Goal: Task Accomplishment & Management: Manage account settings

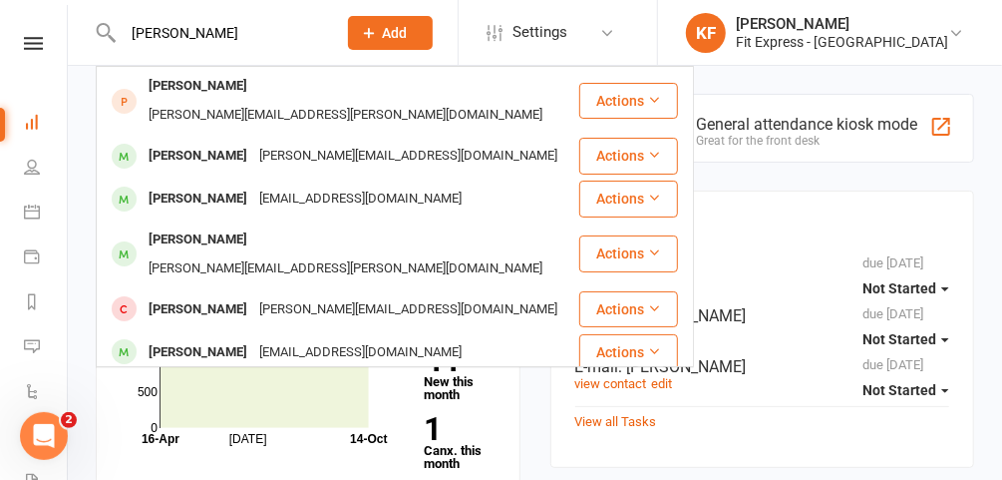
type input "adam"
click at [214, 185] on div "Adam Roksa" at bounding box center [198, 199] width 111 height 29
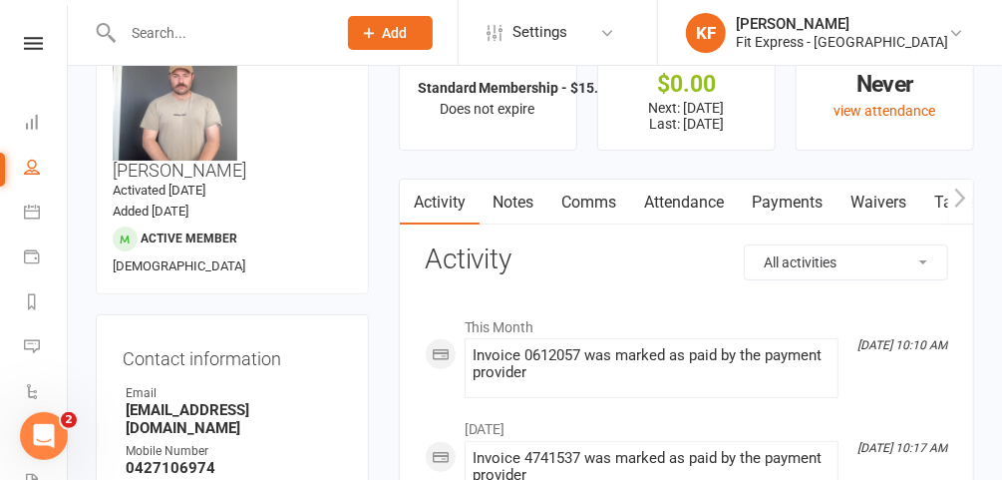
scroll to position [73, 0]
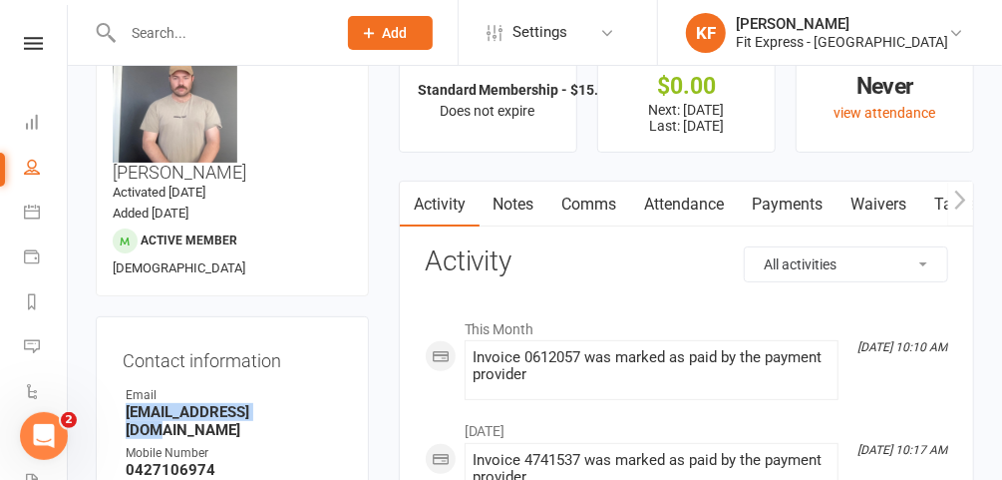
drag, startPoint x: 293, startPoint y: 370, endPoint x: 103, endPoint y: 373, distance: 190.5
copy strong "roksaadam@gmail.com"
drag, startPoint x: 216, startPoint y: 415, endPoint x: 92, endPoint y: 410, distance: 124.8
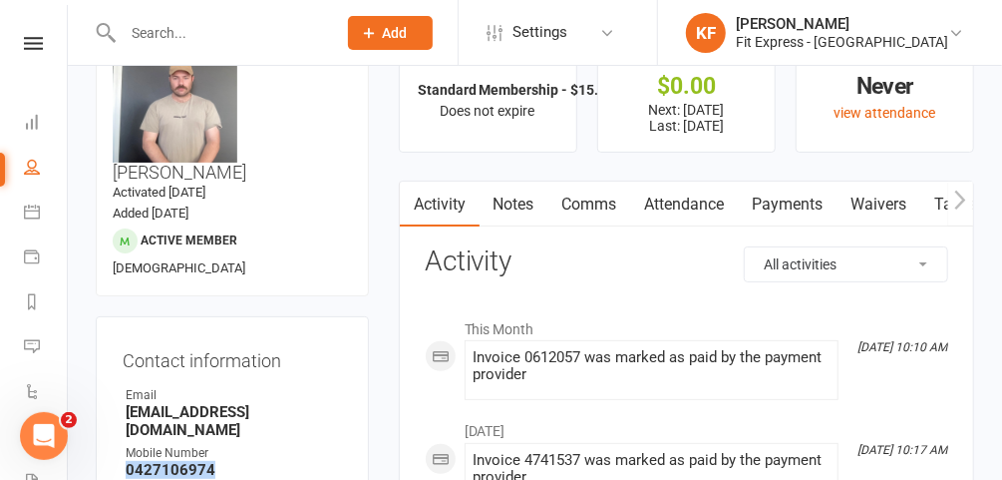
copy strong "0427106974"
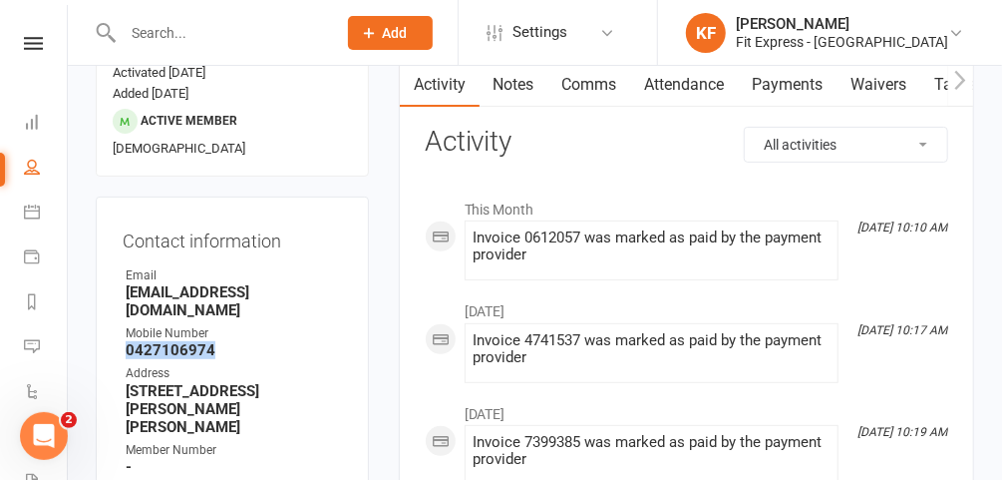
scroll to position [197, 0]
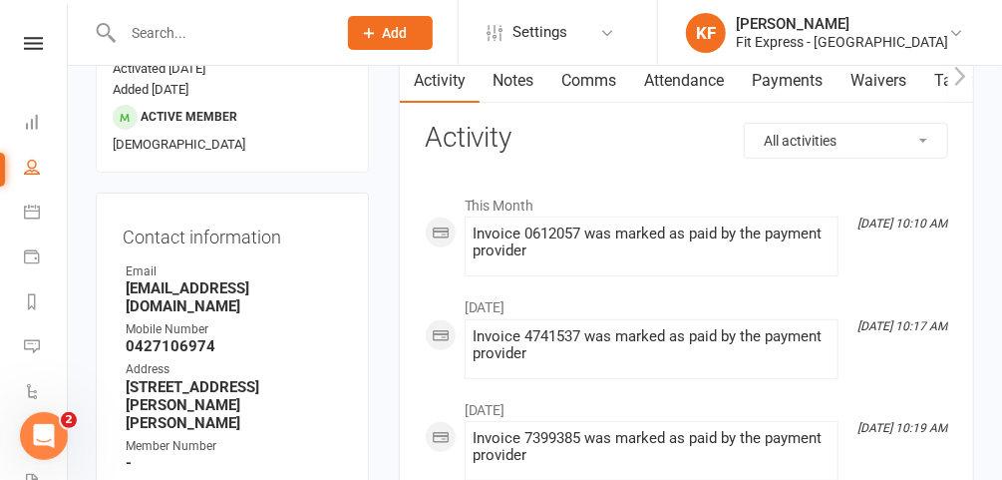
click at [320, 437] on div "Member Number" at bounding box center [234, 446] width 216 height 19
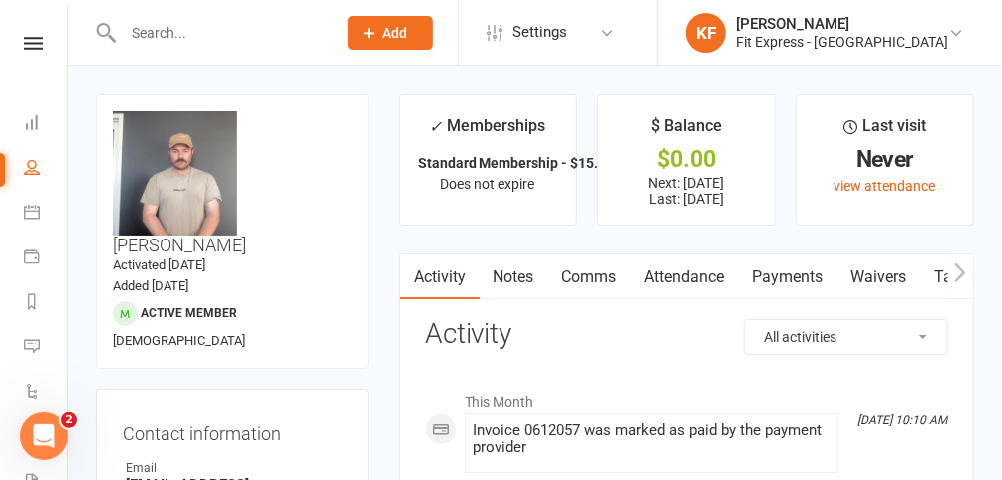
click at [210, 28] on input "text" at bounding box center [219, 33] width 205 height 28
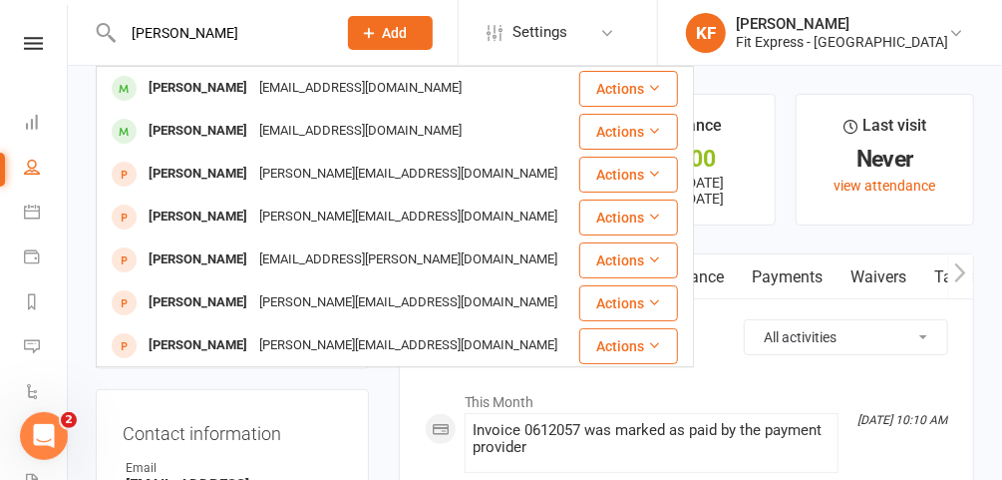
type input "hannah elton"
click at [203, 98] on div "Hannah Elton" at bounding box center [198, 88] width 111 height 29
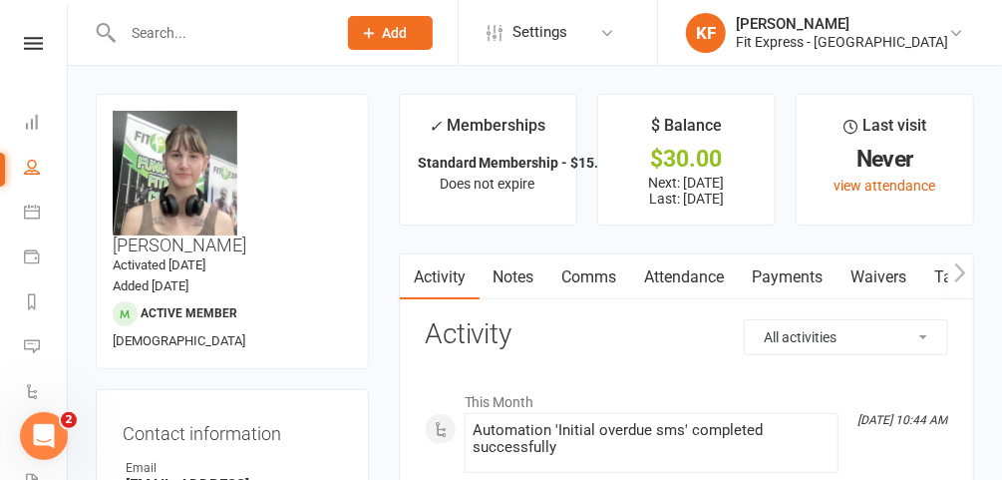
click at [793, 270] on link "Payments" at bounding box center [788, 277] width 99 height 46
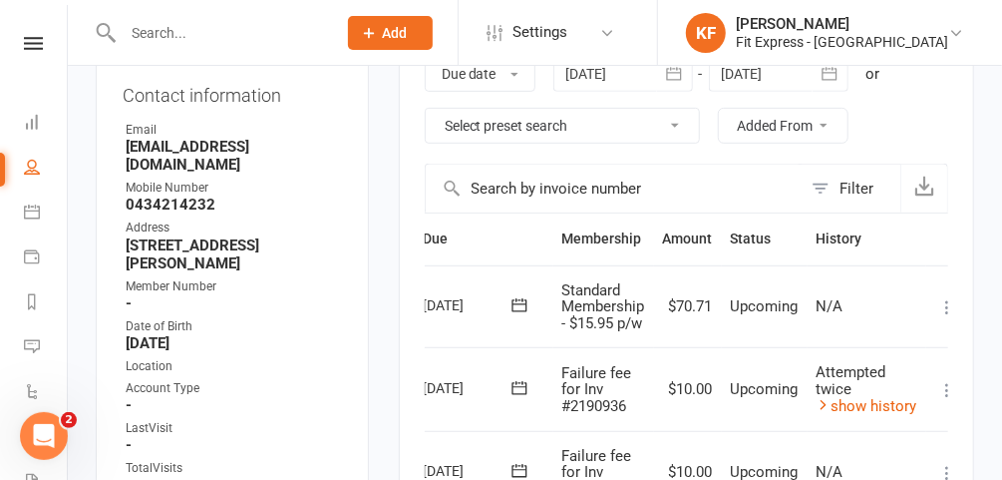
scroll to position [235, 0]
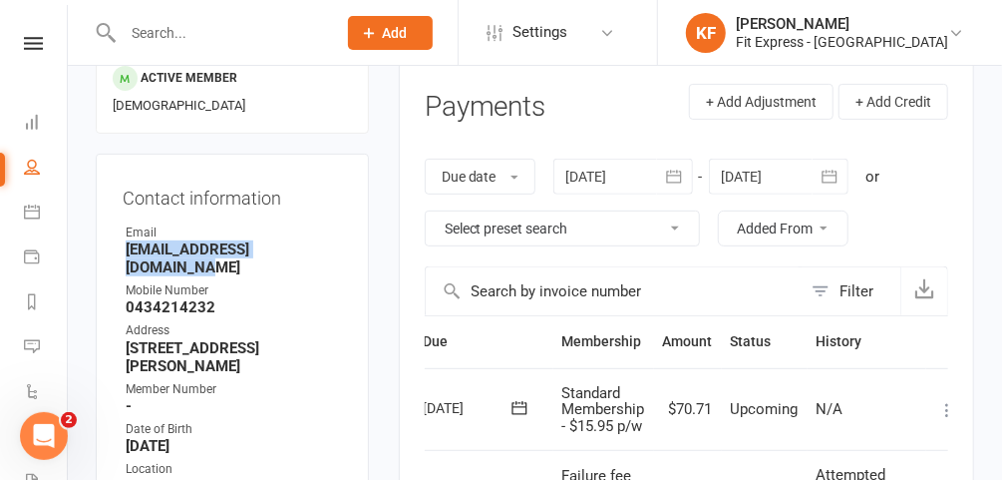
drag, startPoint x: 328, startPoint y: 204, endPoint x: 126, endPoint y: 204, distance: 202.5
click at [126, 240] on strong "hannahelton96@outlook.com" at bounding box center [234, 258] width 216 height 36
copy strong "hannahelton96@outlook.com"
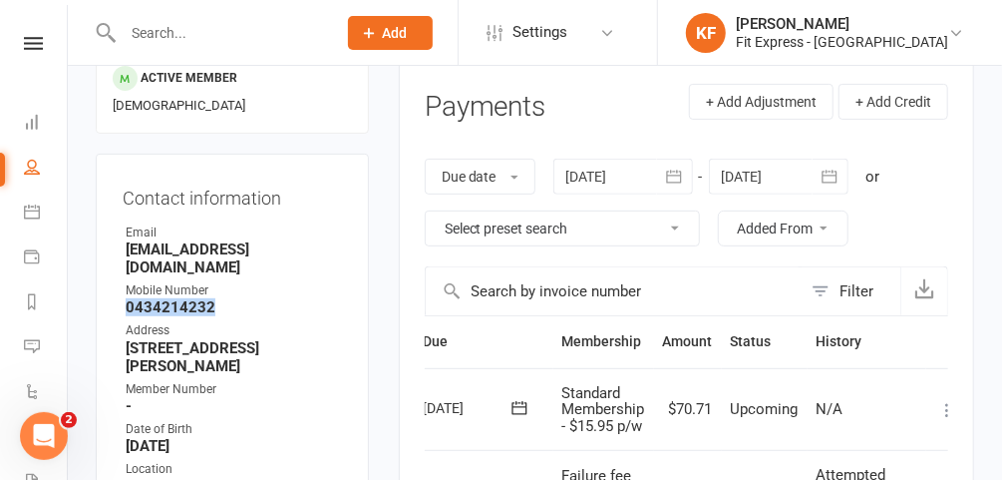
drag, startPoint x: 231, startPoint y: 240, endPoint x: 107, endPoint y: 244, distance: 124.8
click at [107, 244] on div "Contact information Owner Email hannahelton96@outlook.com Mobile Number 0434214…" at bounding box center [232, 421] width 273 height 534
copy strong "0434214232"
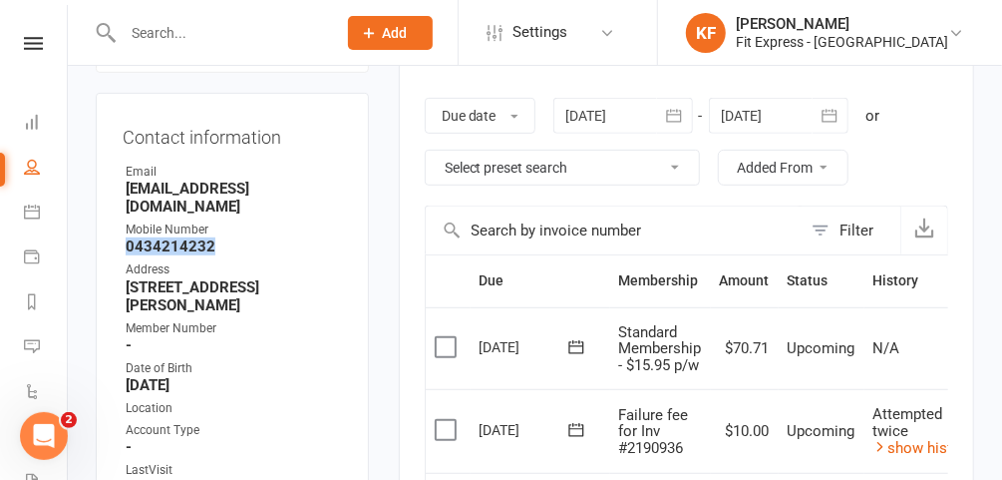
scroll to position [291, 0]
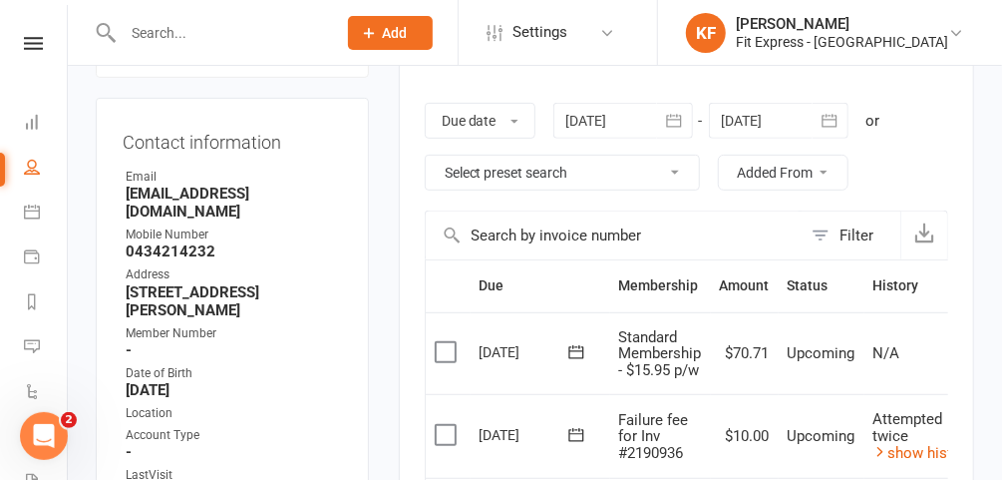
click at [605, 128] on div at bounding box center [624, 121] width 140 height 36
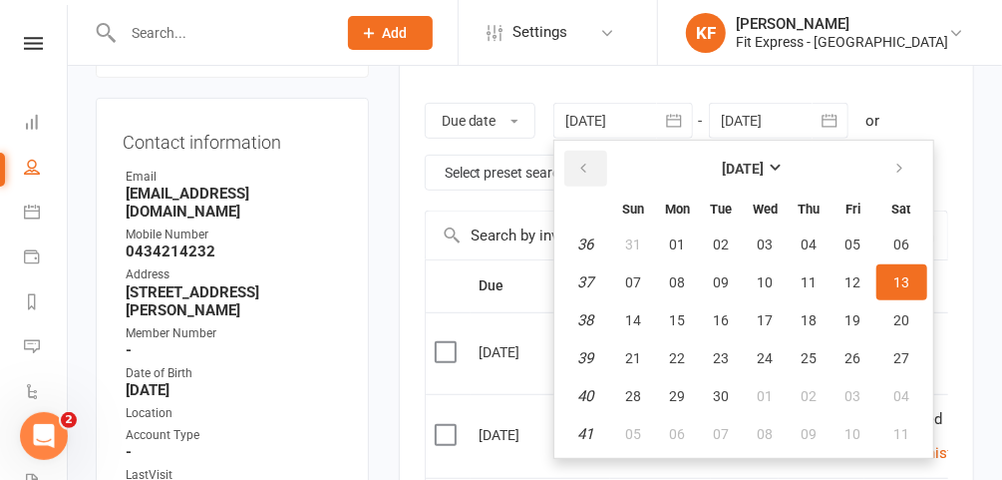
click at [583, 161] on icon "button" at bounding box center [585, 169] width 14 height 16
click at [635, 236] on span "01" at bounding box center [634, 244] width 16 height 16
type input "01 Jun 2025"
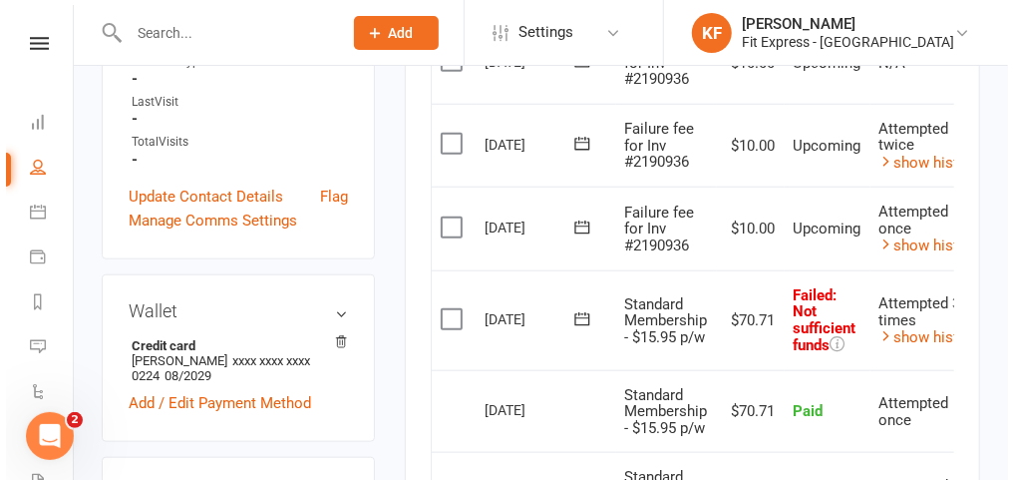
scroll to position [0, 78]
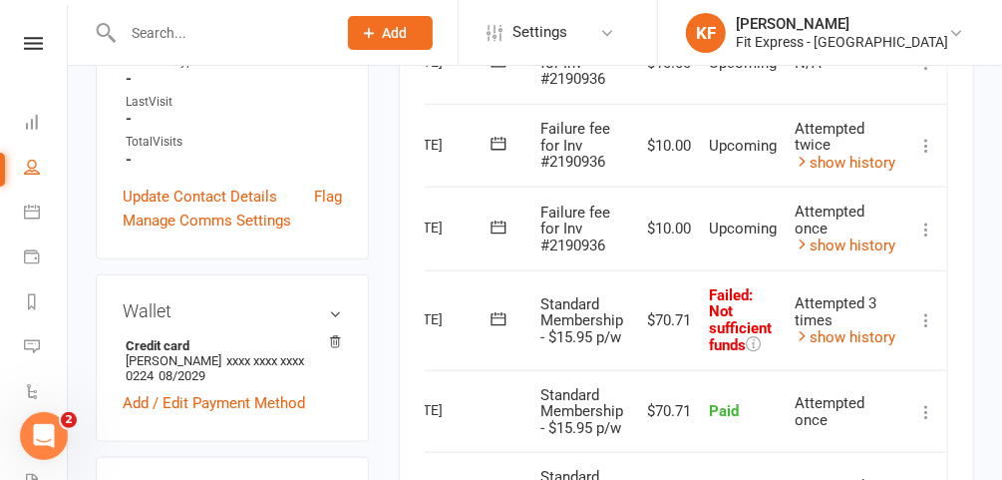
click at [926, 315] on icon at bounding box center [927, 320] width 20 height 20
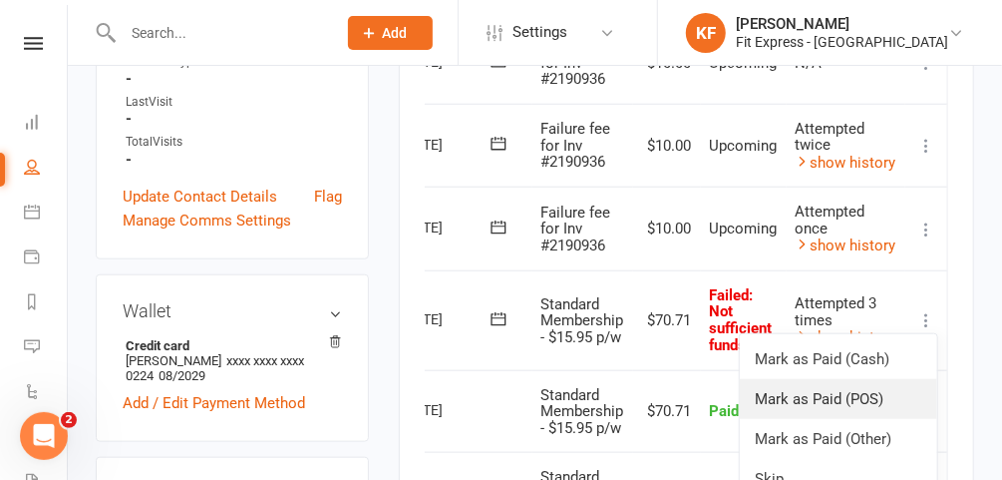
click at [818, 394] on link "Mark as Paid (POS)" at bounding box center [839, 399] width 198 height 40
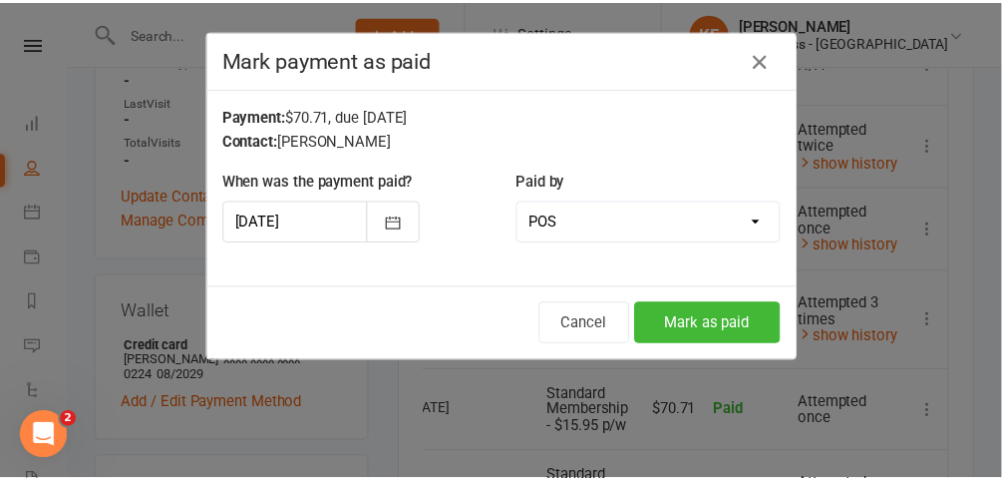
scroll to position [0, 70]
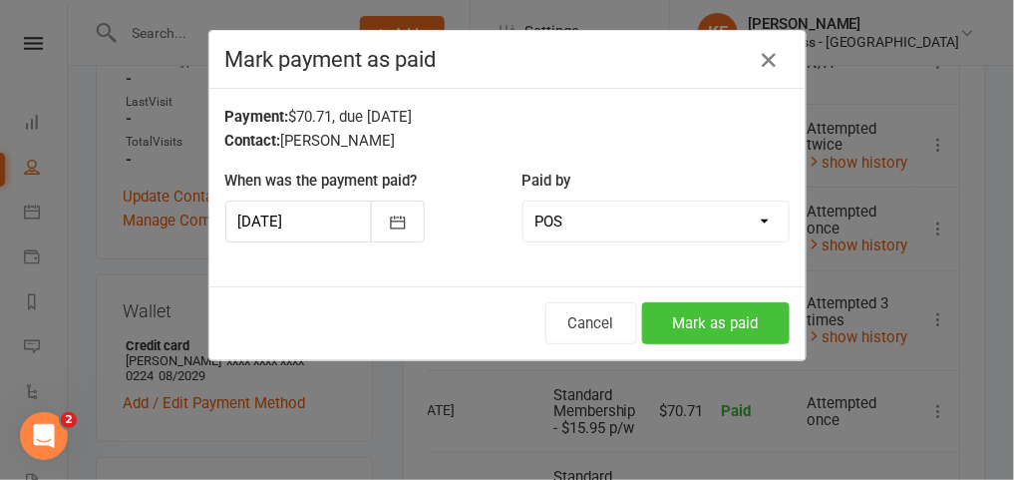
click at [751, 320] on button "Mark as paid" at bounding box center [716, 323] width 148 height 42
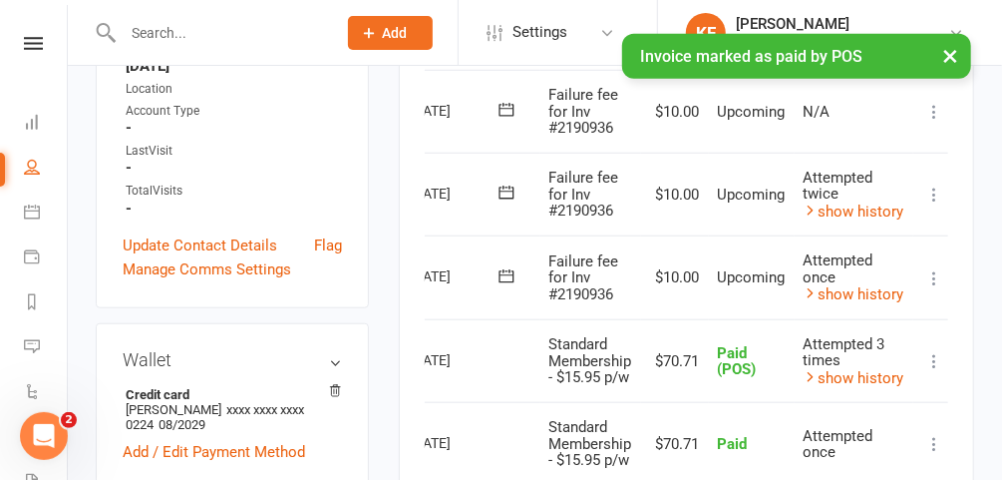
scroll to position [571, 0]
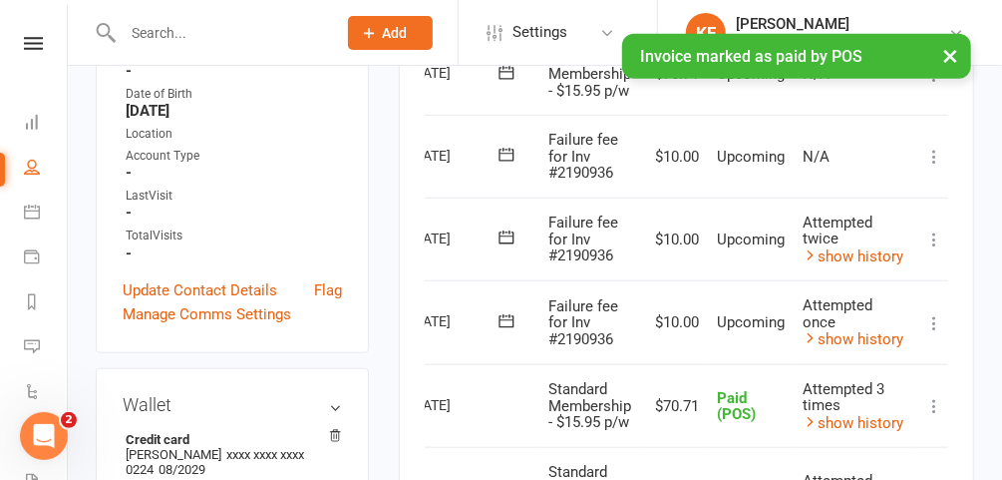
click at [934, 313] on icon at bounding box center [935, 323] width 20 height 20
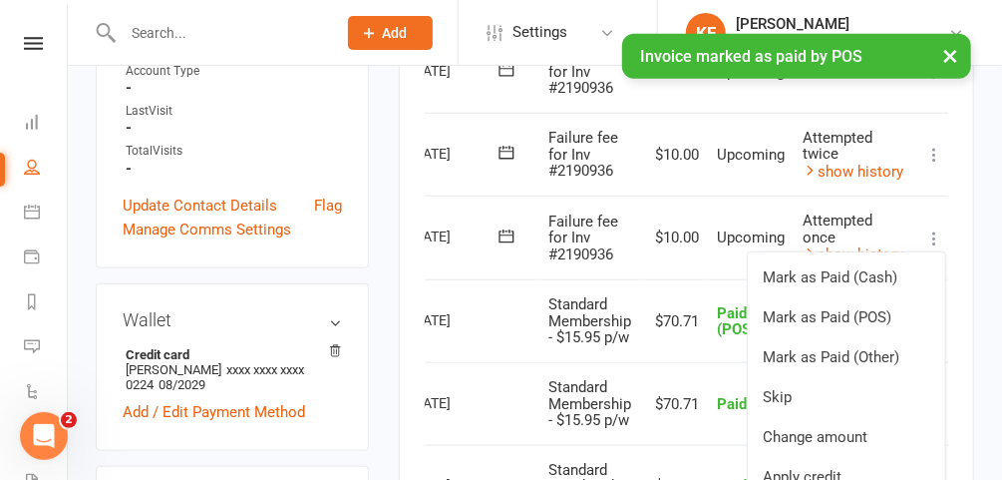
scroll to position [653, 0]
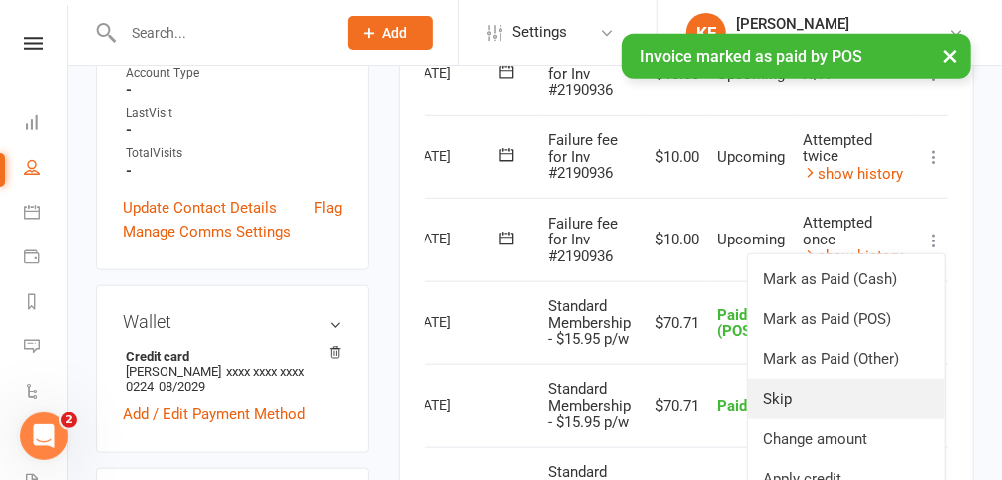
click at [795, 401] on link "Skip" at bounding box center [847, 399] width 198 height 40
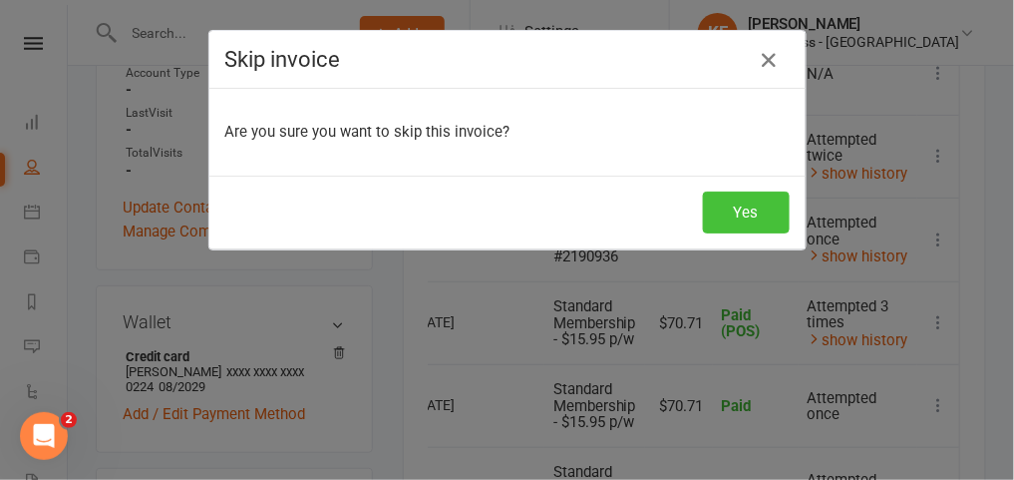
click at [731, 225] on button "Yes" at bounding box center [746, 213] width 87 height 42
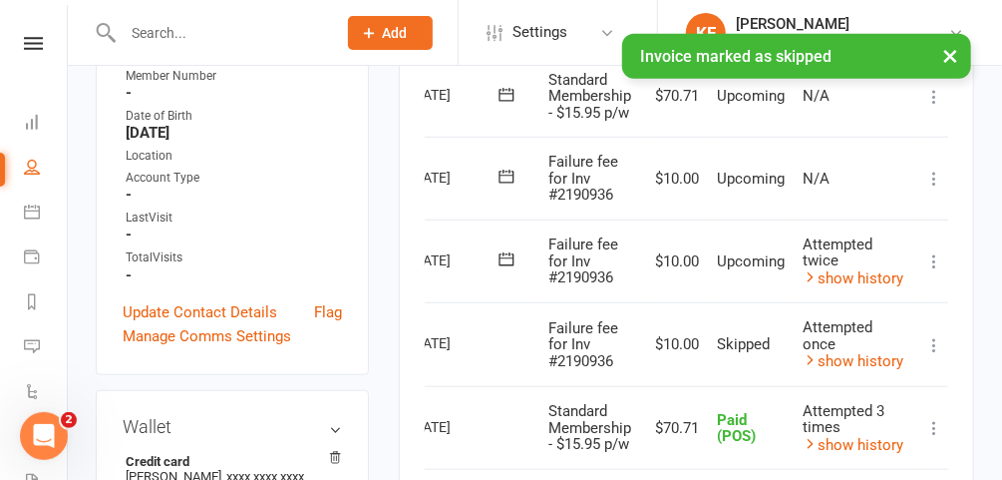
scroll to position [545, 0]
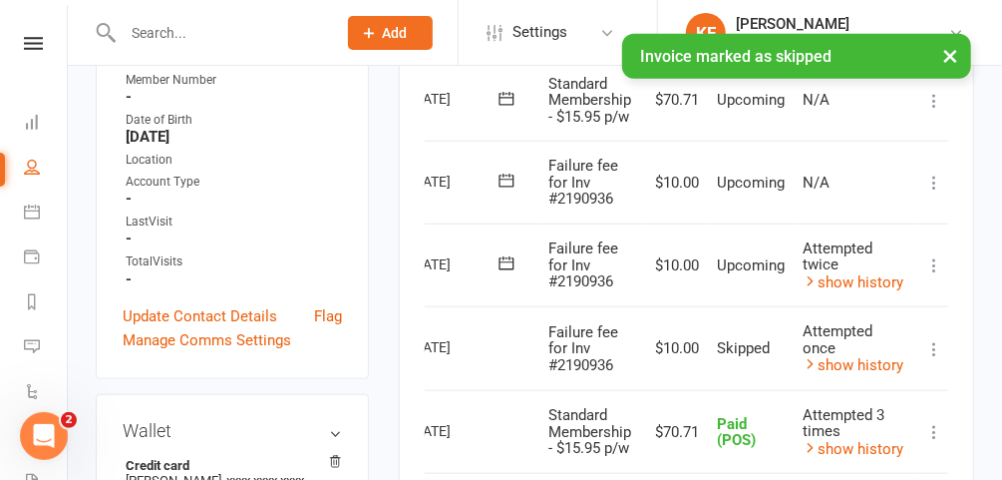
click at [935, 260] on icon at bounding box center [935, 265] width 20 height 20
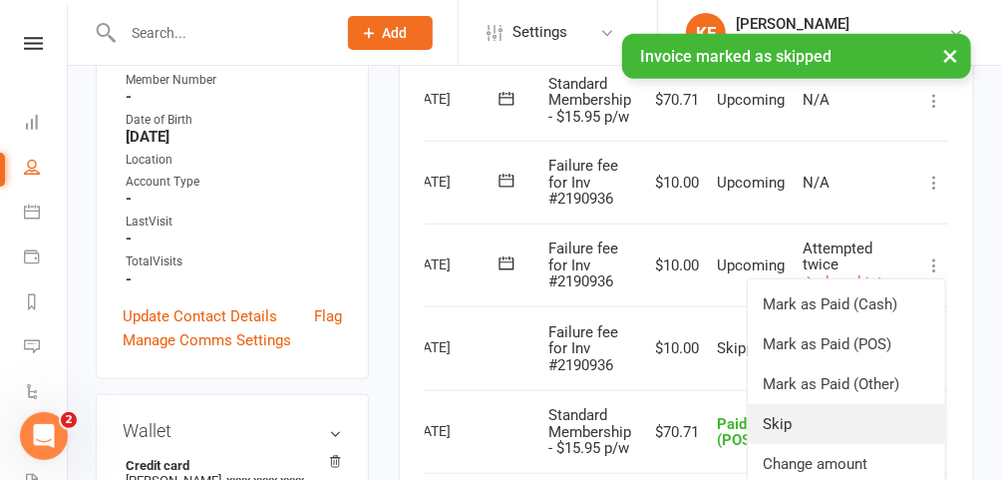
click at [808, 416] on link "Skip" at bounding box center [847, 424] width 198 height 40
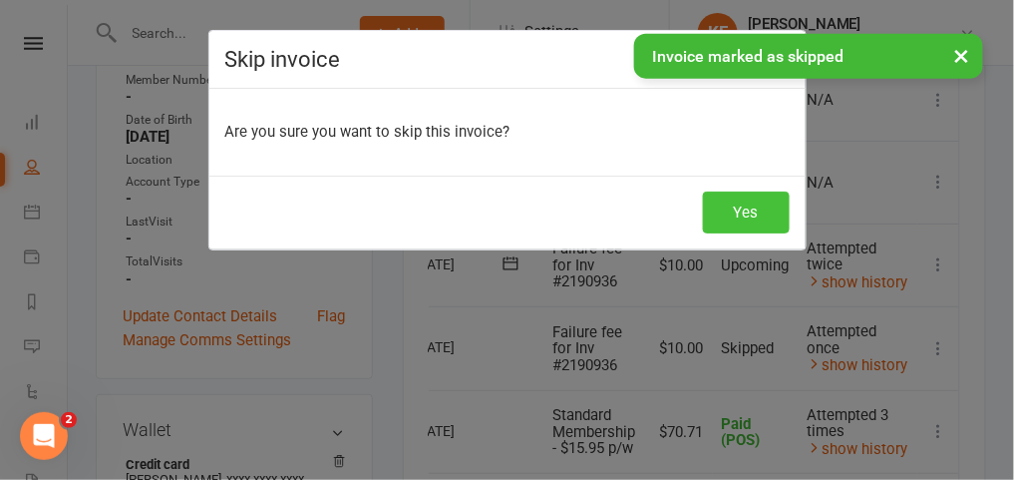
click at [723, 209] on button "Yes" at bounding box center [746, 213] width 87 height 42
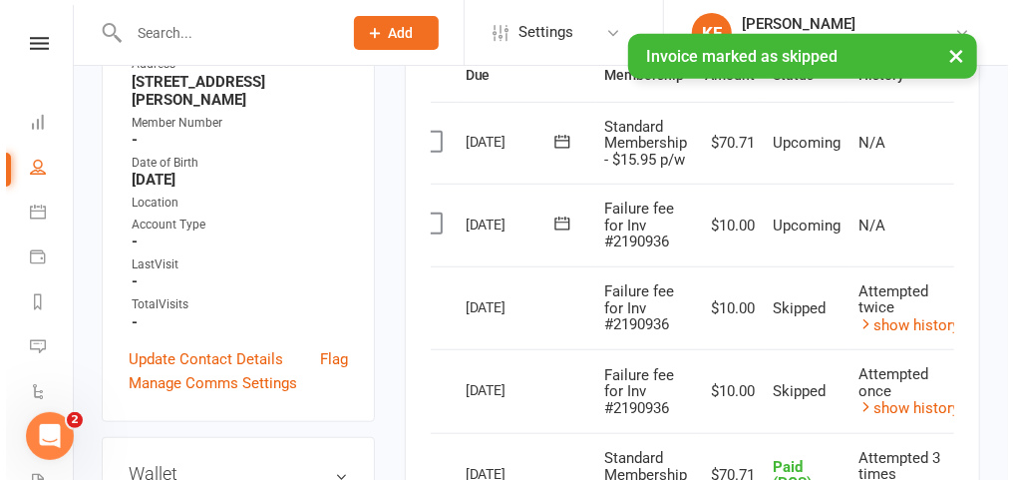
scroll to position [0, 78]
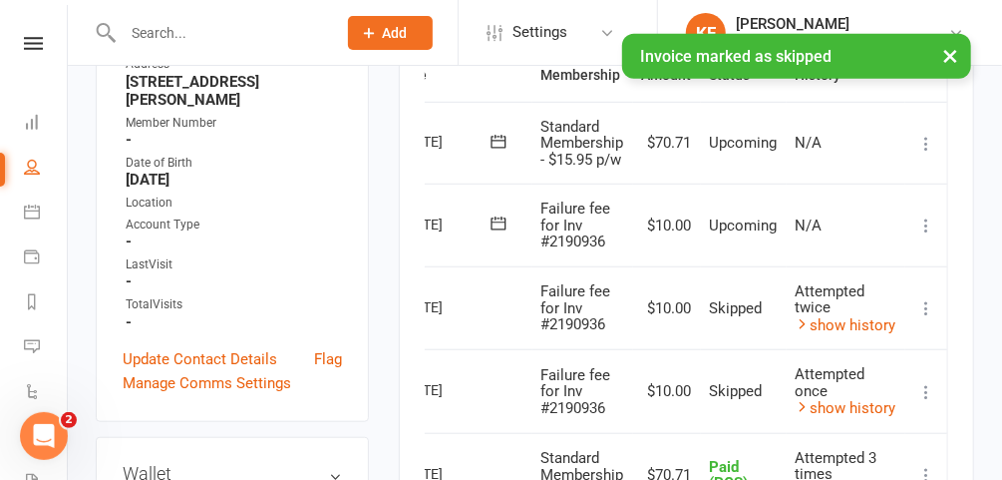
click at [926, 217] on icon at bounding box center [927, 225] width 20 height 20
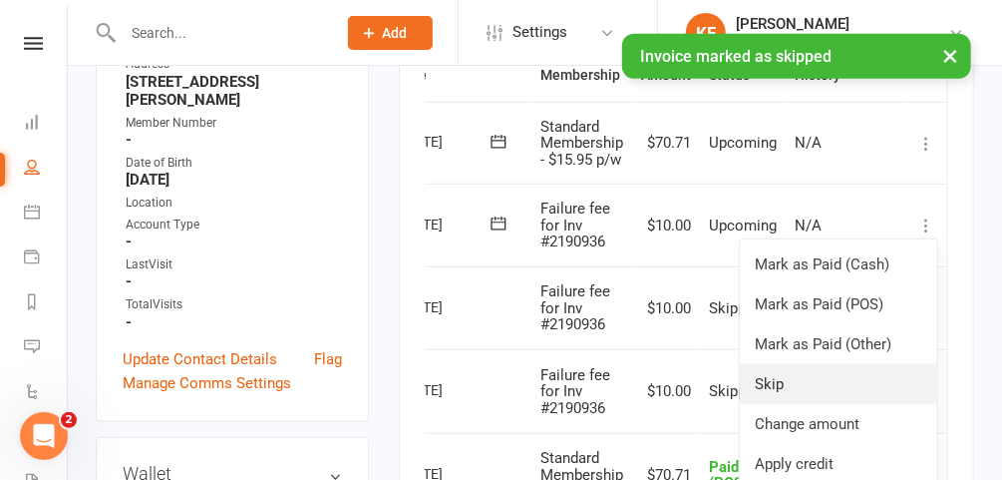
click at [779, 370] on link "Skip" at bounding box center [839, 384] width 198 height 40
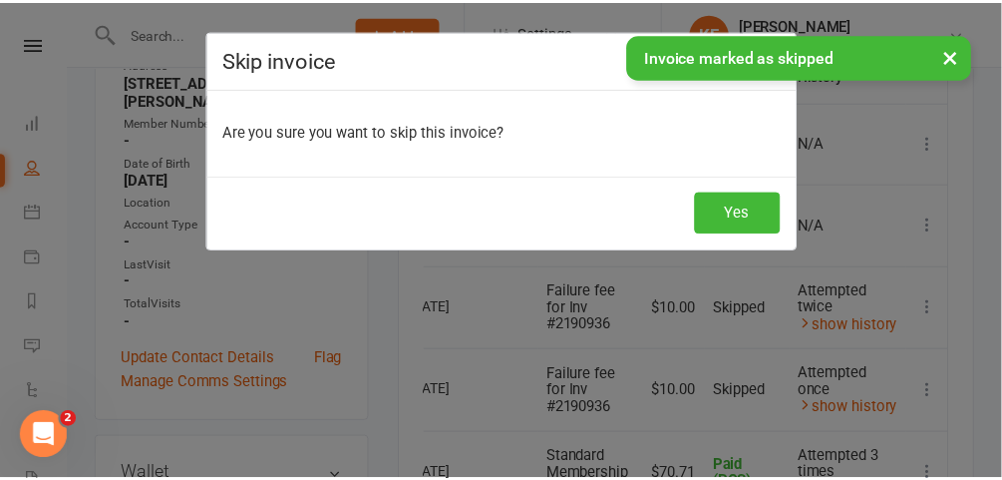
scroll to position [0, 70]
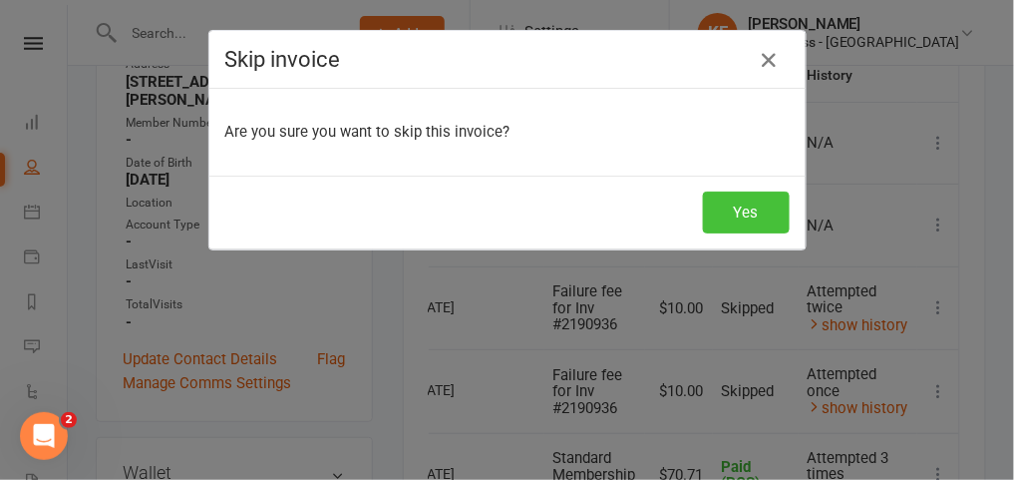
click at [723, 217] on button "Yes" at bounding box center [746, 213] width 87 height 42
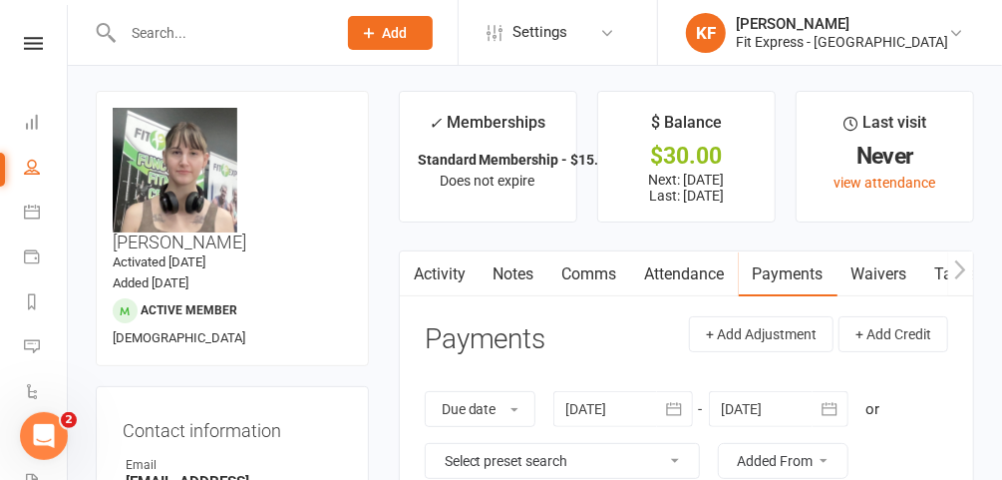
scroll to position [0, 0]
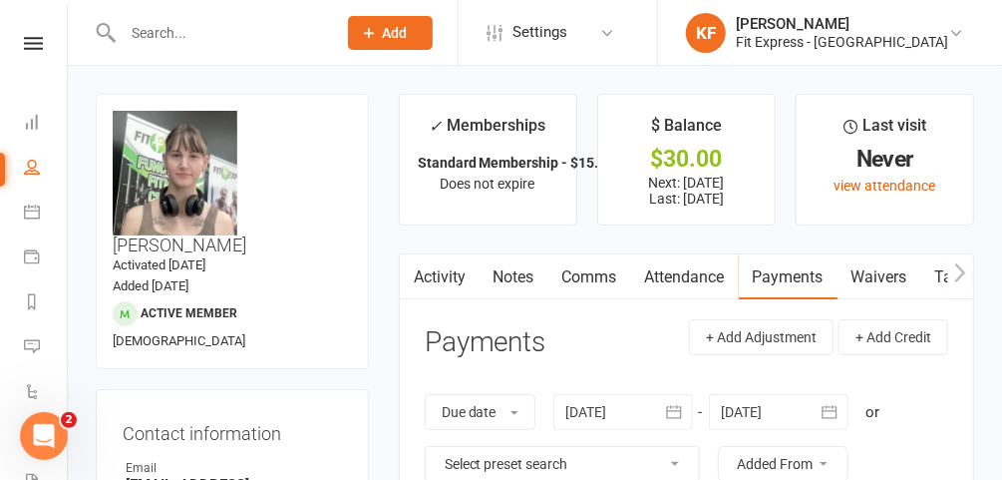
click at [242, 36] on input "text" at bounding box center [219, 33] width 205 height 28
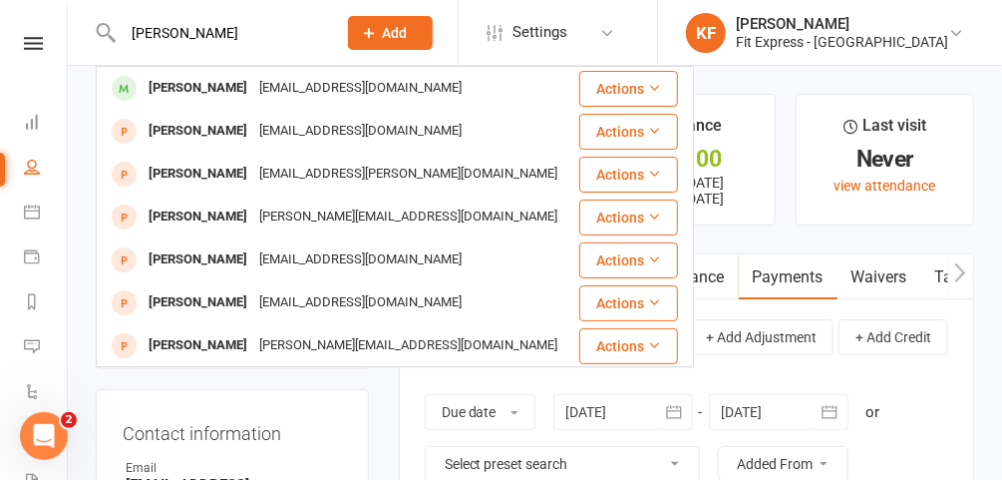
type input "lou"
click at [197, 85] on div "[PERSON_NAME]" at bounding box center [198, 88] width 111 height 29
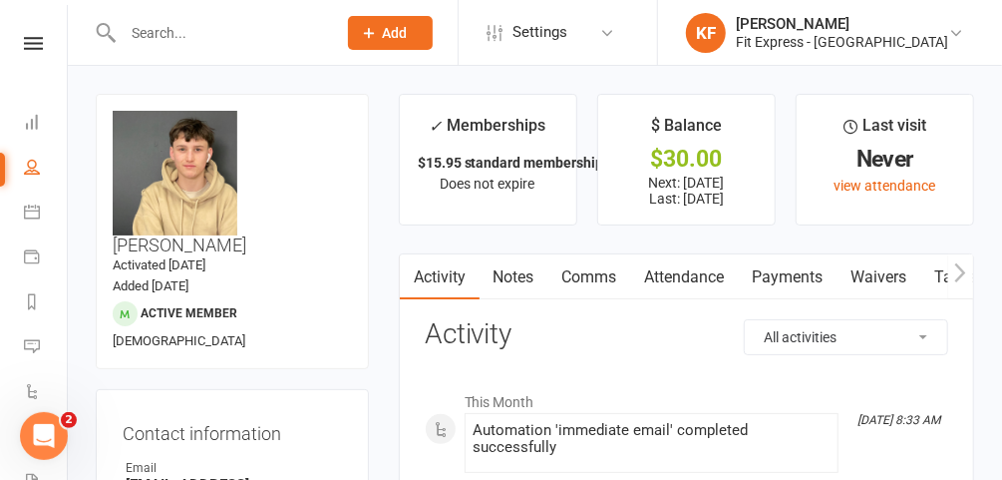
click at [763, 270] on link "Payments" at bounding box center [788, 277] width 99 height 46
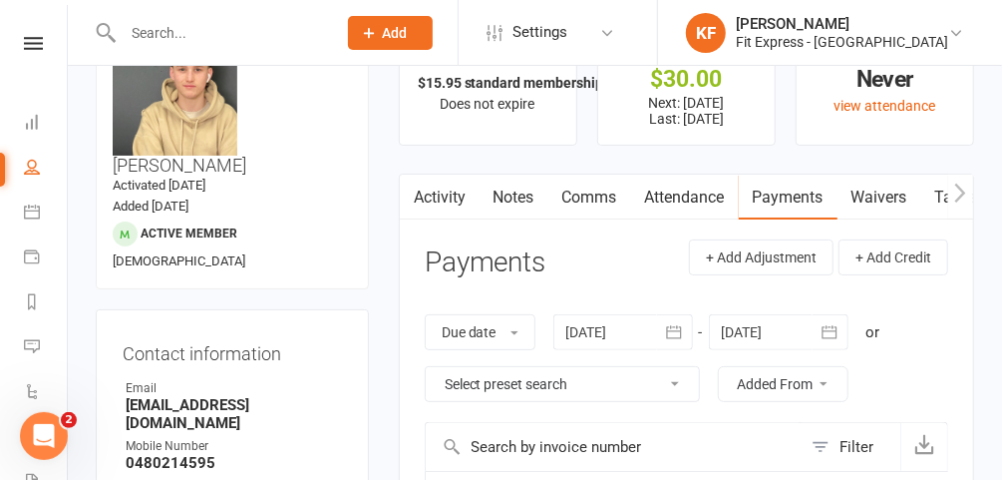
scroll to position [32, 0]
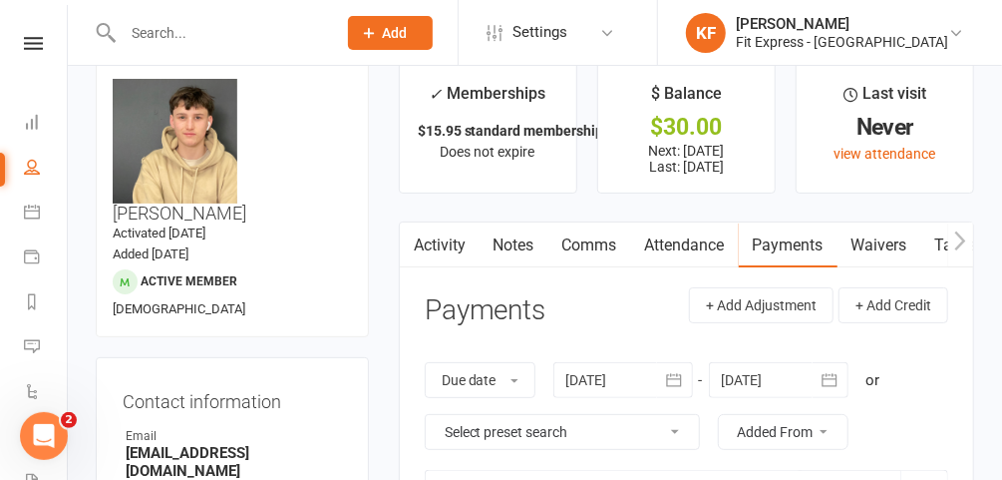
click at [613, 378] on div at bounding box center [624, 380] width 140 height 36
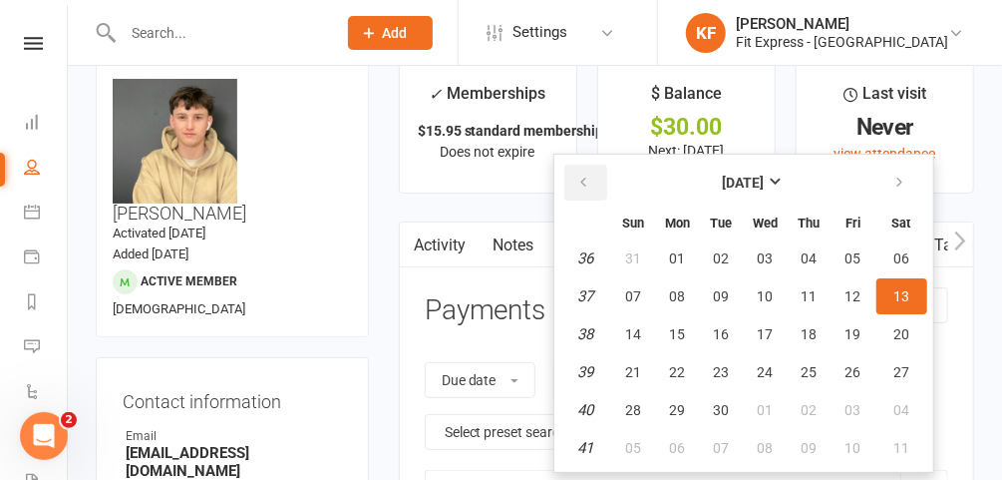
click at [578, 177] on icon "button" at bounding box center [585, 183] width 14 height 16
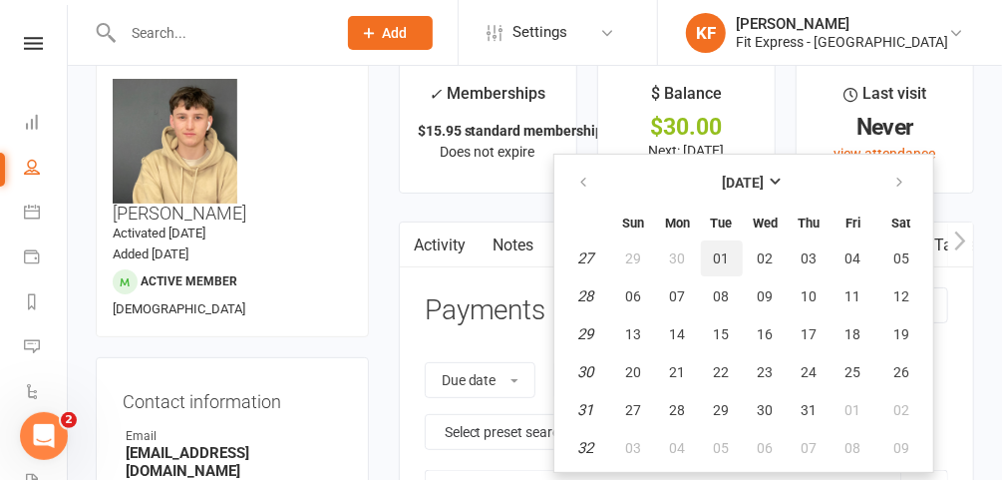
click at [718, 260] on span "01" at bounding box center [722, 258] width 16 height 16
type input "01 Jul 2025"
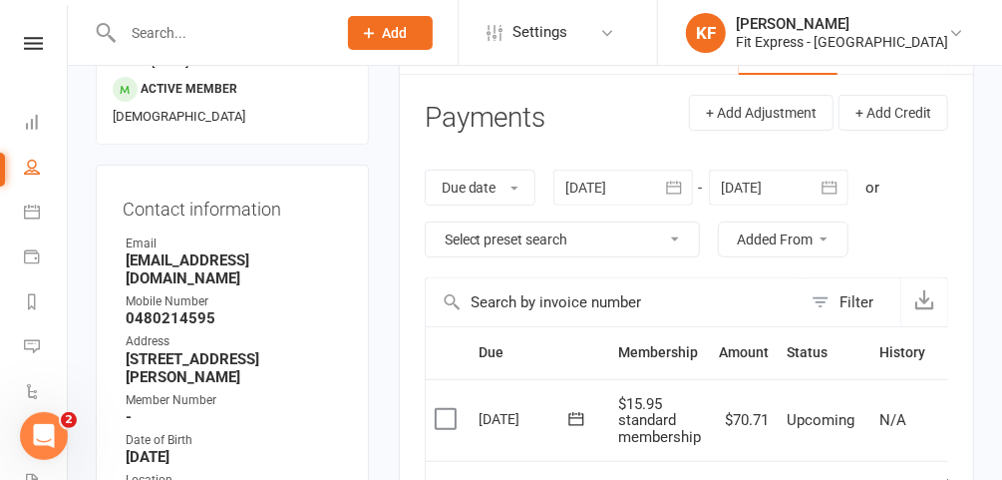
scroll to position [223, 0]
drag, startPoint x: 296, startPoint y: 197, endPoint x: 120, endPoint y: 199, distance: 176.6
click at [120, 199] on div "Contact information Owner Email loucallan15@gmail.com Mobile Number 0480214595 …" at bounding box center [232, 433] width 273 height 534
copy strong "loucallan15@gmail.com"
click at [226, 310] on strong "0480214595" at bounding box center [234, 319] width 216 height 18
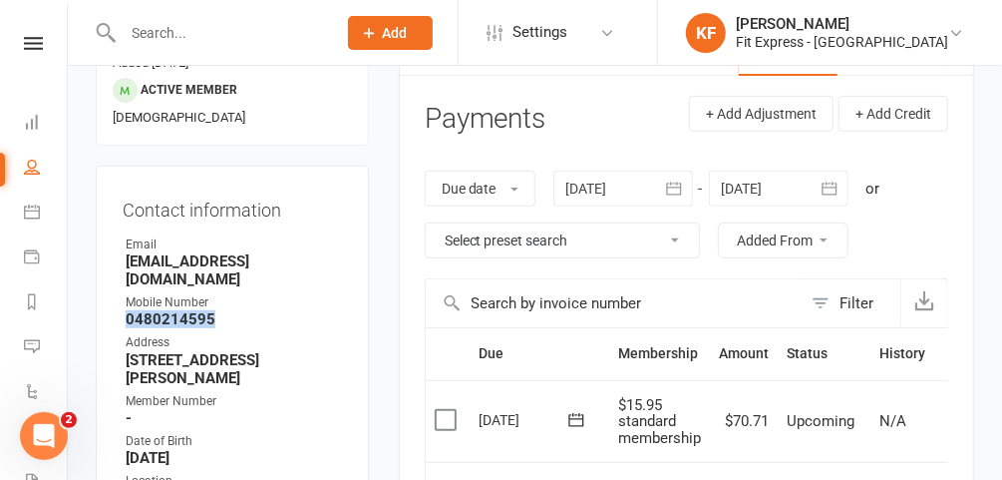
drag, startPoint x: 218, startPoint y: 235, endPoint x: 105, endPoint y: 234, distance: 113.7
click at [105, 234] on div "Contact information Owner Email loucallan15@gmail.com Mobile Number 0480214595 …" at bounding box center [232, 433] width 273 height 534
copy strong "0480214595"
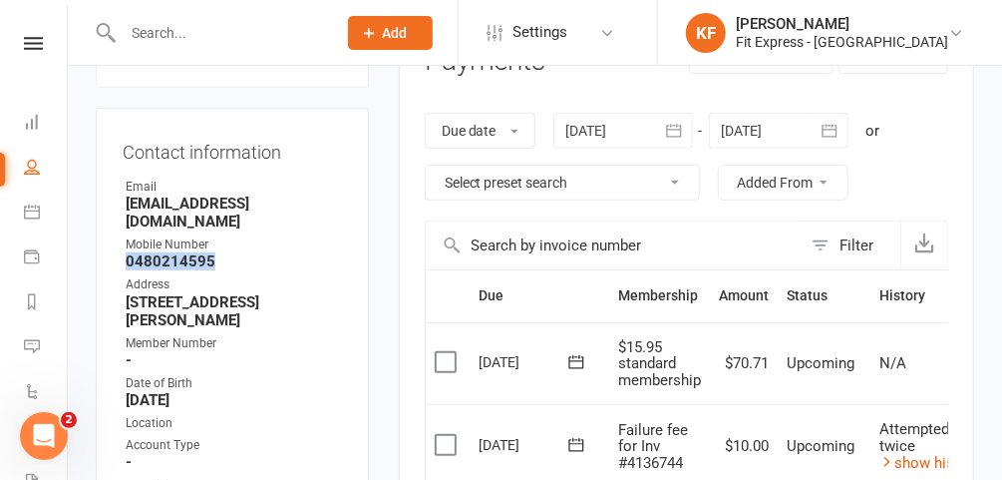
scroll to position [282, 0]
click at [216, 292] on strong "25 Albert Road North Warrandyte M Melbourne Victoria 3133" at bounding box center [234, 310] width 216 height 36
drag, startPoint x: 216, startPoint y: 259, endPoint x: 120, endPoint y: 221, distance: 103.9
click at [120, 221] on div "Contact information Owner Email loucallan15@gmail.com Mobile Number 0480214595 …" at bounding box center [232, 374] width 273 height 534
copy strong "25 Albert Road North Warrandyte M Melbourne Victoria 3133"
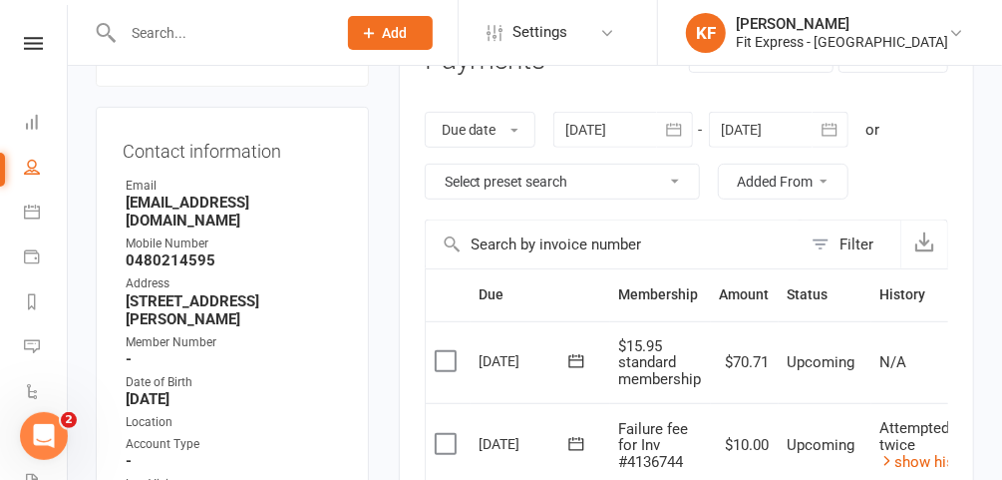
click at [274, 350] on strong "-" at bounding box center [234, 359] width 216 height 18
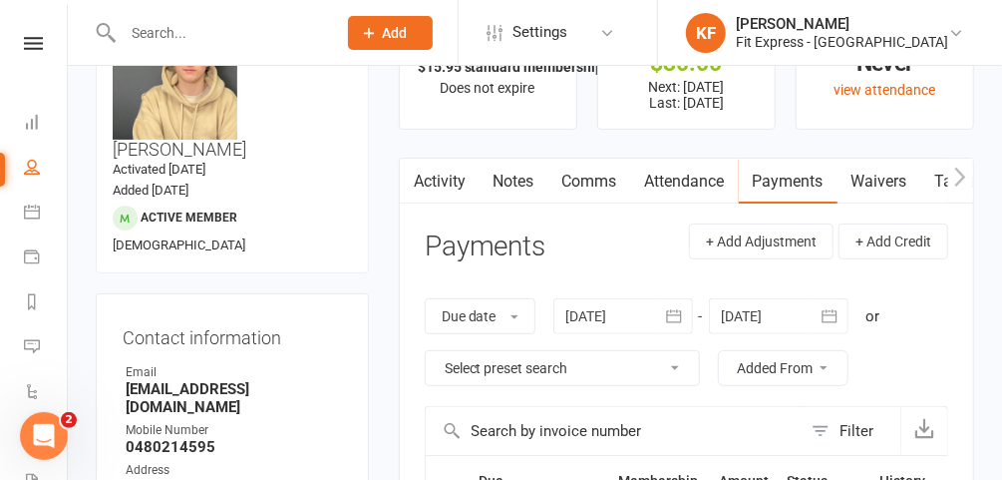
scroll to position [0, 0]
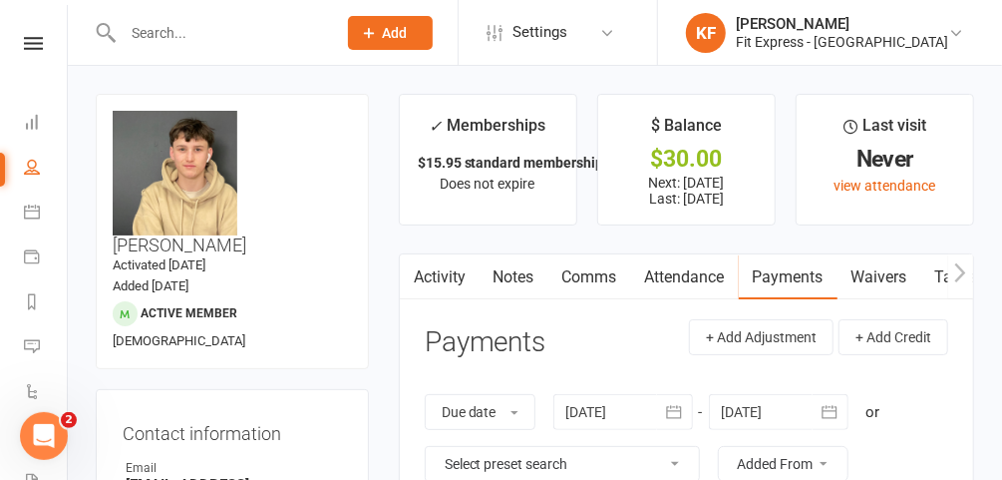
click at [34, 45] on icon at bounding box center [33, 43] width 19 height 13
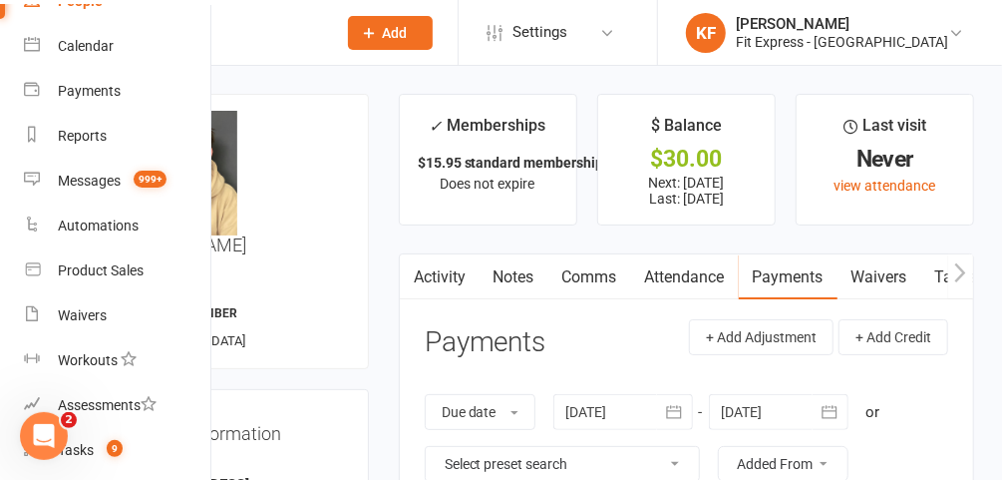
scroll to position [157, 0]
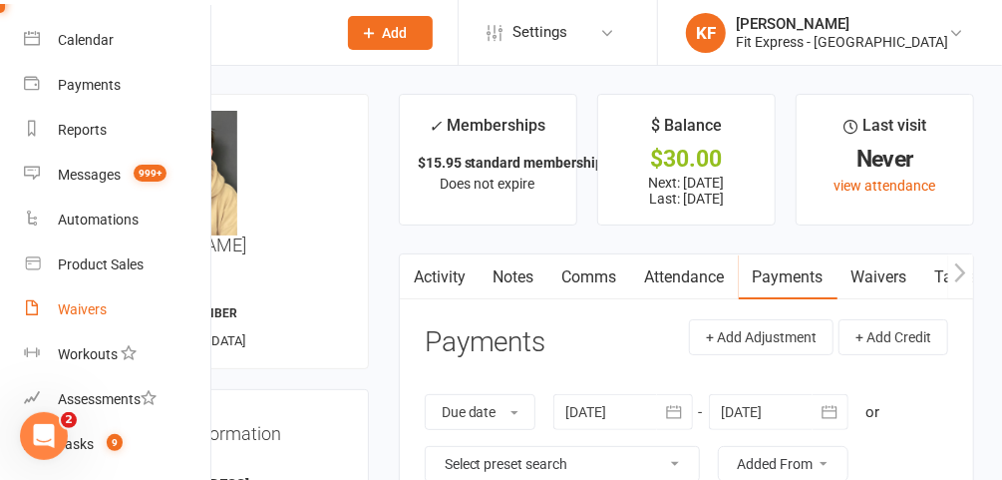
click at [90, 309] on div "Waivers" at bounding box center [82, 309] width 49 height 16
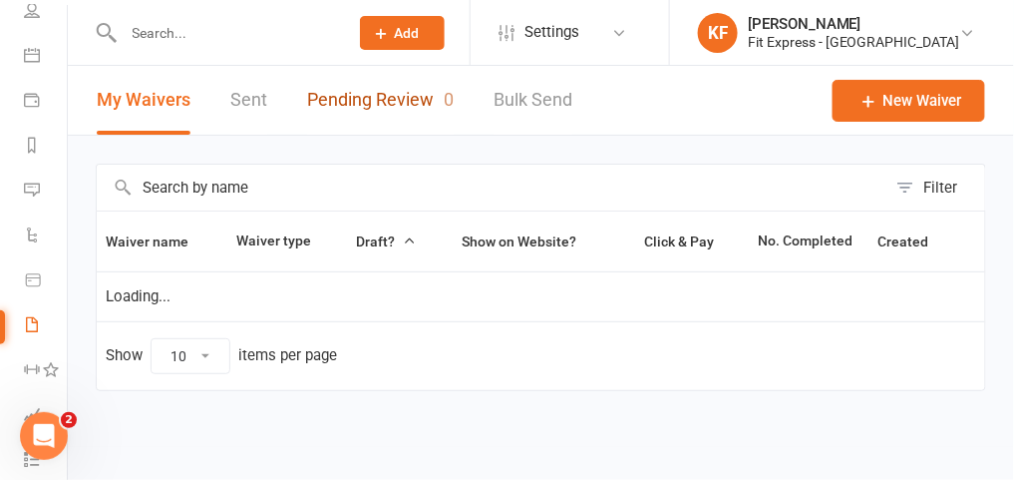
click at [360, 101] on link "Pending Review 0" at bounding box center [380, 100] width 147 height 69
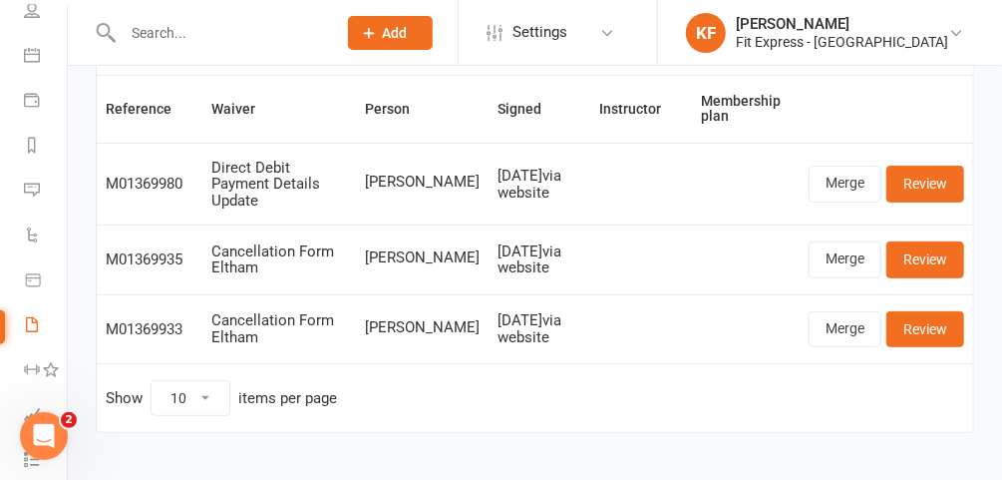
scroll to position [148, 0]
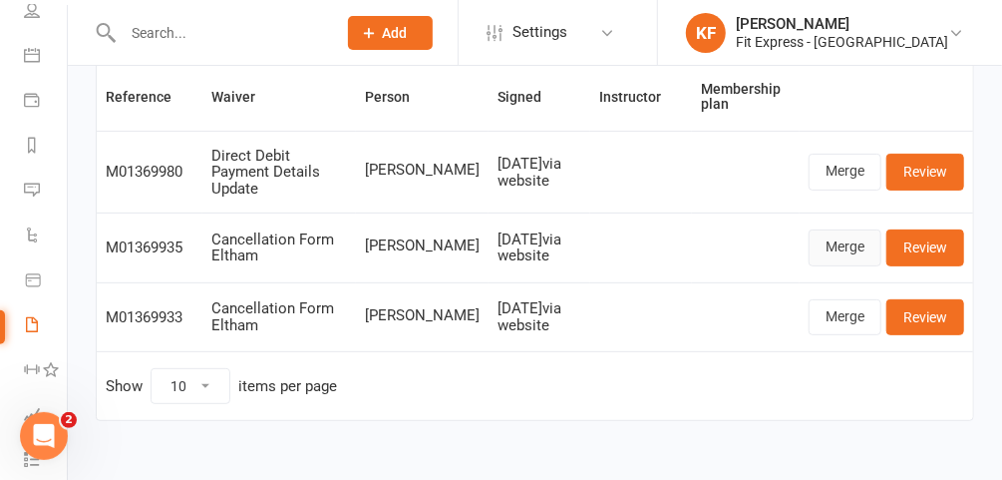
click at [852, 234] on link "Merge" at bounding box center [845, 247] width 73 height 36
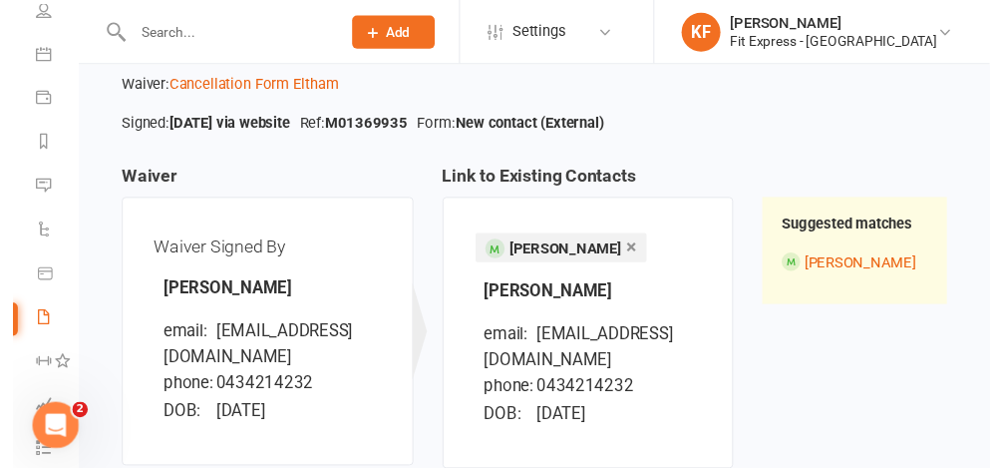
scroll to position [327, 0]
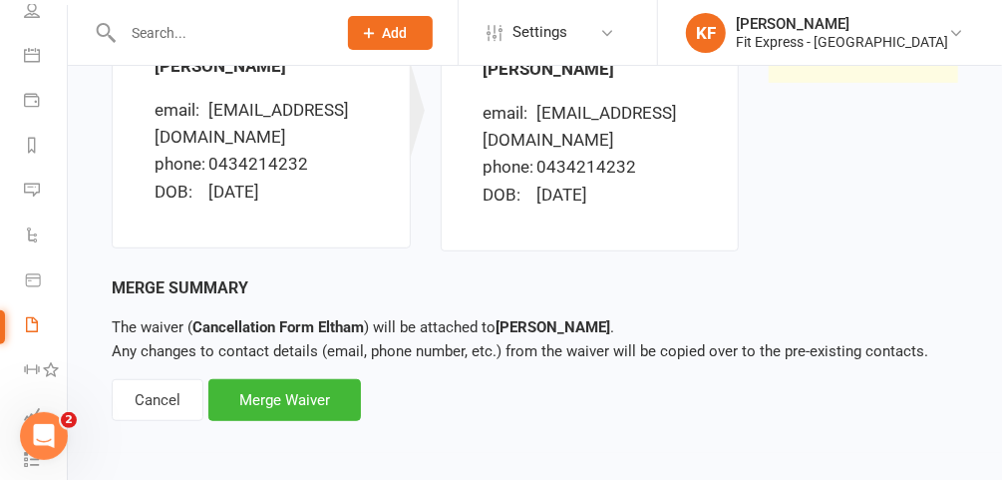
click at [319, 405] on div "Merge Waiver" at bounding box center [284, 400] width 153 height 42
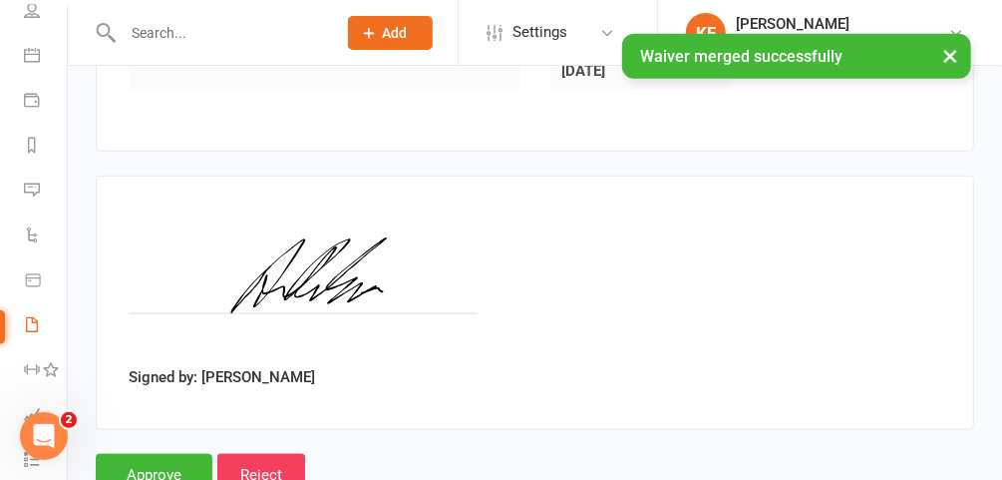
scroll to position [846, 0]
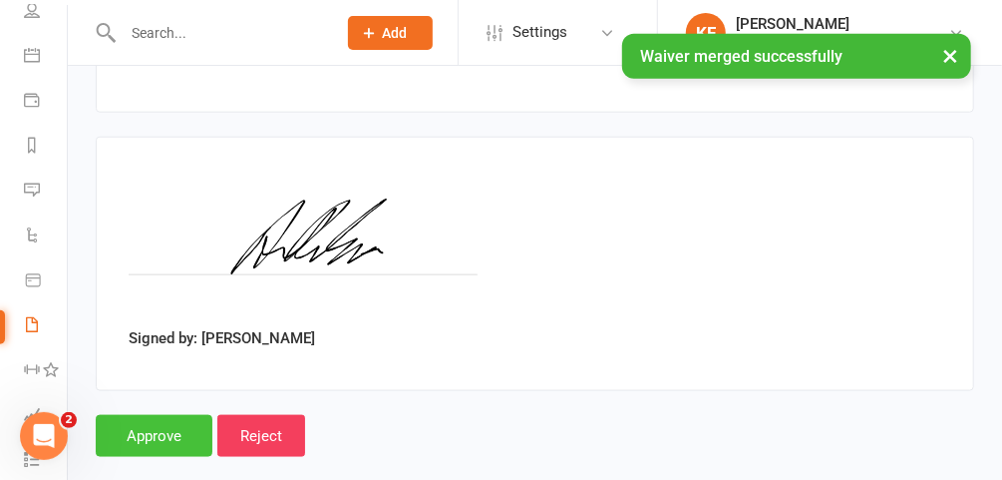
click at [164, 415] on input "Approve" at bounding box center [154, 436] width 117 height 42
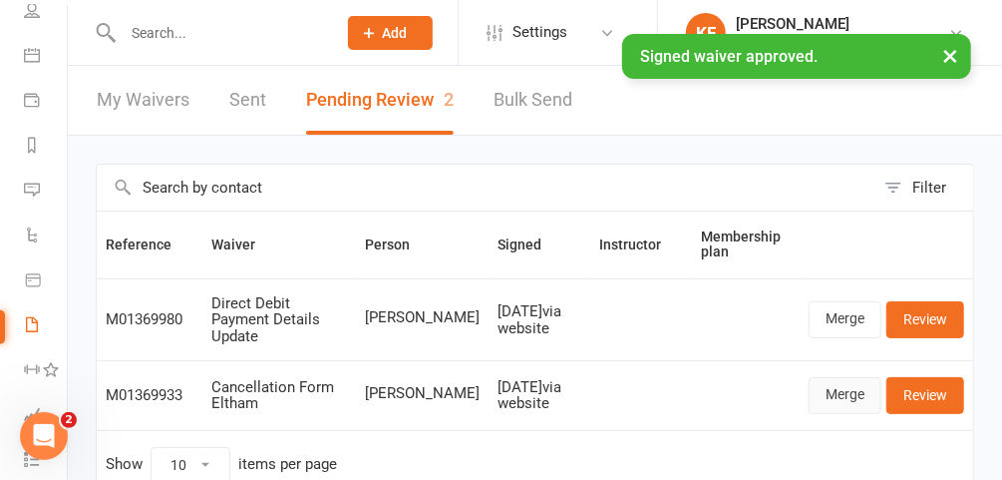
click at [874, 380] on link "Merge" at bounding box center [845, 395] width 73 height 36
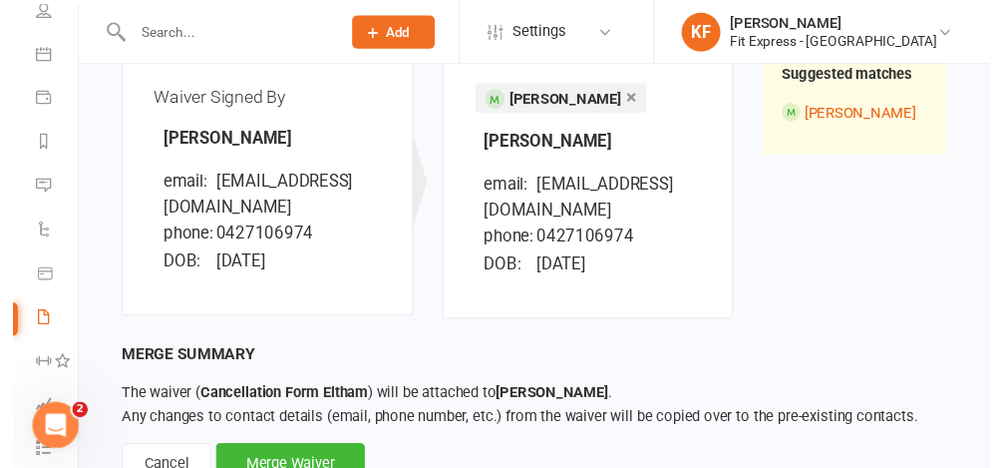
scroll to position [327, 0]
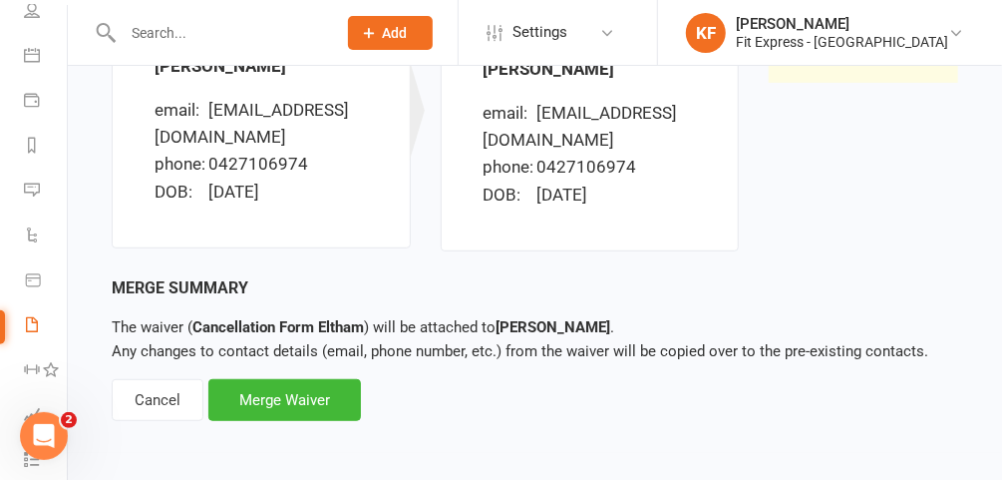
click at [317, 410] on div "Merge Waiver" at bounding box center [284, 400] width 153 height 42
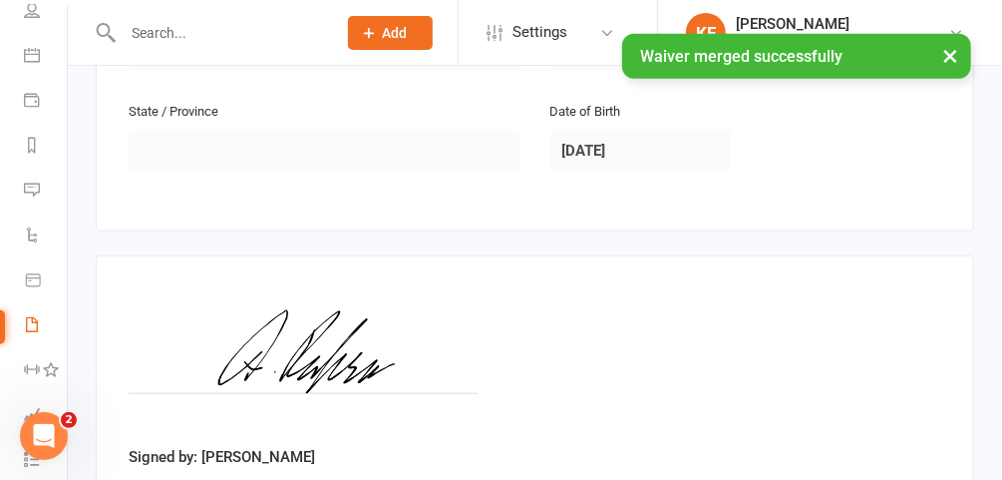
scroll to position [846, 0]
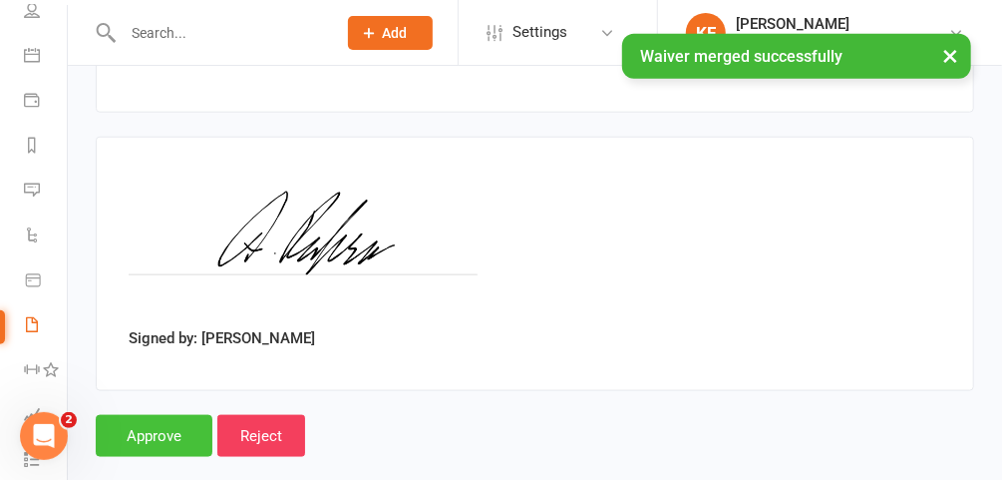
click at [139, 415] on input "Approve" at bounding box center [154, 436] width 117 height 42
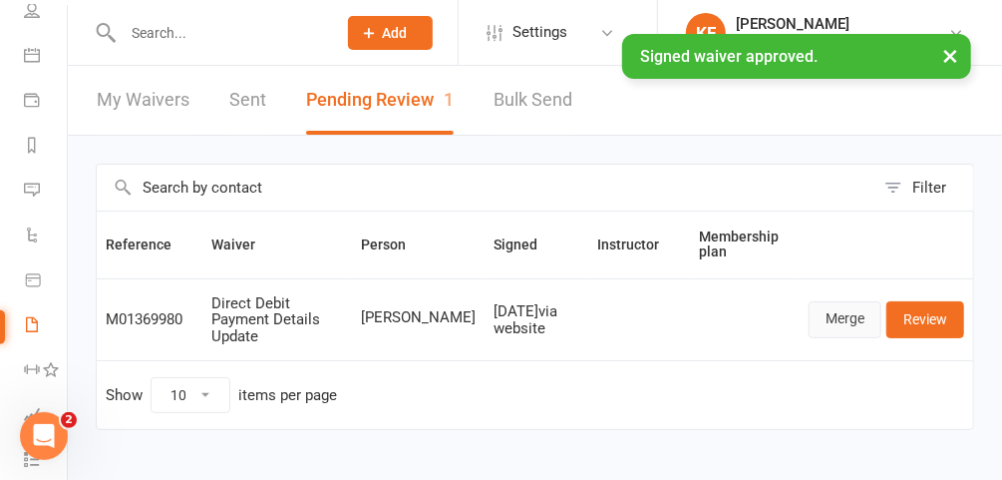
click at [844, 316] on link "Merge" at bounding box center [845, 319] width 73 height 36
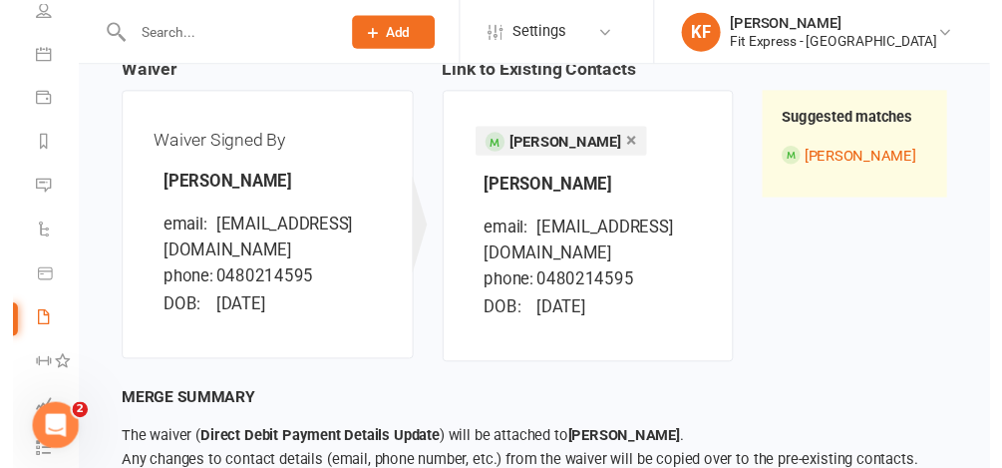
scroll to position [327, 0]
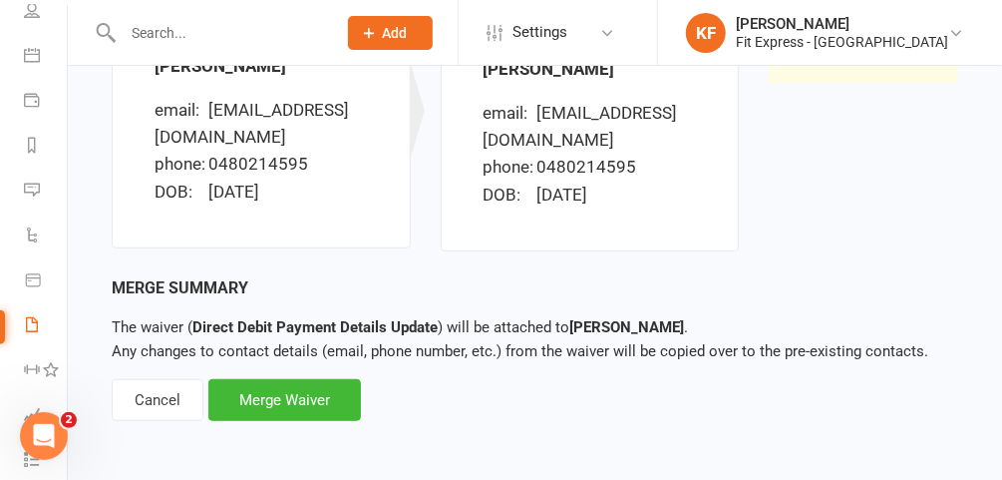
click at [297, 399] on div "Merge Waiver" at bounding box center [284, 400] width 153 height 42
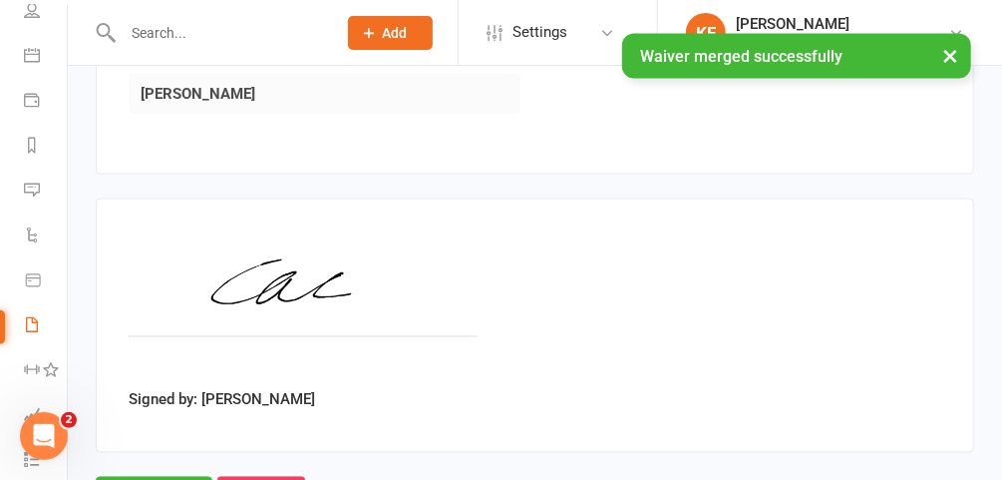
scroll to position [1302, 0]
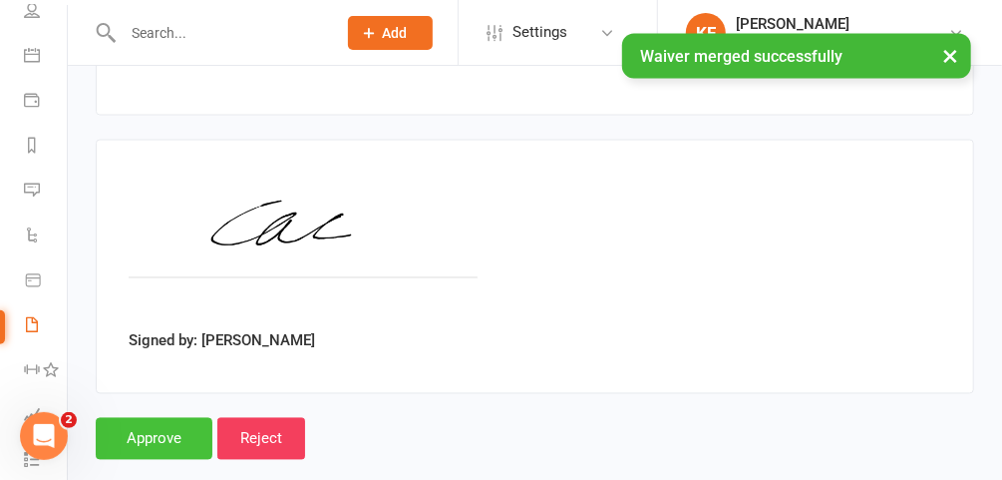
click at [158, 418] on input "Approve" at bounding box center [154, 439] width 117 height 42
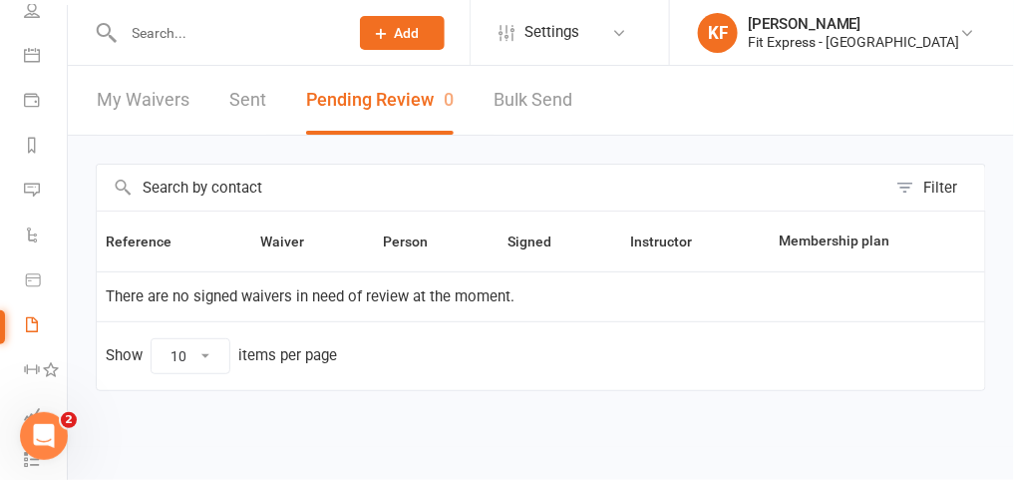
click at [192, 30] on input "text" at bounding box center [226, 33] width 216 height 28
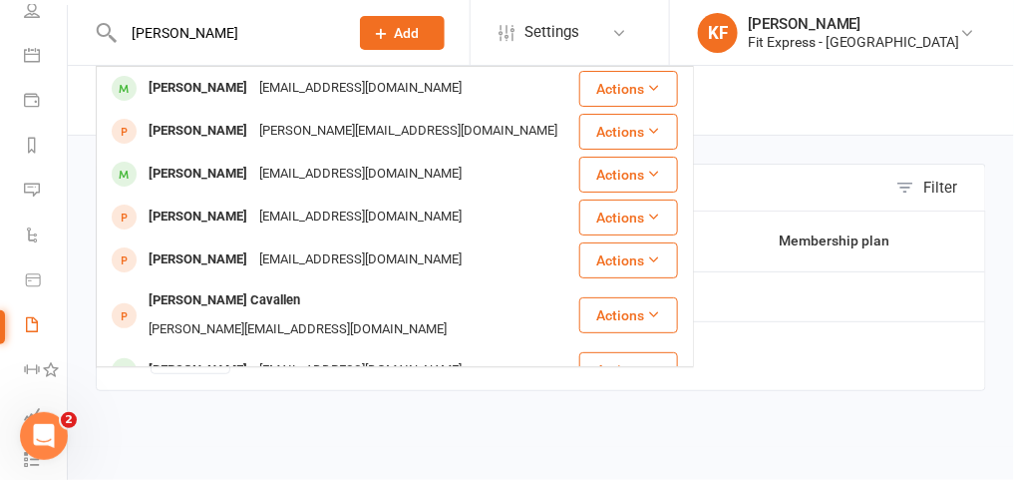
type input "lou callen"
click at [253, 90] on div "loucallan15@gmail.com" at bounding box center [360, 88] width 214 height 29
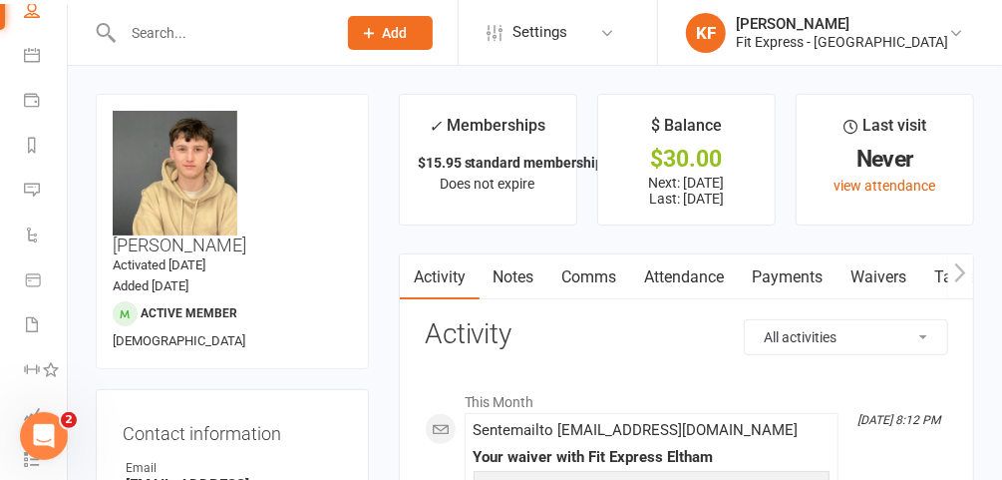
click at [776, 262] on link "Payments" at bounding box center [788, 277] width 99 height 46
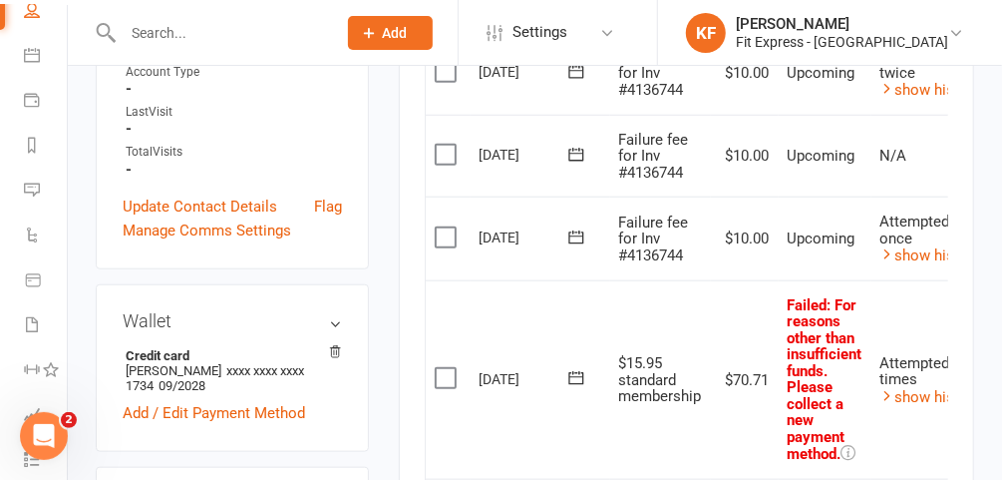
scroll to position [0, 85]
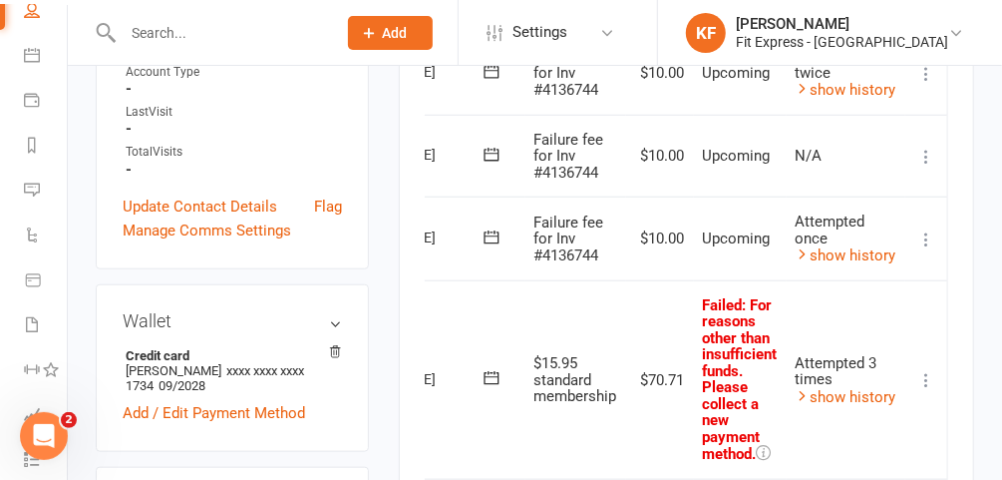
click at [931, 370] on icon at bounding box center [927, 380] width 20 height 20
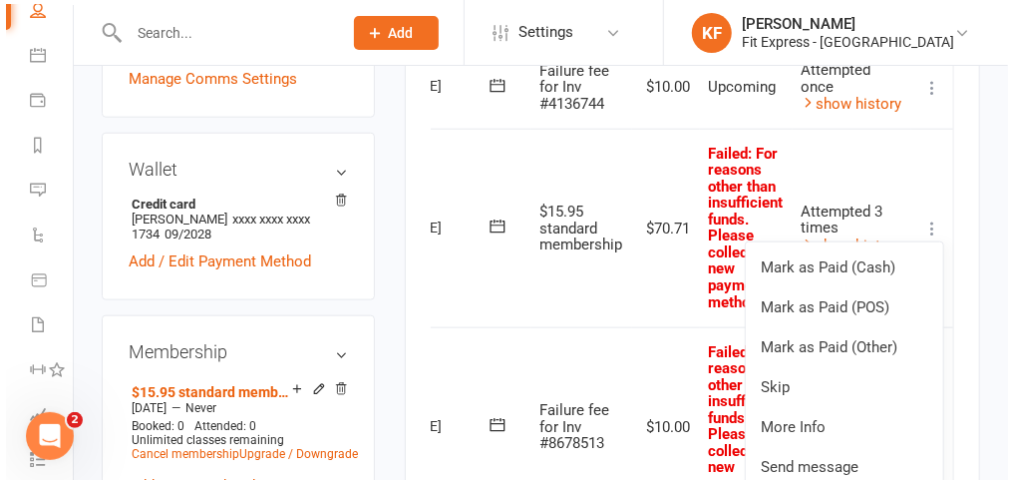
scroll to position [820, 0]
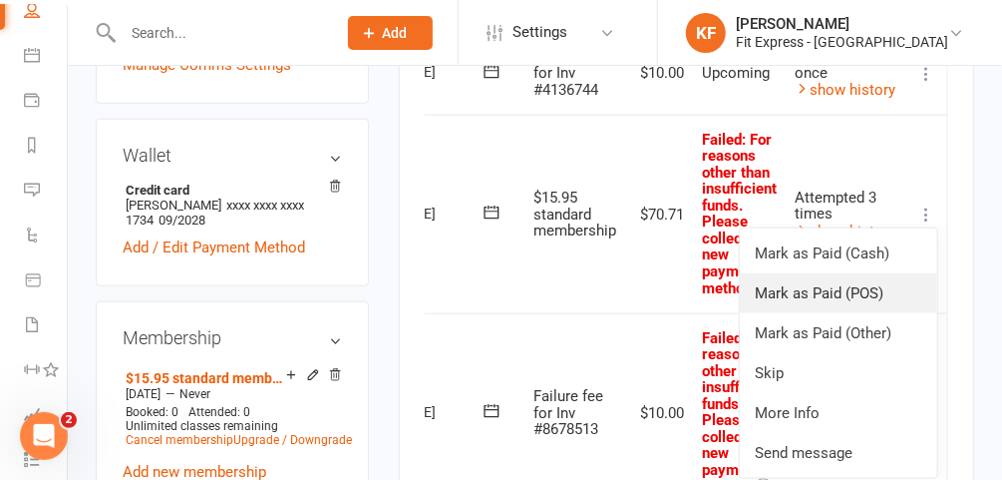
click at [835, 288] on link "Mark as Paid (POS)" at bounding box center [839, 293] width 198 height 40
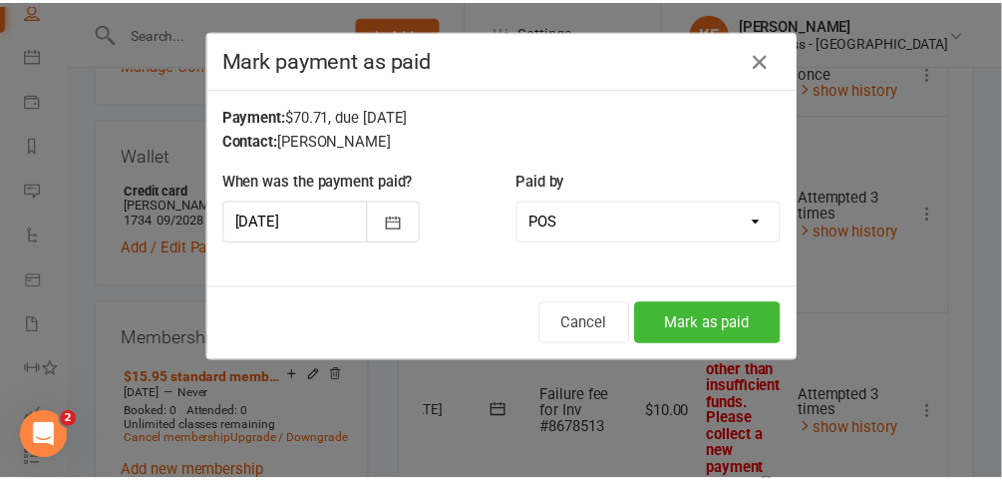
scroll to position [0, 78]
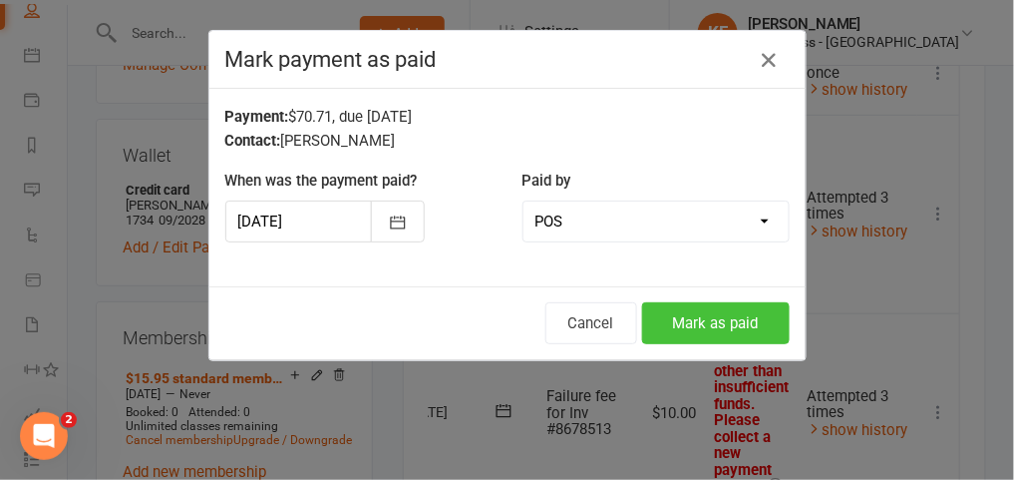
click at [697, 320] on button "Mark as paid" at bounding box center [716, 323] width 148 height 42
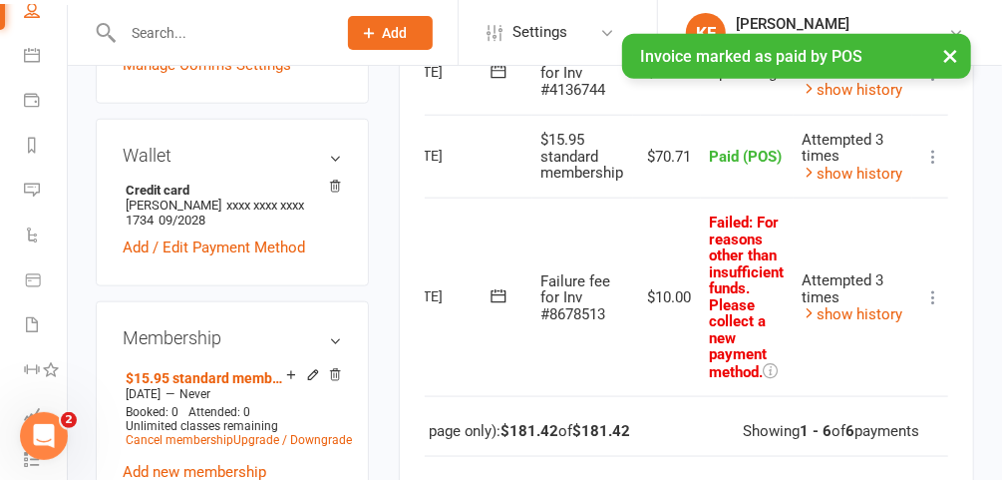
click at [934, 292] on icon at bounding box center [934, 297] width 20 height 20
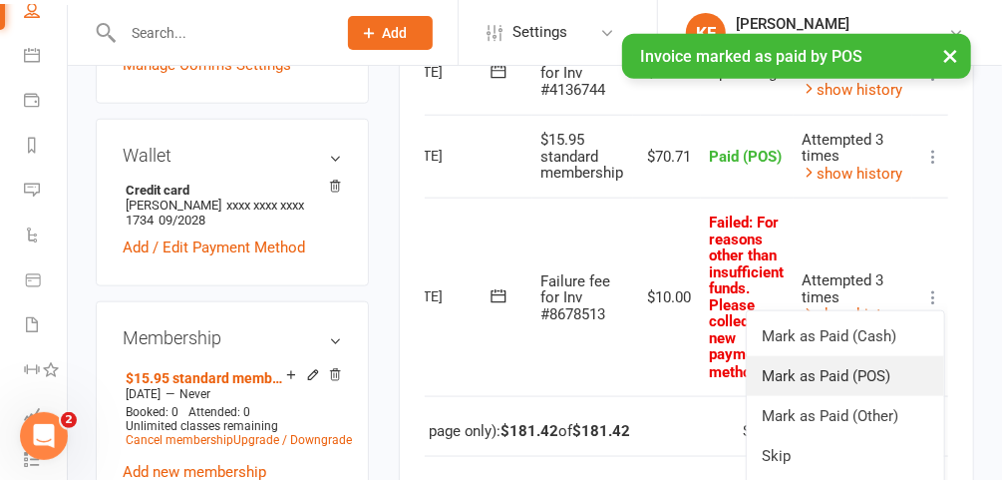
click at [843, 367] on link "Mark as Paid (POS)" at bounding box center [846, 376] width 198 height 40
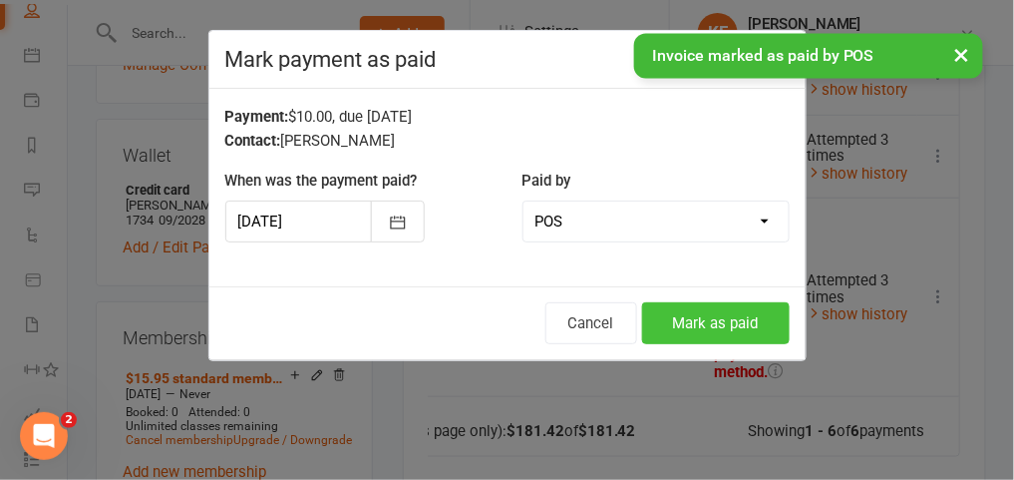
click at [690, 305] on button "Mark as paid" at bounding box center [716, 323] width 148 height 42
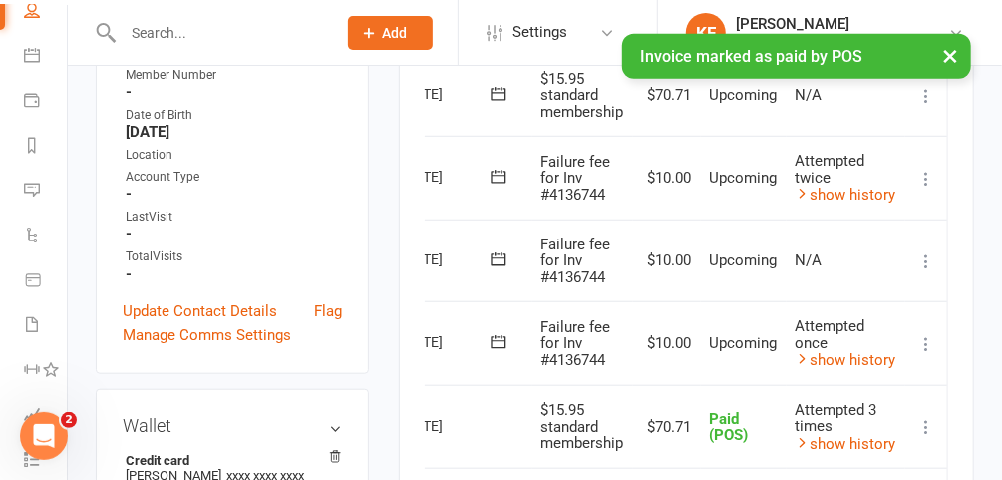
click at [930, 334] on icon at bounding box center [927, 344] width 20 height 20
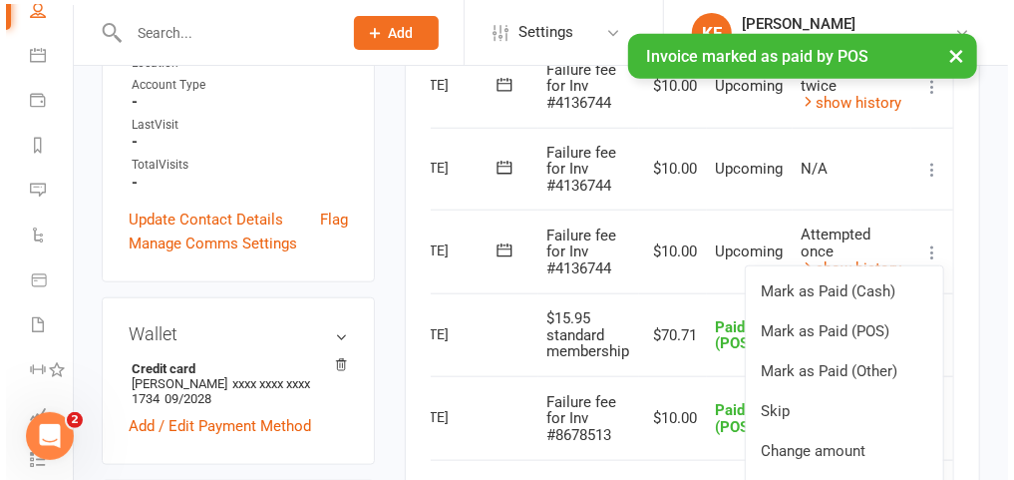
scroll to position [643, 0]
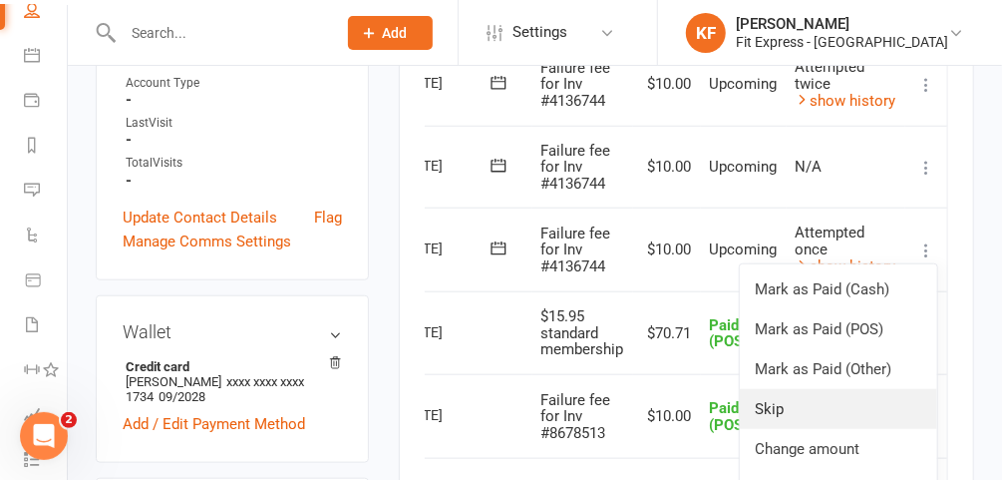
click at [795, 399] on link "Skip" at bounding box center [839, 409] width 198 height 40
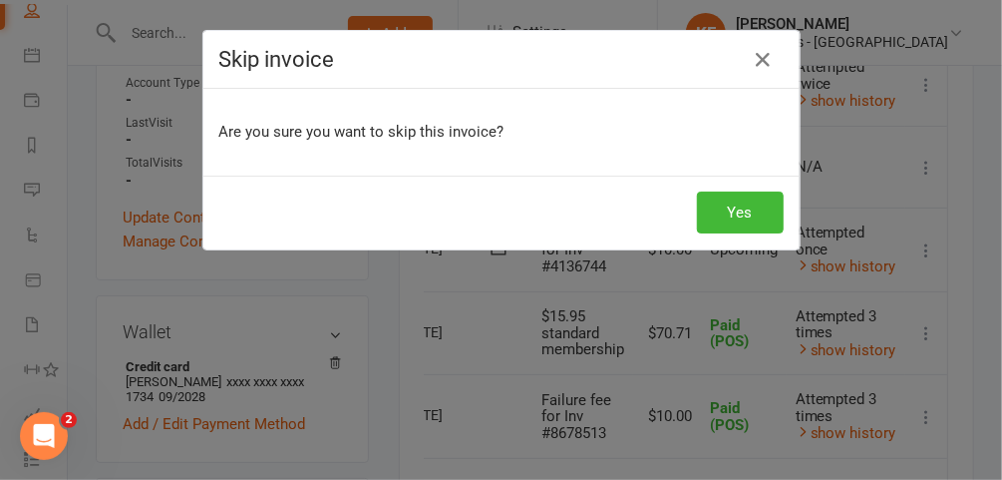
scroll to position [0, 70]
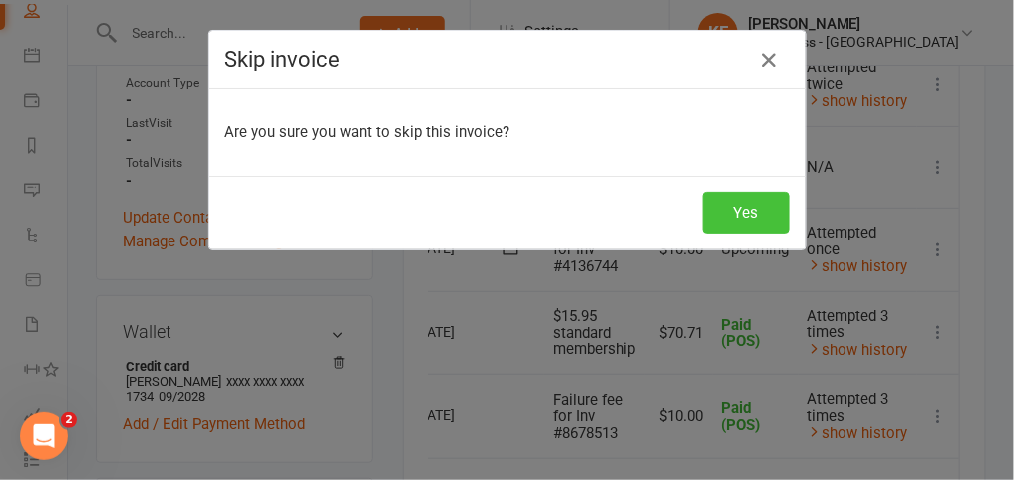
click at [732, 218] on button "Yes" at bounding box center [746, 213] width 87 height 42
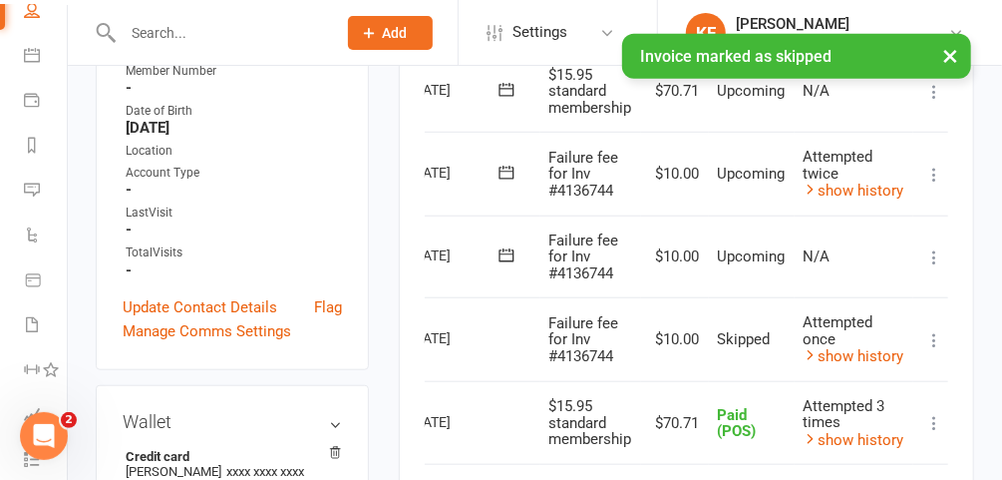
scroll to position [553, 0]
click at [948, 249] on td "Mark as Paid (Cash) Mark as Paid (POS) Mark as Paid (Other) Skip Change amount …" at bounding box center [935, 257] width 42 height 83
click at [933, 253] on icon at bounding box center [935, 258] width 20 height 20
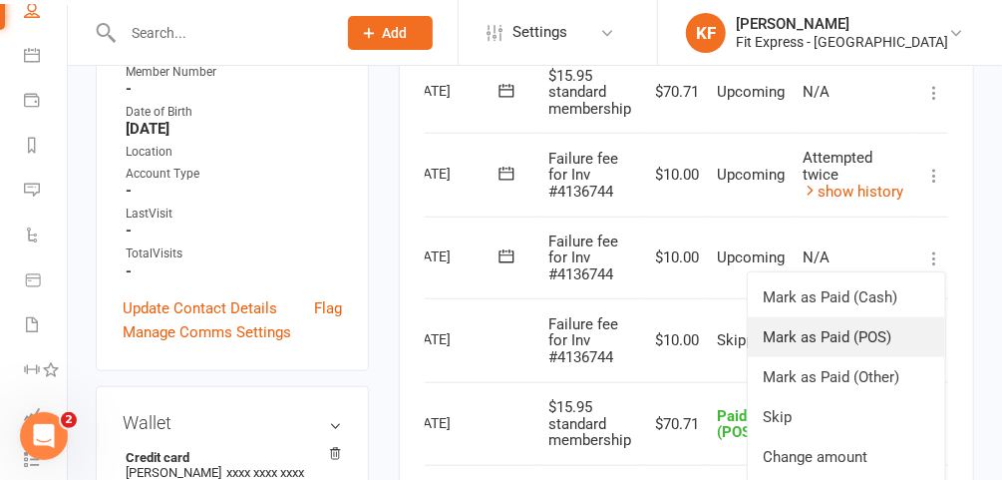
click at [836, 330] on link "Mark as Paid (POS)" at bounding box center [847, 337] width 198 height 40
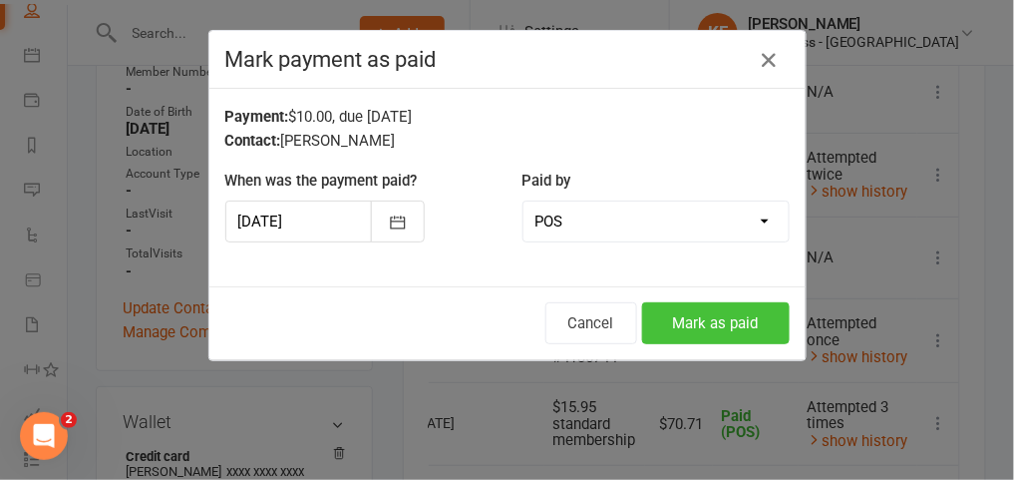
click at [760, 323] on button "Mark as paid" at bounding box center [716, 323] width 148 height 42
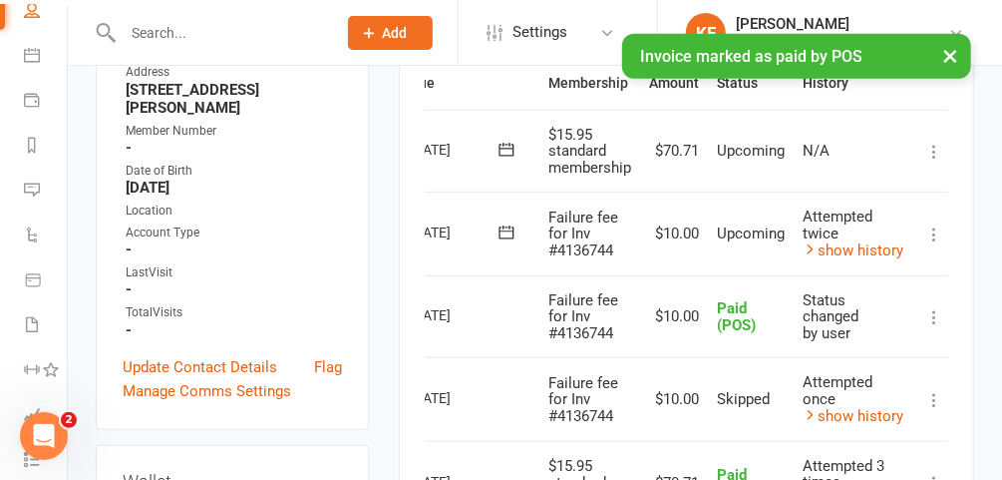
scroll to position [488, 0]
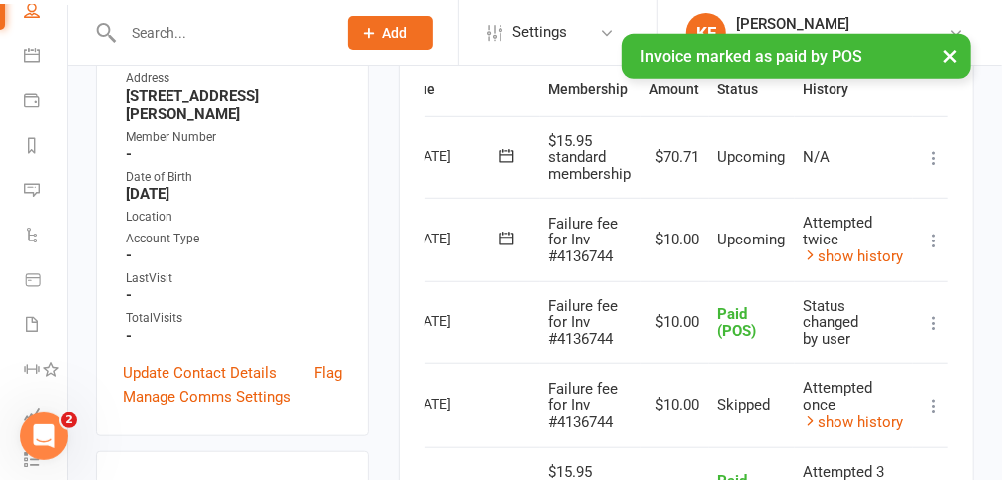
click at [937, 230] on icon at bounding box center [935, 240] width 20 height 20
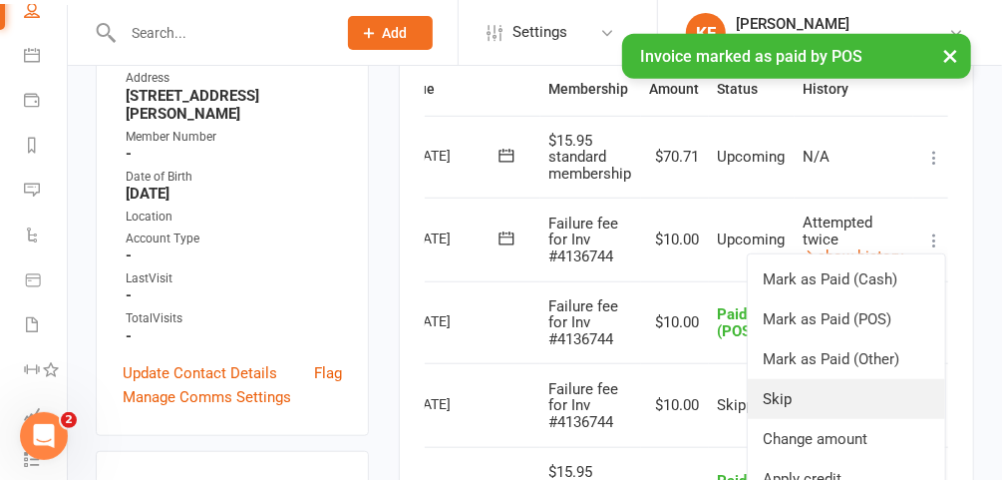
click at [803, 390] on link "Skip" at bounding box center [847, 399] width 198 height 40
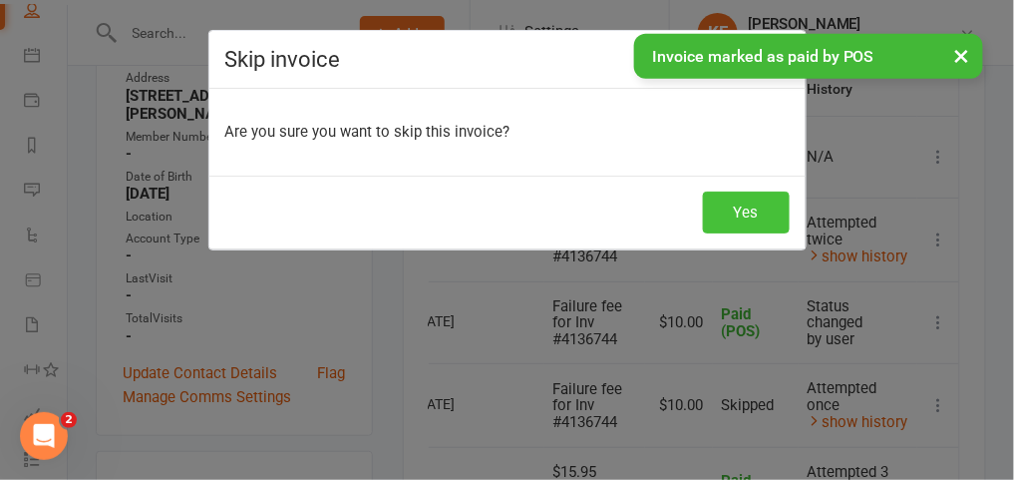
click at [718, 215] on button "Yes" at bounding box center [746, 213] width 87 height 42
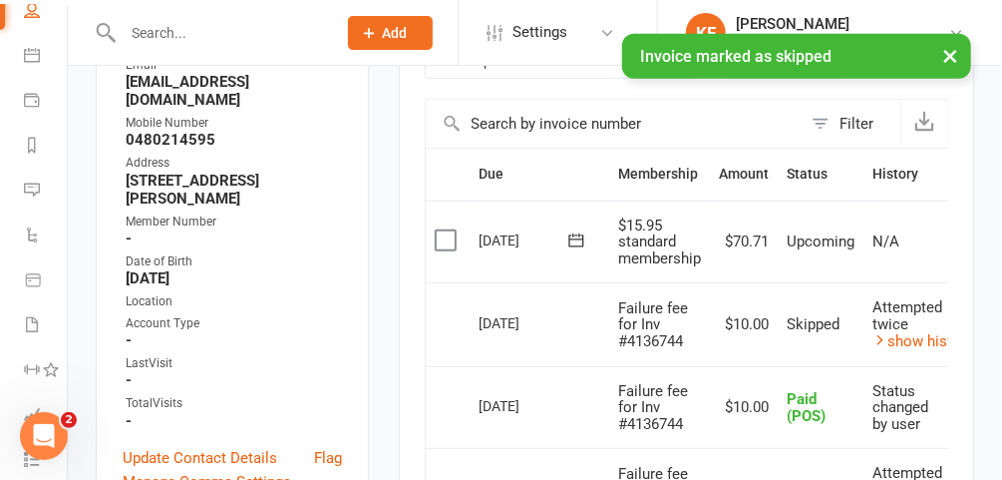
scroll to position [259, 0]
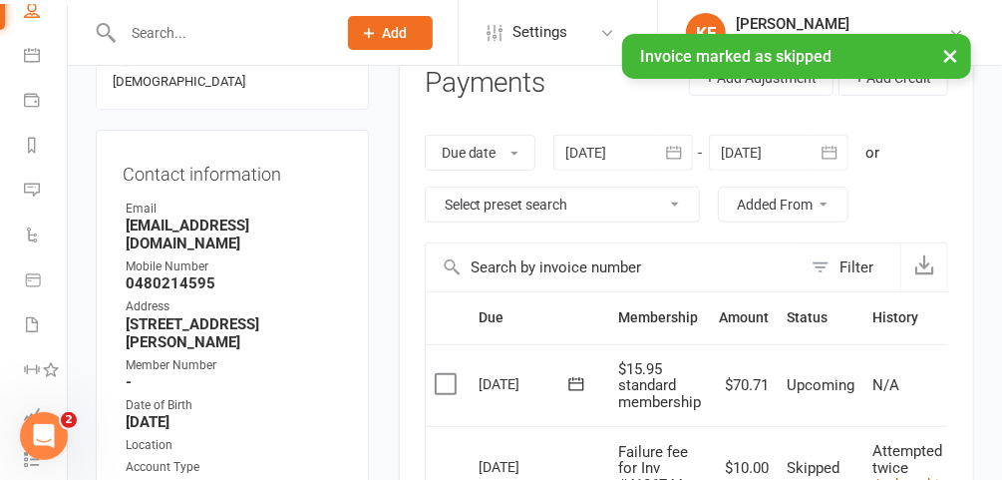
click at [606, 160] on div at bounding box center [624, 153] width 140 height 36
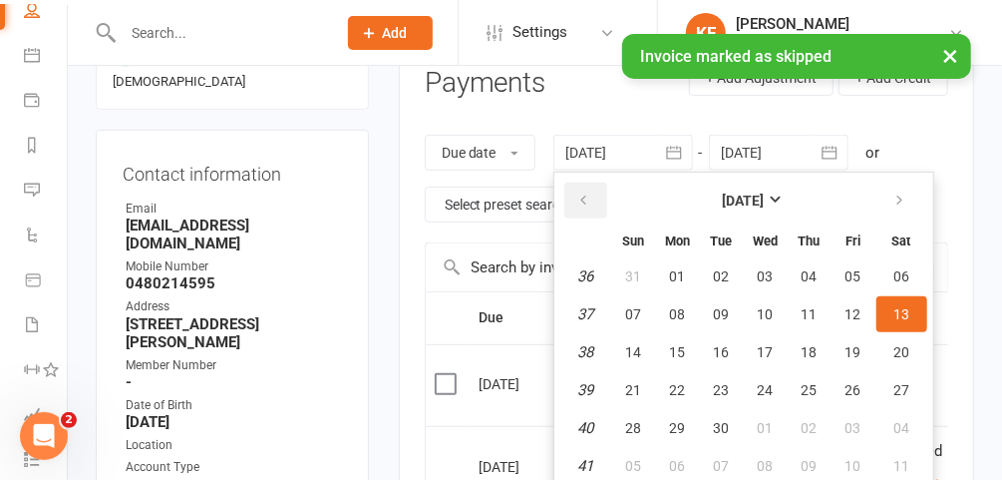
click at [589, 211] on button "button" at bounding box center [586, 201] width 43 height 36
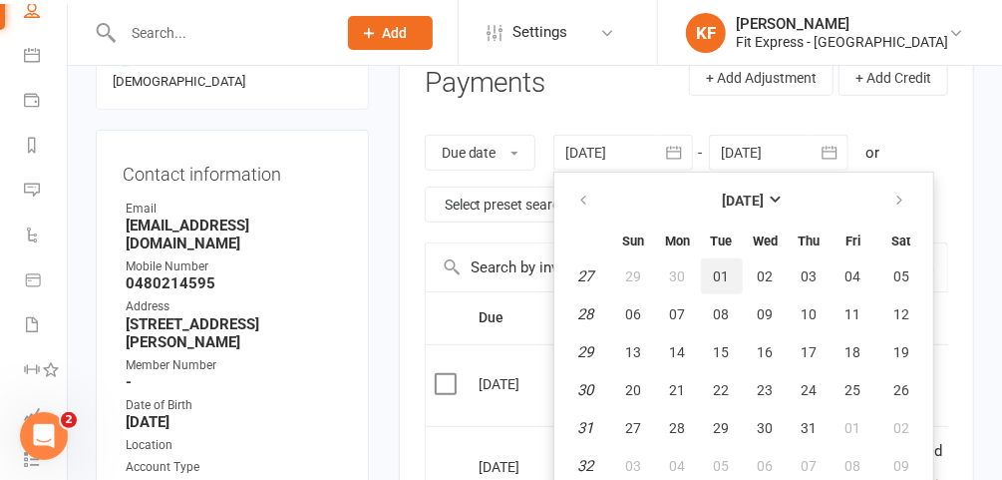
click at [722, 269] on span "01" at bounding box center [722, 276] width 16 height 16
type input "01 Jul 2025"
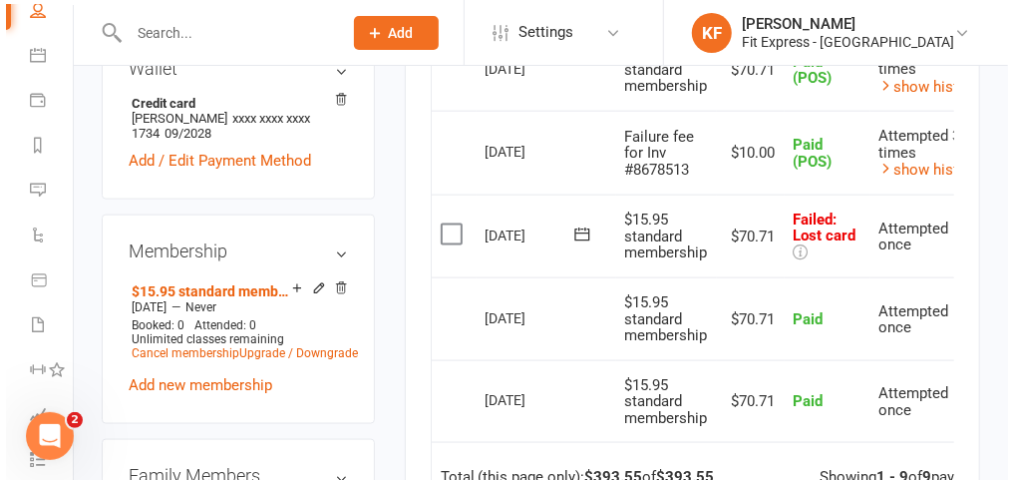
scroll to position [0, 78]
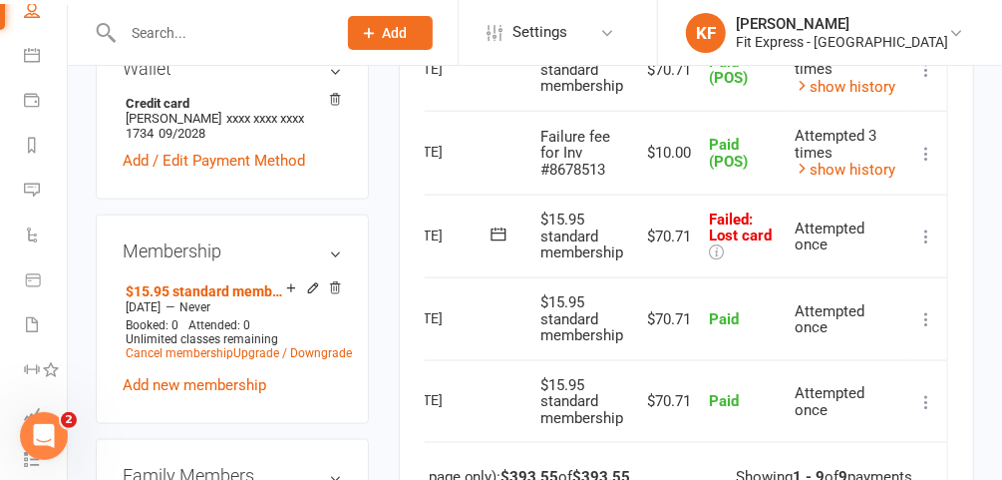
click at [929, 229] on icon at bounding box center [927, 236] width 20 height 20
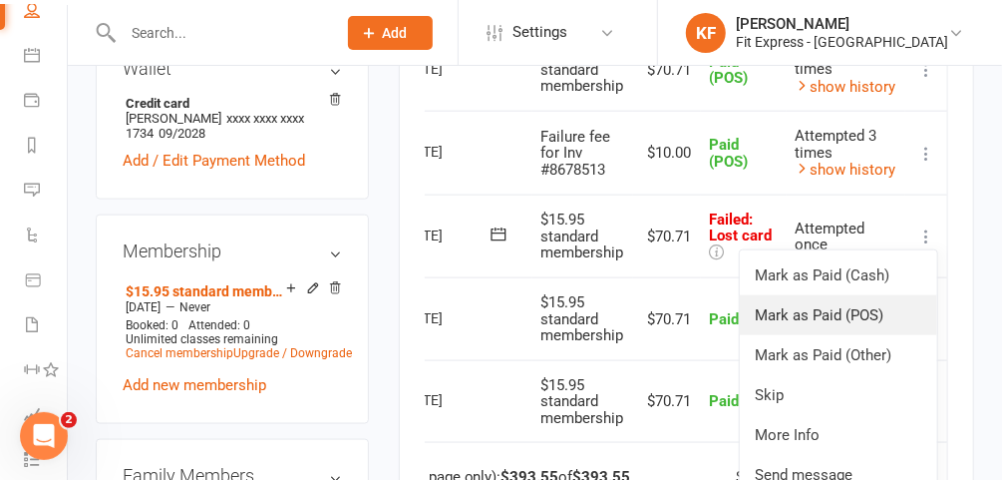
click at [842, 295] on link "Mark as Paid (POS)" at bounding box center [839, 315] width 198 height 40
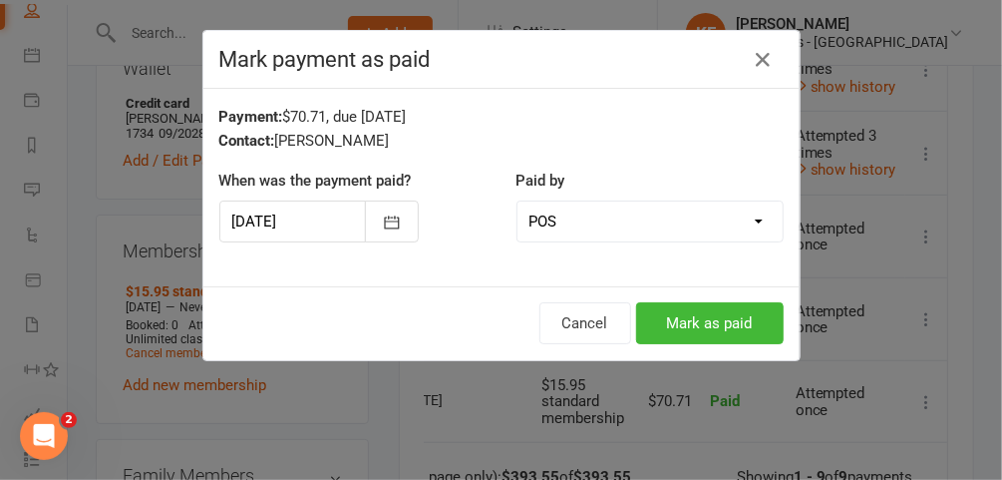
scroll to position [0, 70]
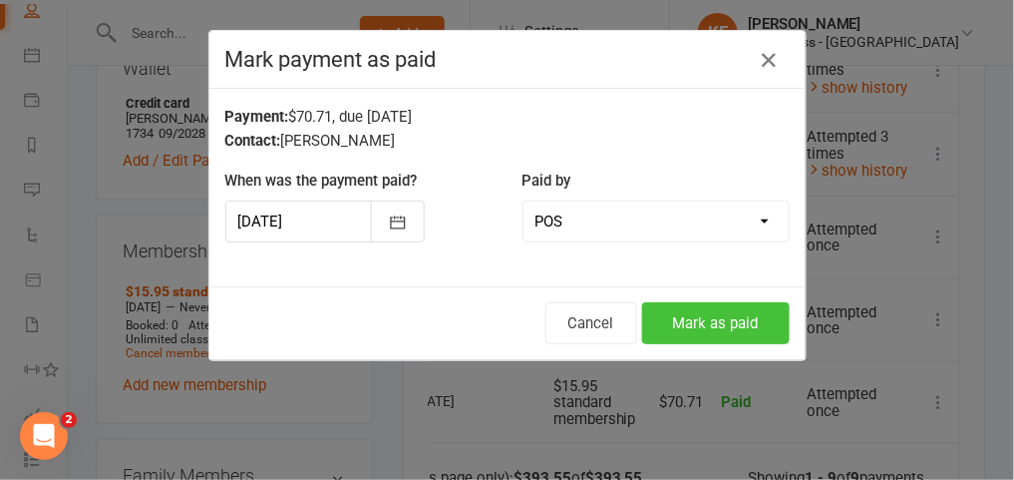
click at [687, 335] on button "Mark as paid" at bounding box center [716, 323] width 148 height 42
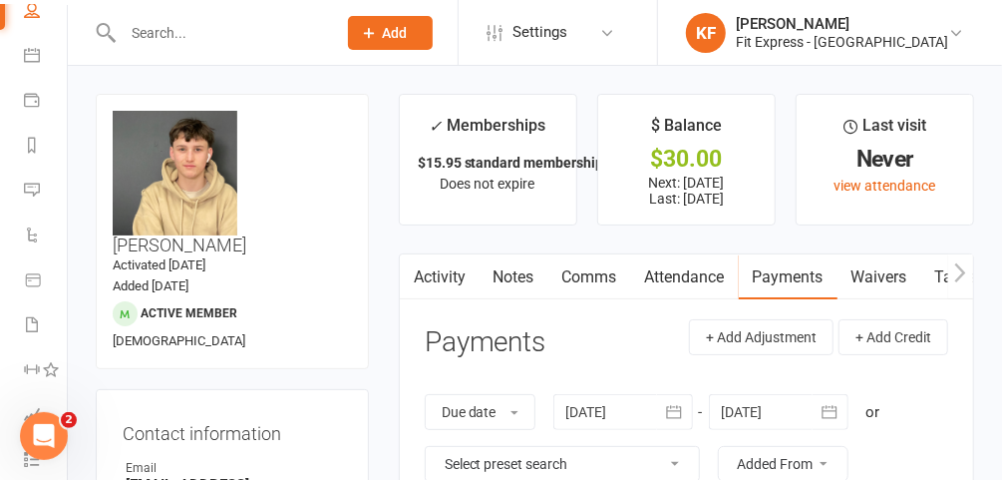
scroll to position [0, 0]
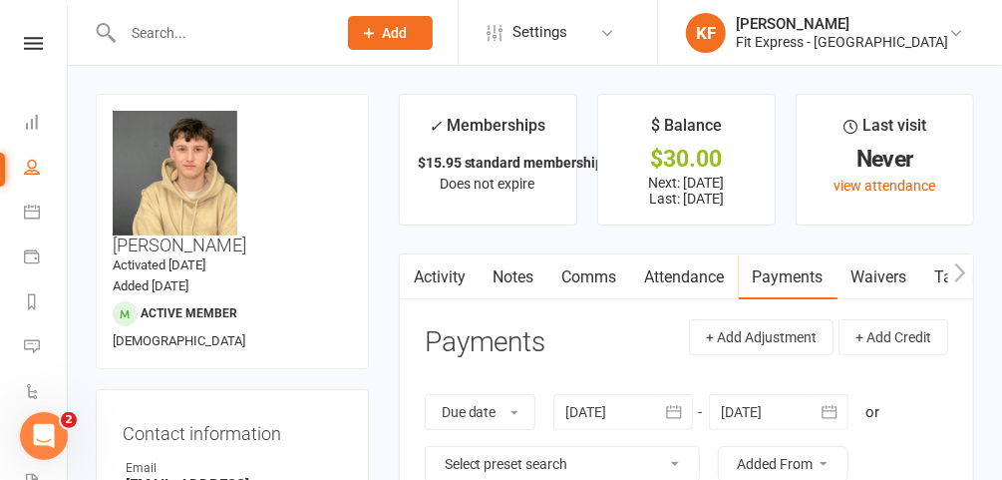
click at [25, 43] on icon at bounding box center [33, 43] width 19 height 13
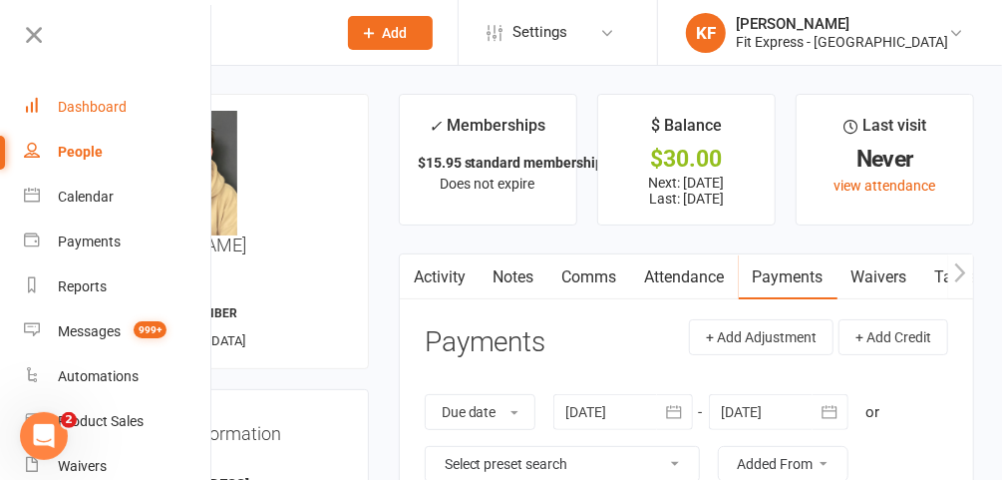
click at [97, 102] on div "Dashboard" at bounding box center [92, 107] width 69 height 16
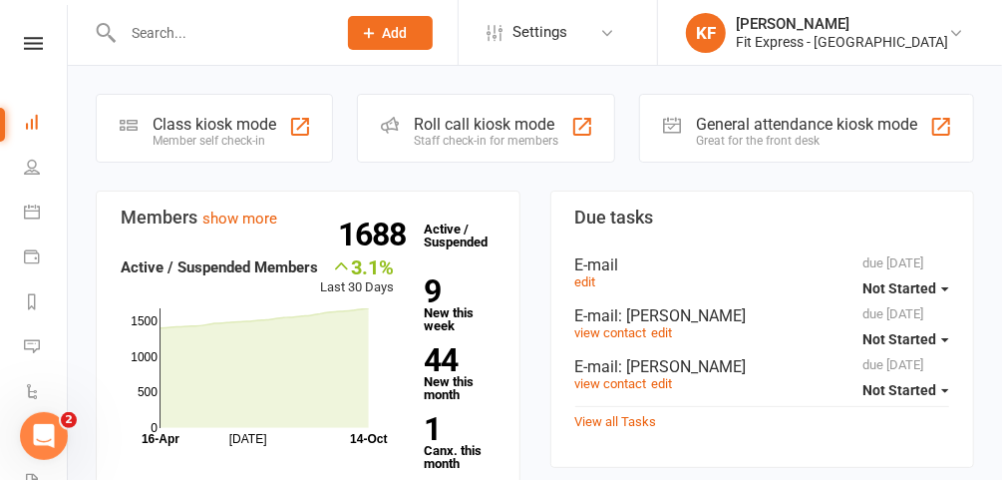
click at [24, 102] on link "Dashboard" at bounding box center [46, 124] width 45 height 45
click at [226, 35] on input "text" at bounding box center [219, 33] width 205 height 28
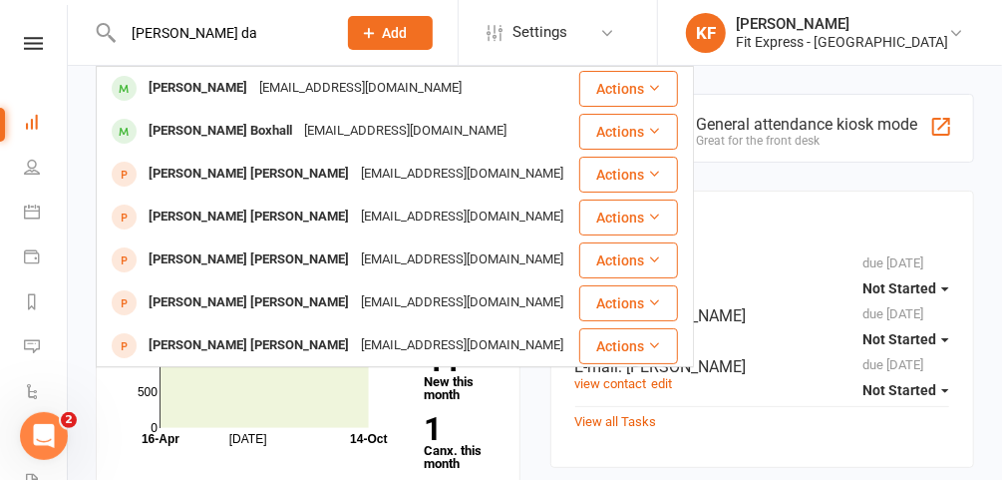
type input "kane da"
click at [196, 96] on div "Kane Davis" at bounding box center [198, 88] width 111 height 29
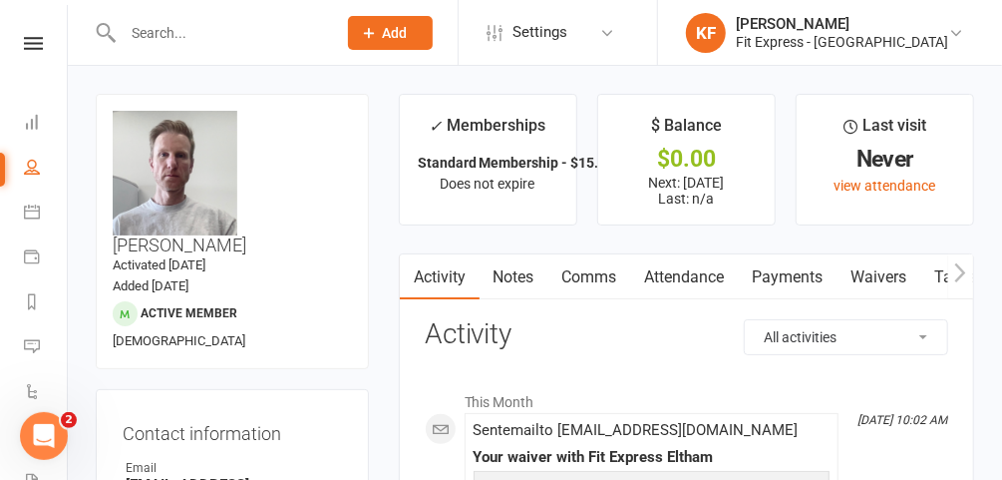
click at [955, 38] on icon at bounding box center [957, 33] width 16 height 16
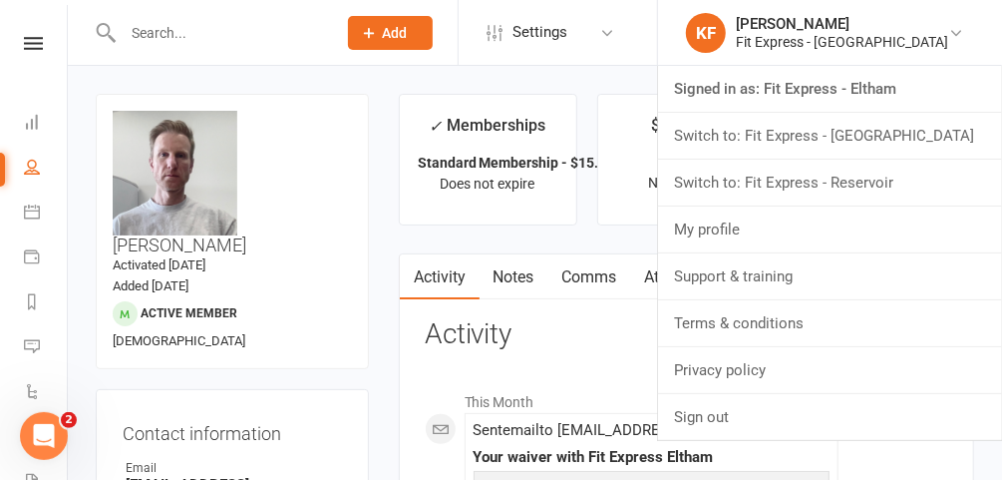
click at [884, 134] on link "Switch to: Fit Express - [GEOGRAPHIC_DATA]" at bounding box center [830, 136] width 344 height 46
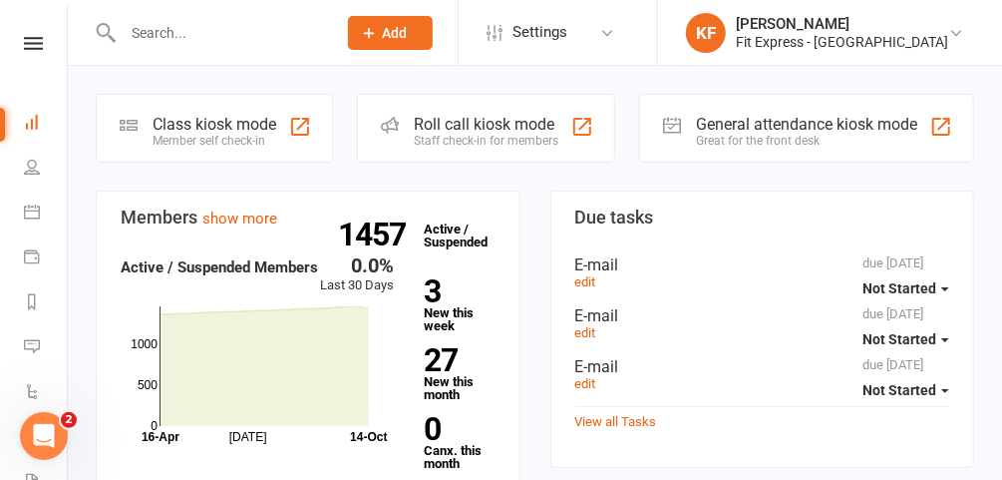
click at [955, 36] on icon at bounding box center [957, 33] width 16 height 16
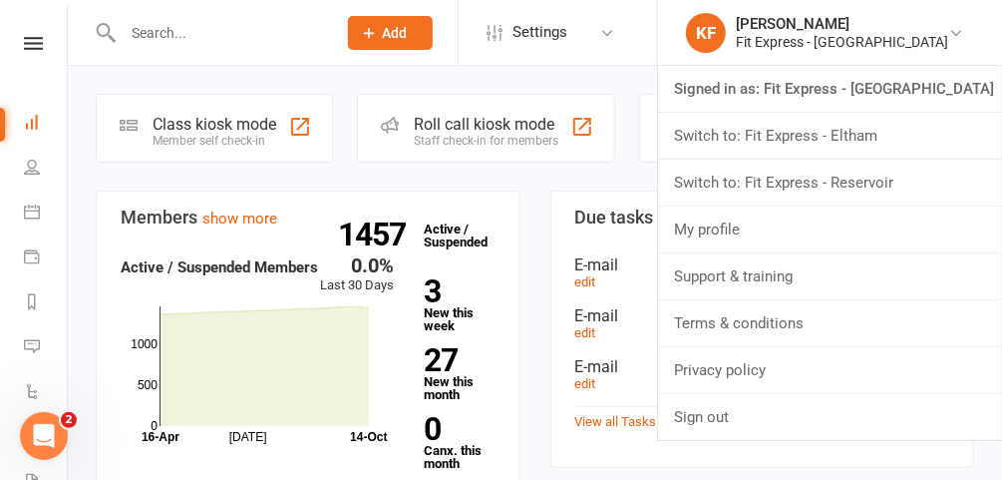
click at [886, 133] on link "Switch to: Fit Express - Eltham" at bounding box center [830, 136] width 344 height 46
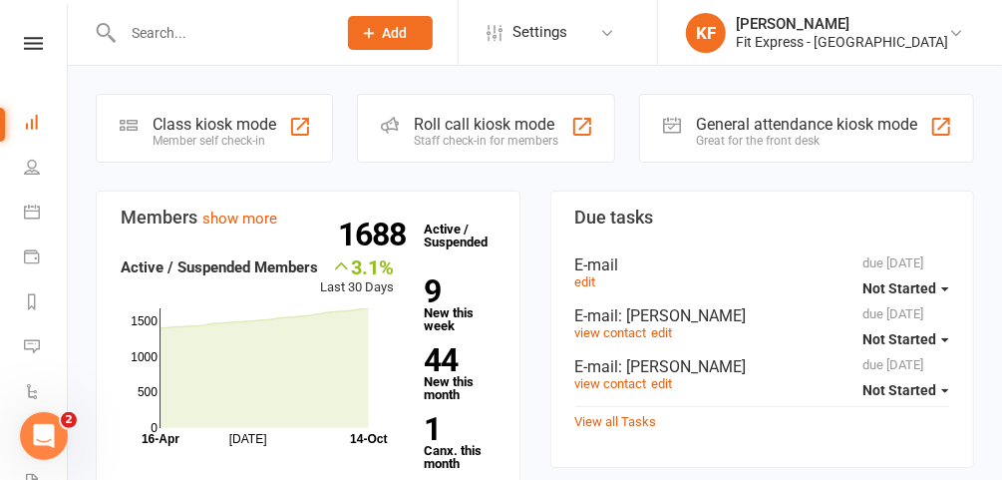
click at [291, 35] on input "text" at bounding box center [219, 33] width 205 height 28
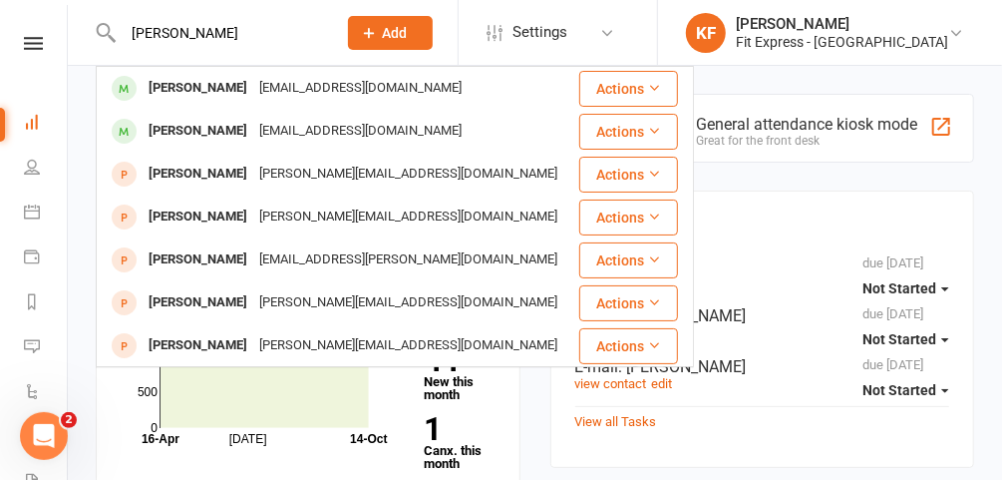
type input "hannah elton"
click at [253, 92] on div "hannahelton96@outlook.com" at bounding box center [360, 88] width 214 height 29
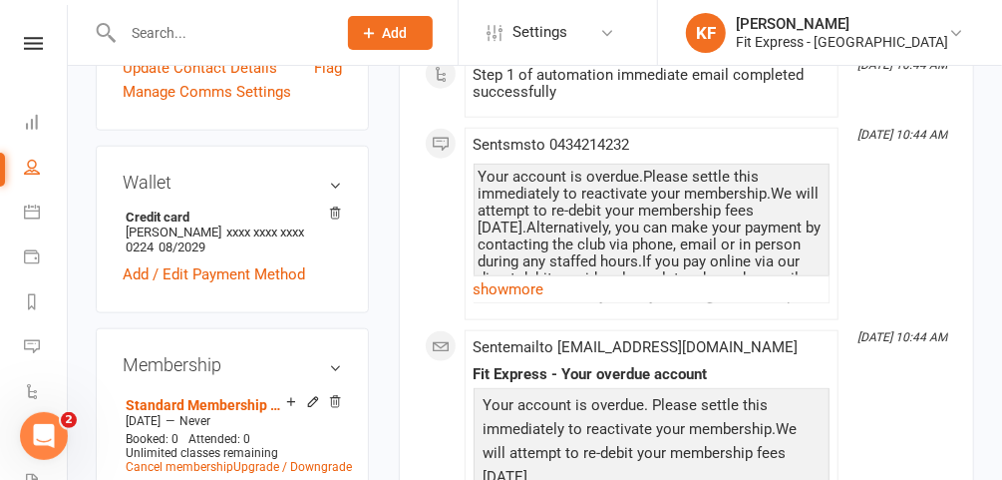
scroll to position [766, 0]
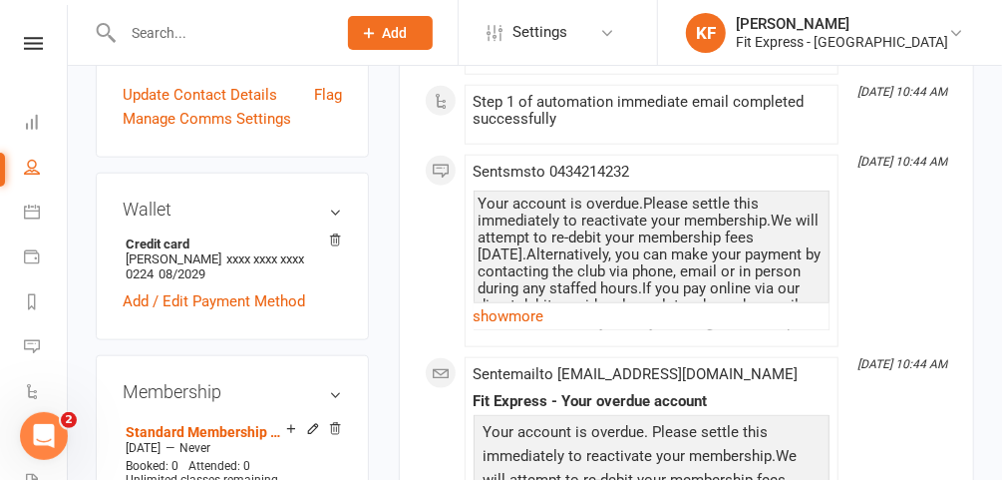
click at [330, 422] on icon at bounding box center [335, 429] width 14 height 14
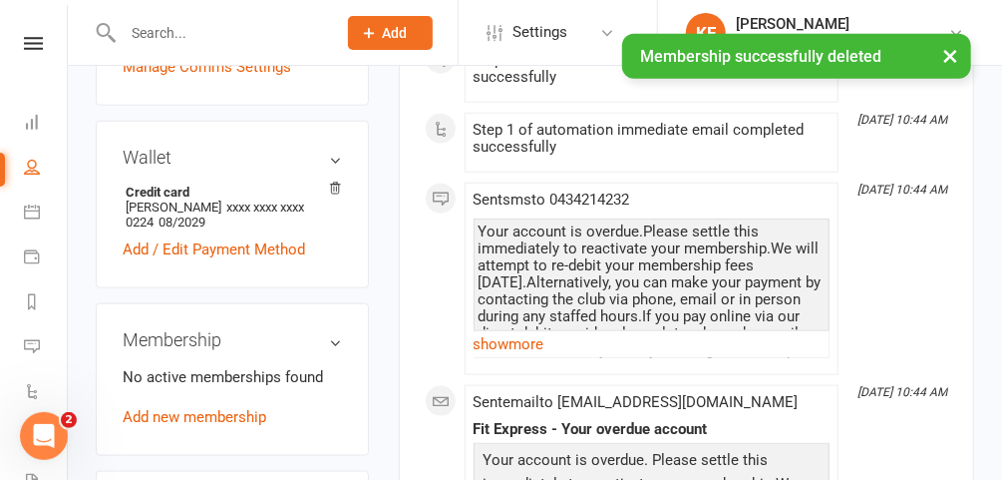
scroll to position [809, 0]
click at [212, 407] on link "Add new membership" at bounding box center [195, 416] width 144 height 18
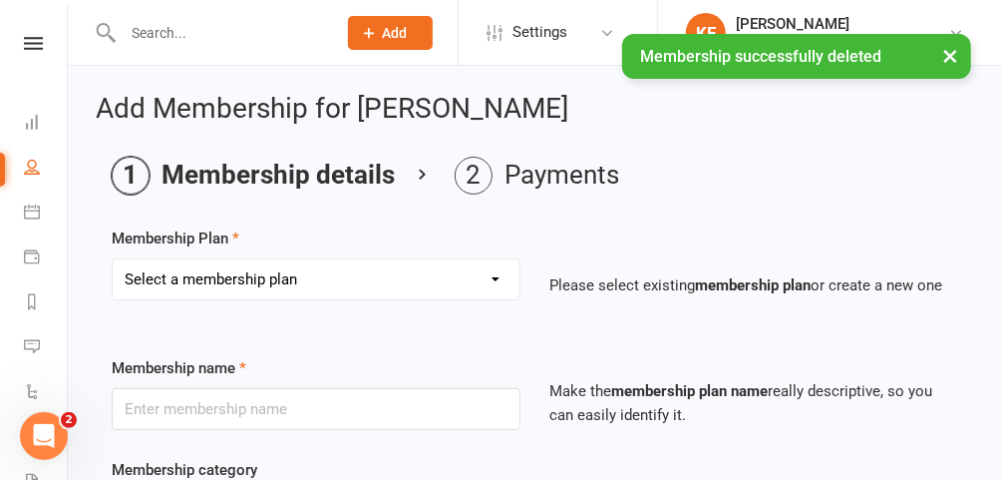
click at [270, 280] on select "Select a membership plan Create new Membership Plan $12.50 P/W Standard Members…" at bounding box center [316, 279] width 407 height 40
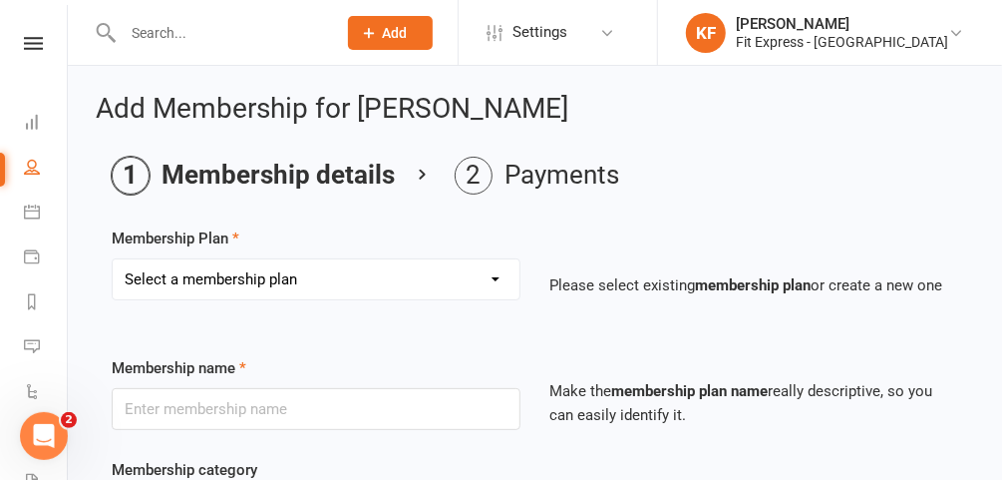
select select "22"
click at [113, 259] on select "Select a membership plan Create new Membership Plan $12.50 P/W Standard Members…" at bounding box center [316, 279] width 407 height 40
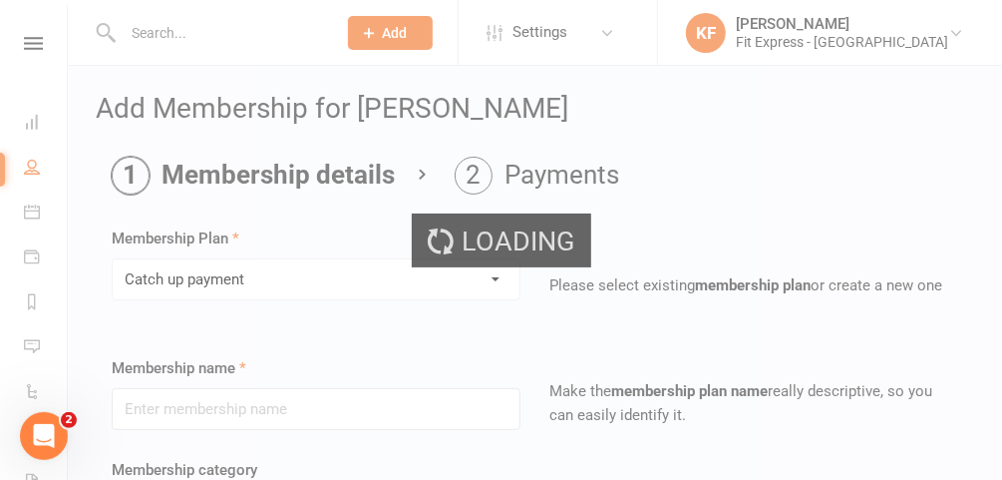
type input "Catch up payment"
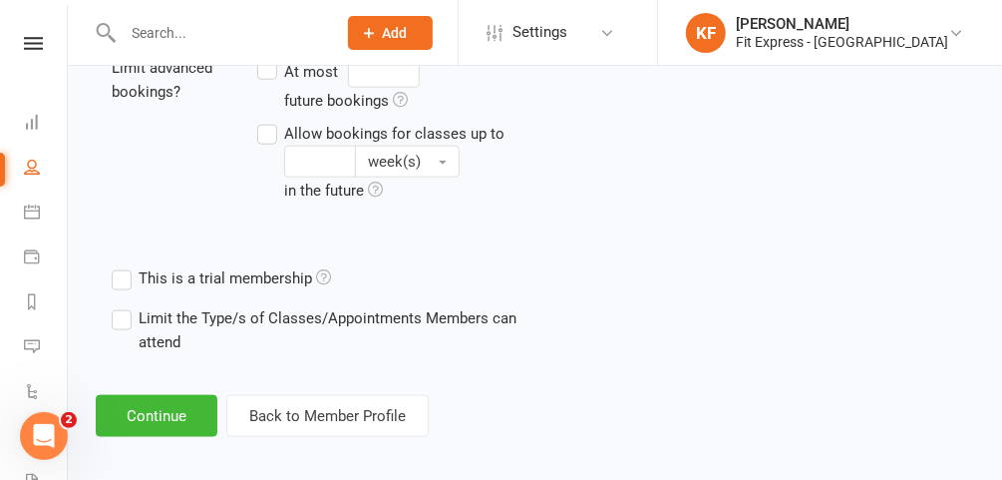
scroll to position [904, 0]
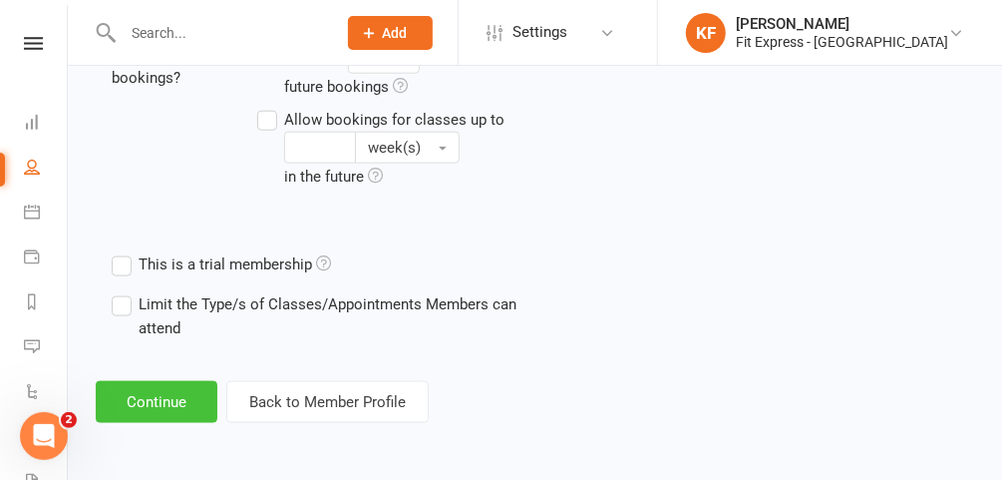
click at [166, 405] on button "Continue" at bounding box center [157, 402] width 122 height 42
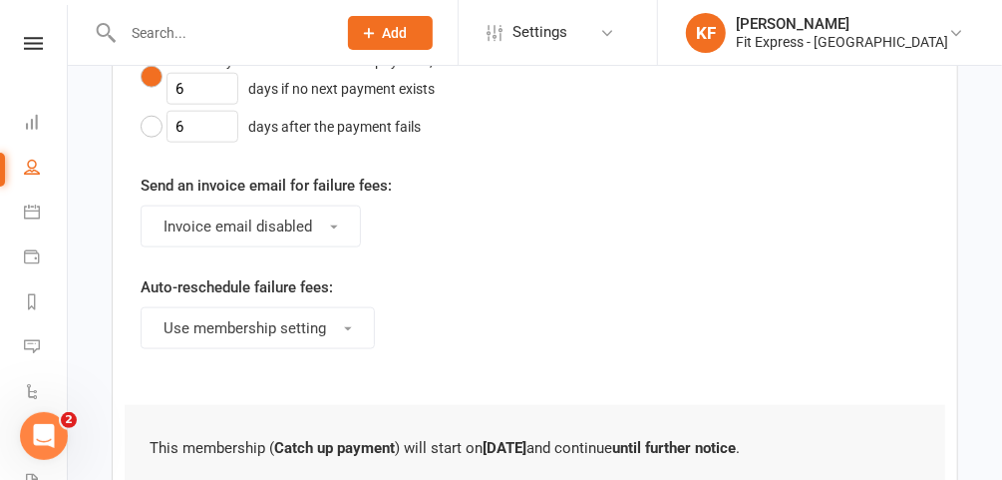
scroll to position [0, 0]
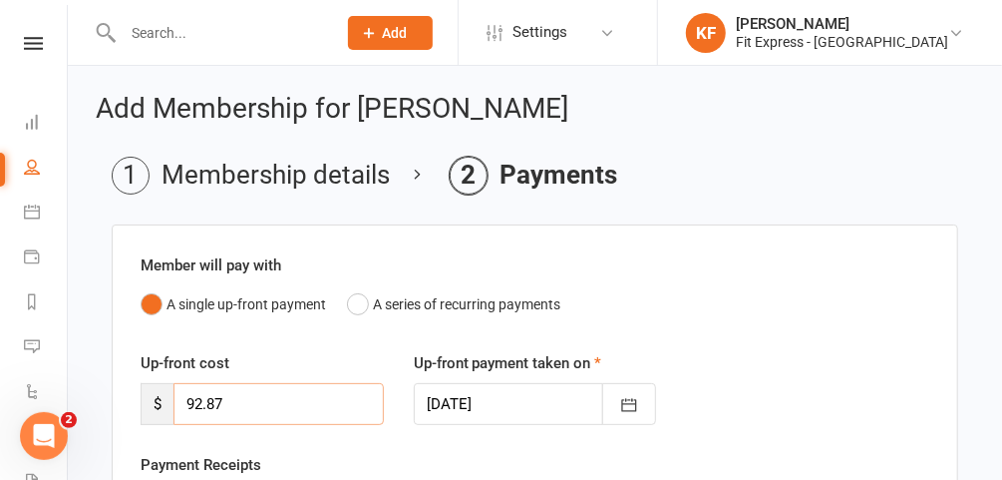
click at [323, 403] on input "92.87" at bounding box center [279, 404] width 210 height 42
type input "9"
type input "105.16"
click at [634, 399] on icon "button" at bounding box center [629, 405] width 20 height 20
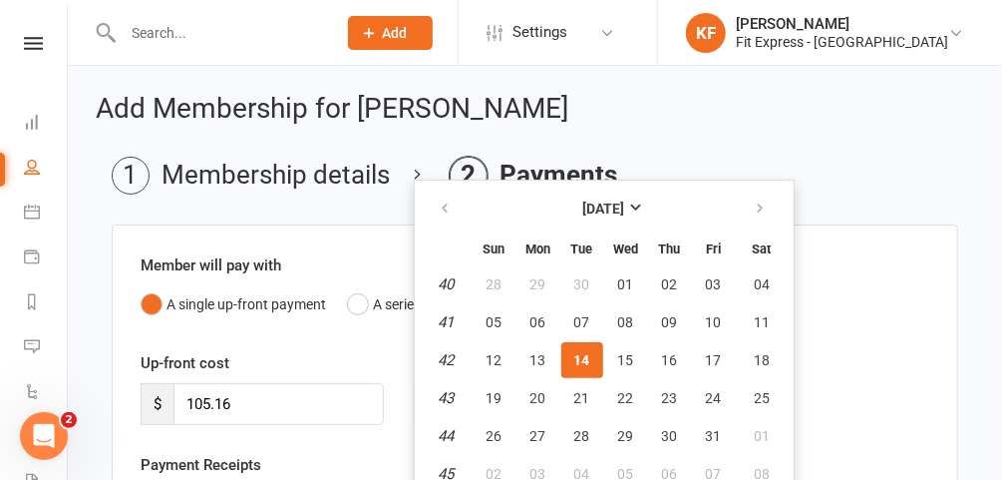
scroll to position [8, 0]
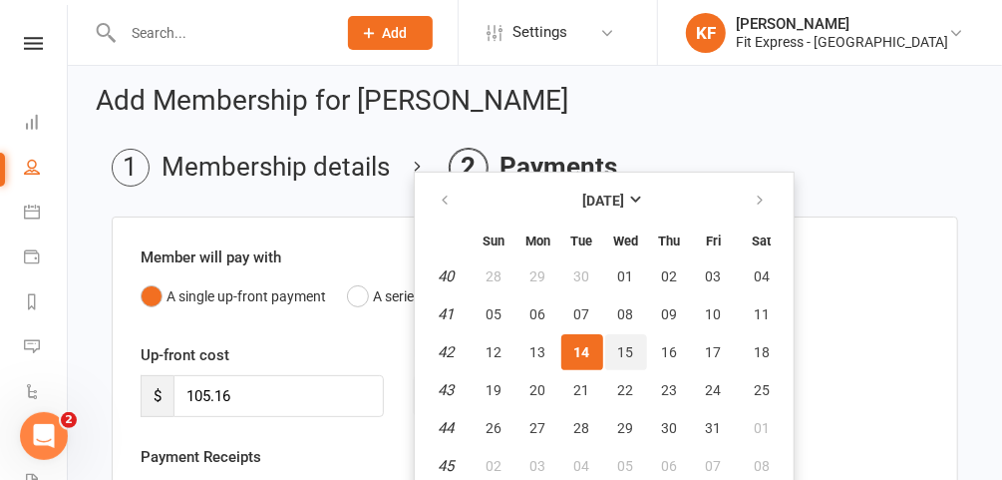
click at [611, 350] on button "15" at bounding box center [626, 352] width 42 height 36
type input "15 Oct 2025"
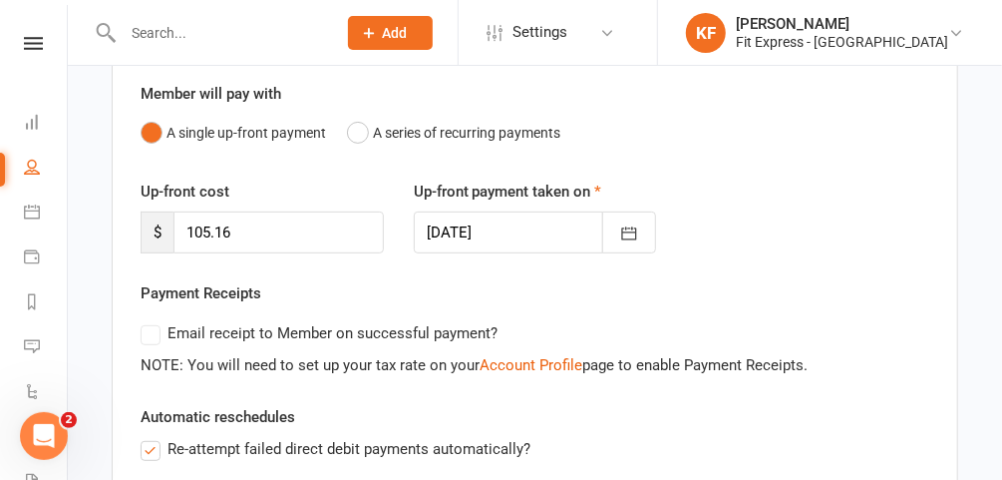
scroll to position [203, 0]
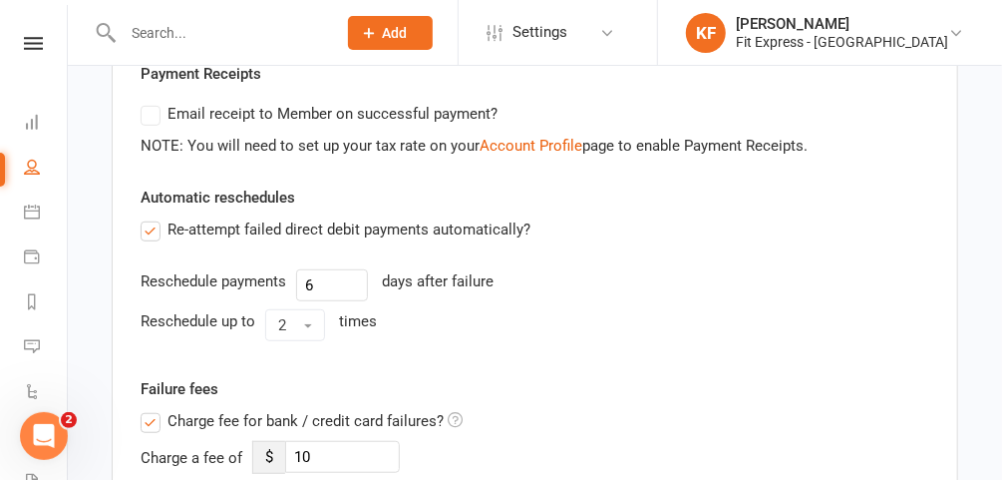
click at [147, 414] on label "Charge fee for bank / credit card failures?" at bounding box center [302, 421] width 322 height 24
click at [147, 409] on input "Charge fee for bank / credit card failures?" at bounding box center [302, 409] width 322 height 0
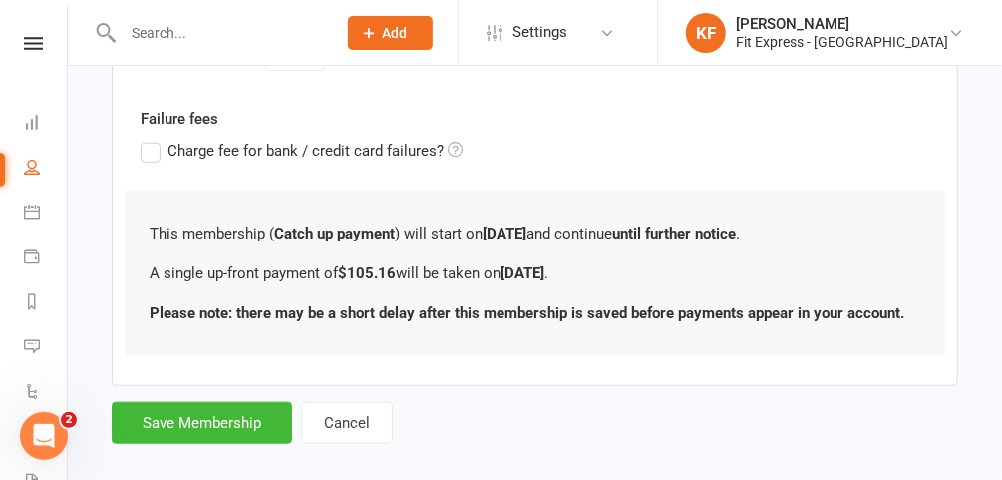
scroll to position [681, 0]
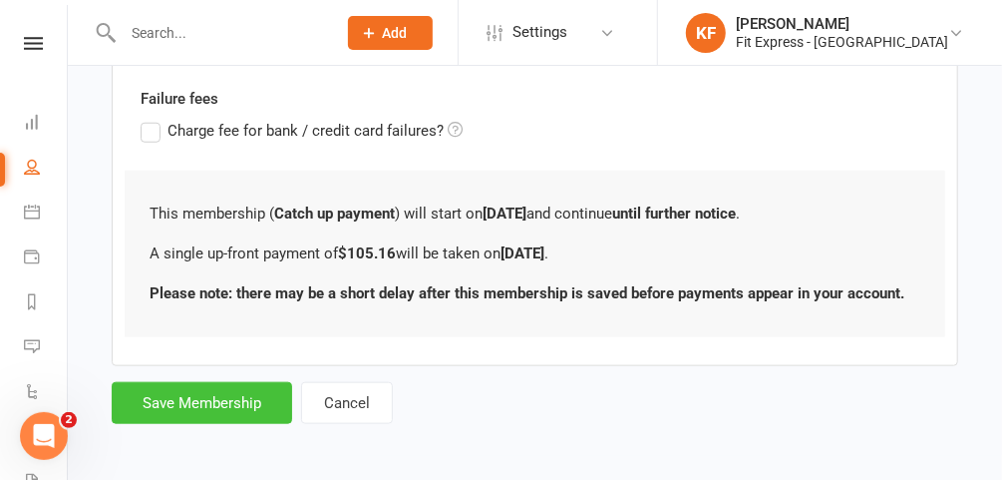
click at [190, 397] on button "Save Membership" at bounding box center [202, 403] width 181 height 42
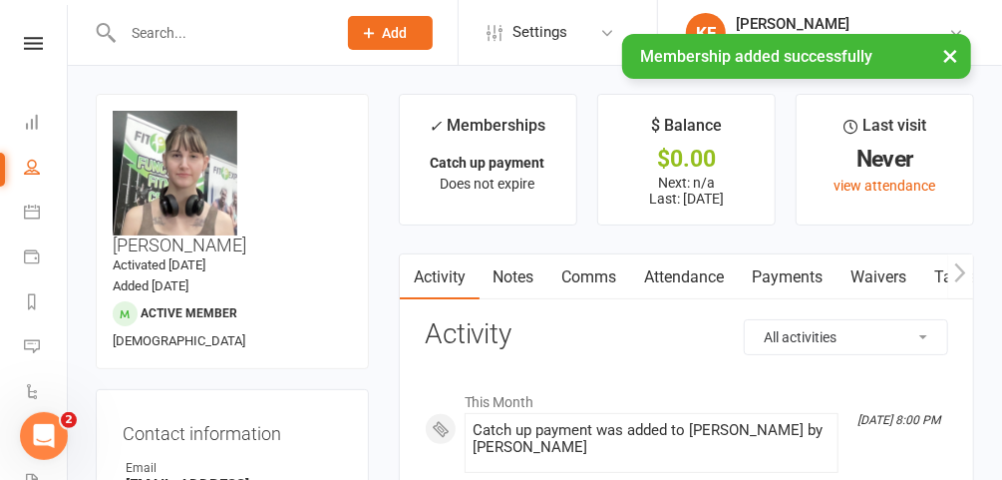
click at [531, 273] on link "Notes" at bounding box center [514, 277] width 69 height 46
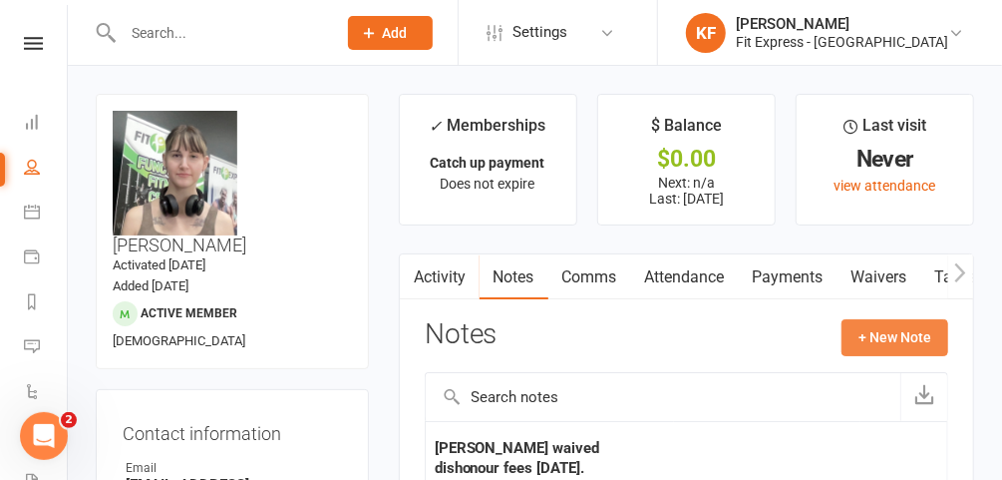
click at [896, 338] on button "+ New Note" at bounding box center [895, 337] width 107 height 36
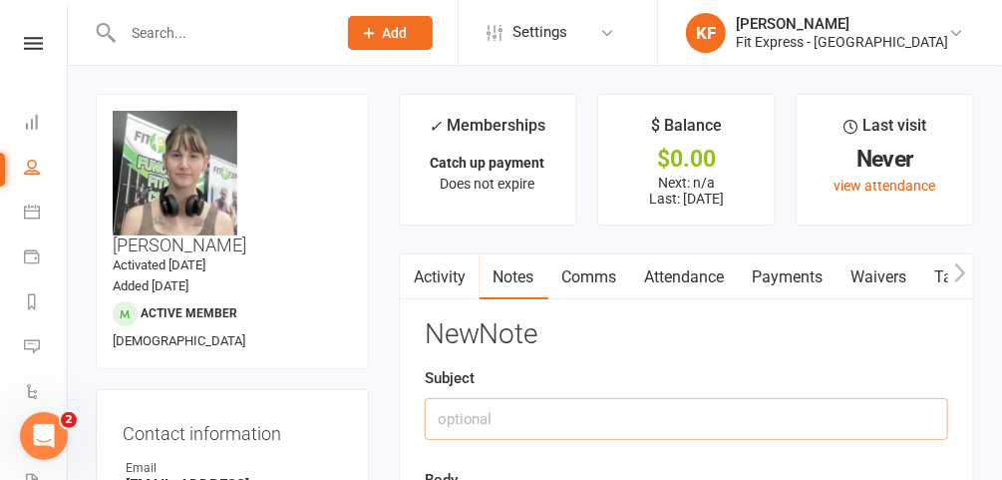
click at [544, 415] on input "text" at bounding box center [687, 419] width 524 height 42
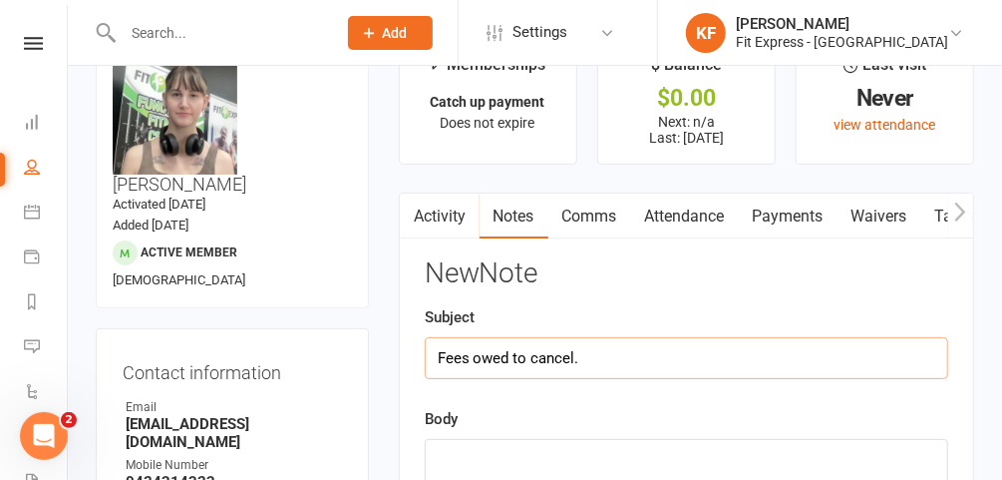
scroll to position [62, 0]
type input "Fees owed to cancel."
click at [511, 453] on textarea at bounding box center [687, 471] width 524 height 66
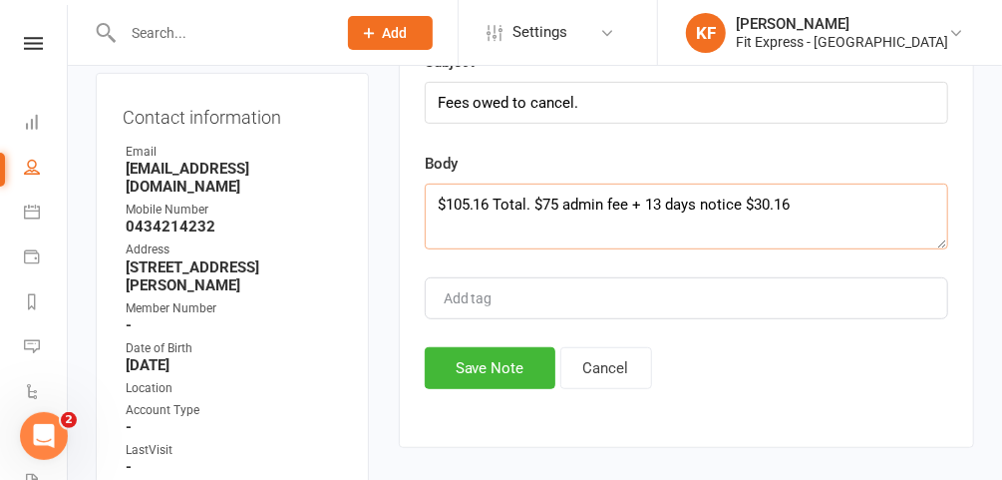
scroll to position [317, 0]
type textarea "$105.16 Total. $75 admin fee + 13 days notice $30.16"
click at [488, 360] on button "Save Note" at bounding box center [490, 367] width 131 height 42
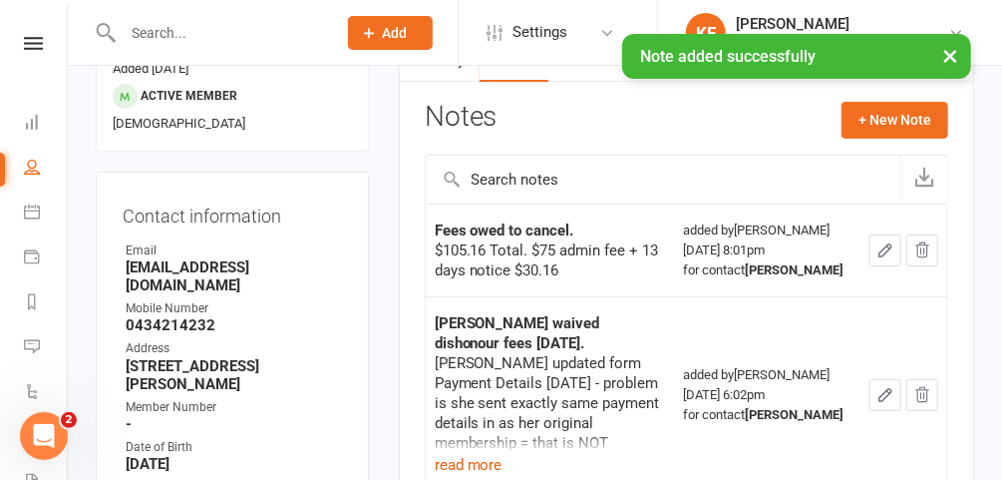
scroll to position [0, 0]
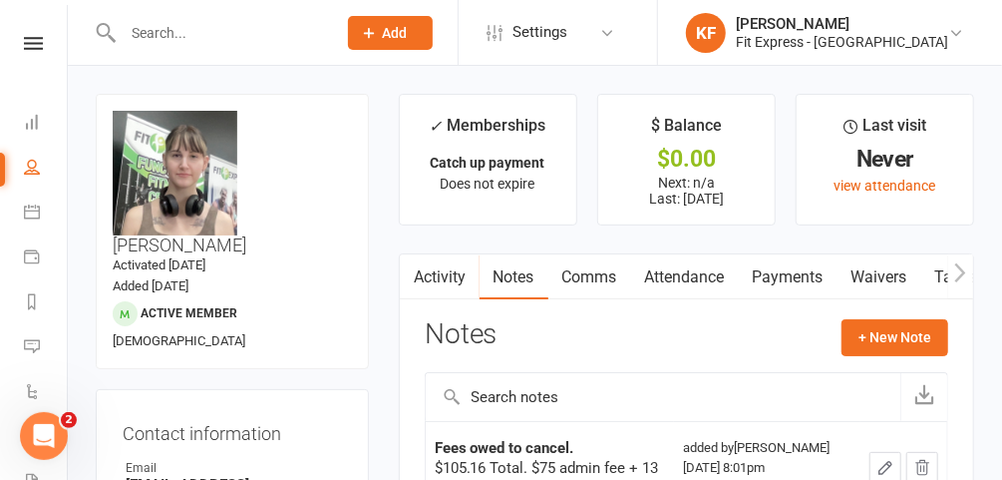
click at [195, 45] on input "text" at bounding box center [219, 33] width 205 height 28
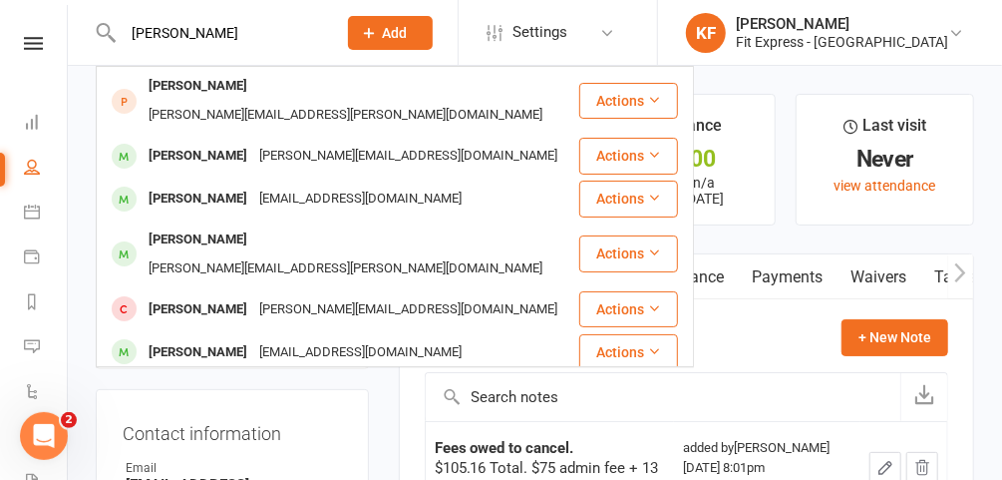
type input "adam"
click at [197, 185] on div "[PERSON_NAME]" at bounding box center [198, 199] width 111 height 29
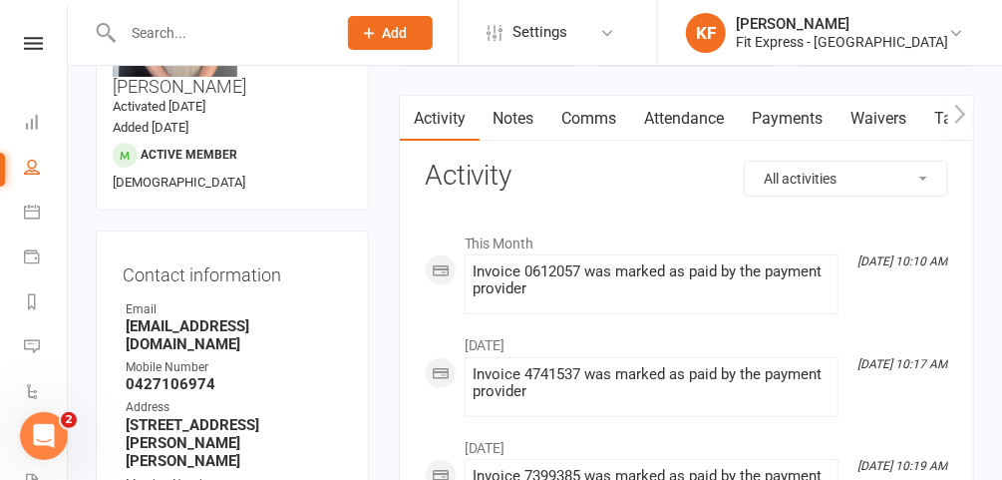
scroll to position [169, 0]
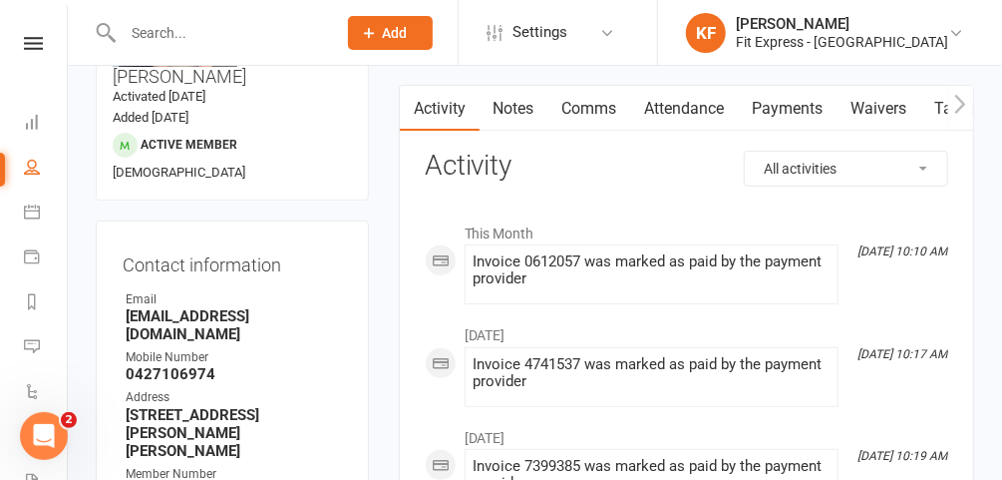
click at [773, 110] on link "Payments" at bounding box center [788, 109] width 99 height 46
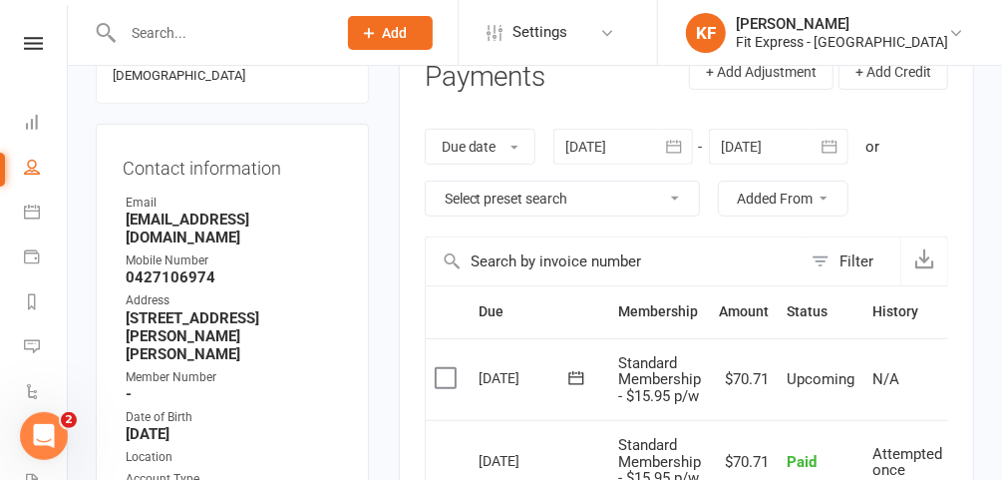
scroll to position [264, 0]
click at [600, 147] on div at bounding box center [624, 148] width 140 height 36
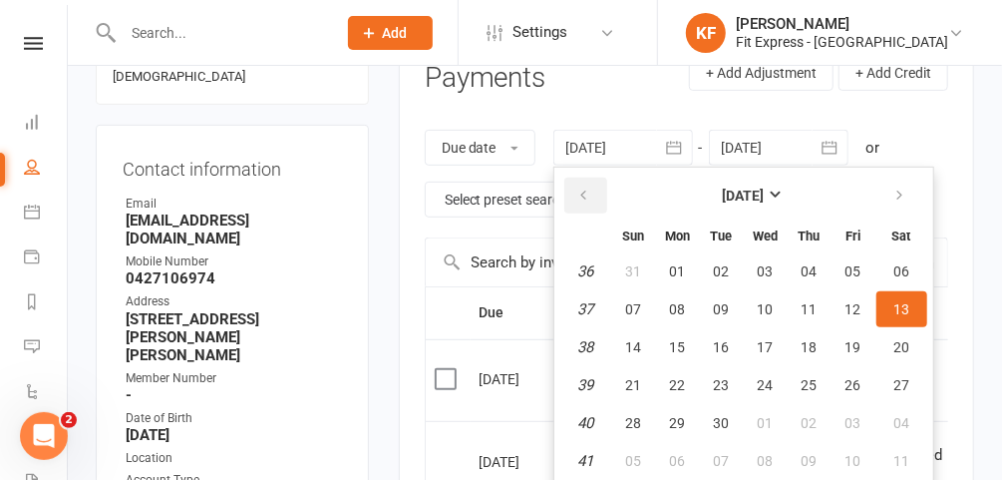
click at [583, 193] on icon "button" at bounding box center [585, 196] width 14 height 16
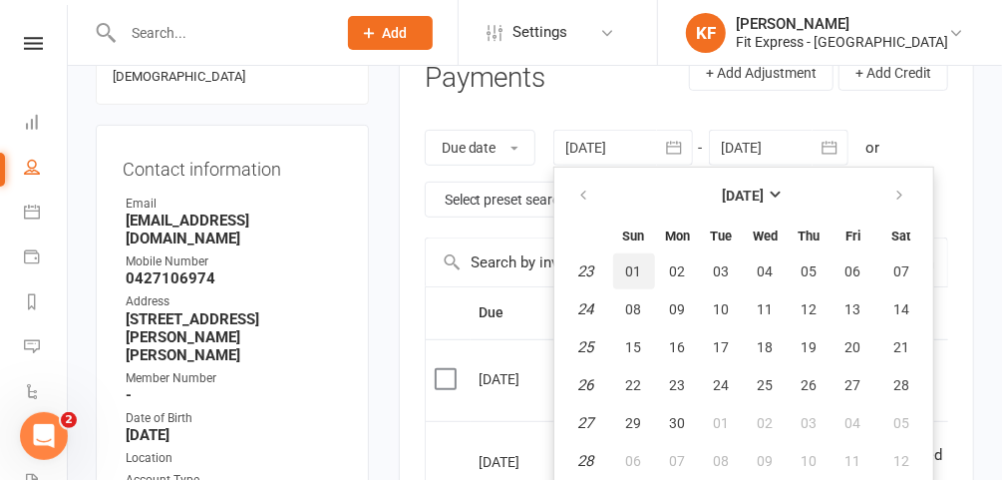
click at [634, 268] on span "01" at bounding box center [634, 271] width 16 height 16
type input "01 Jun 2025"
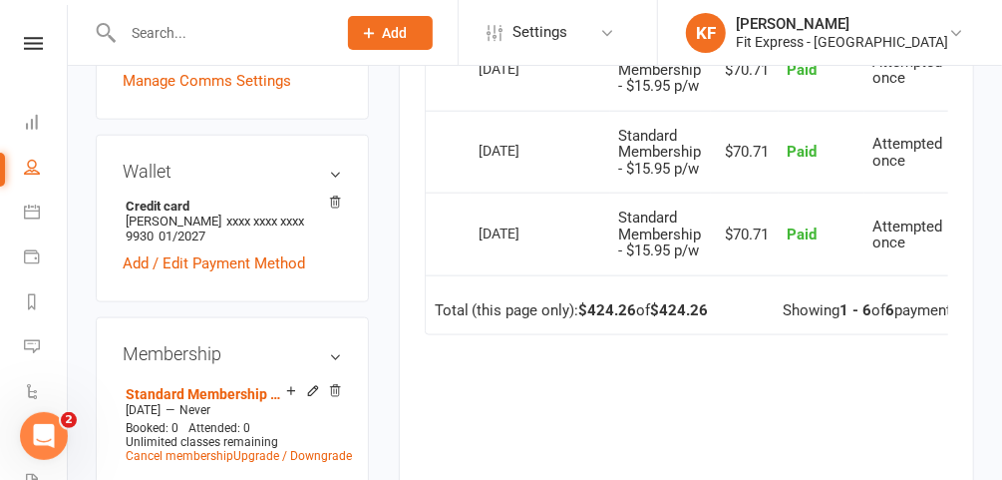
scroll to position [823, 0]
click at [336, 384] on icon at bounding box center [335, 389] width 10 height 11
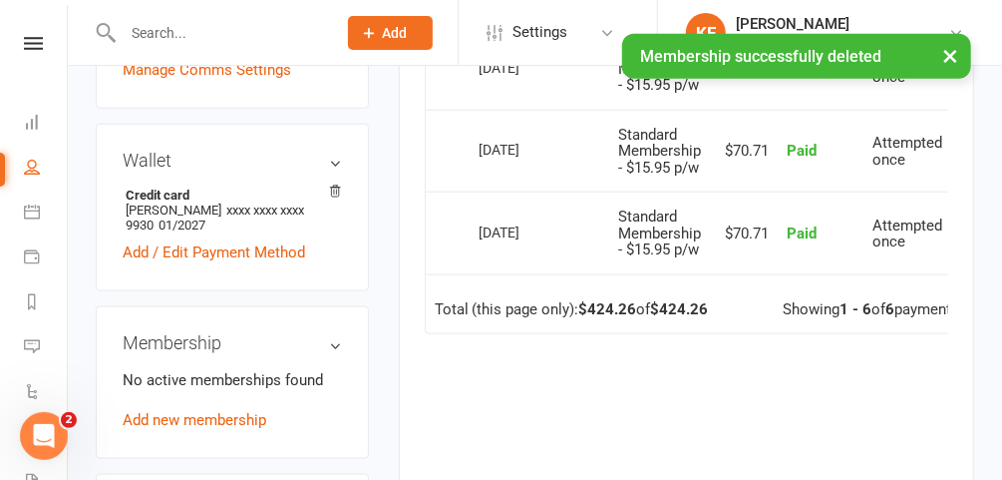
scroll to position [813, 0]
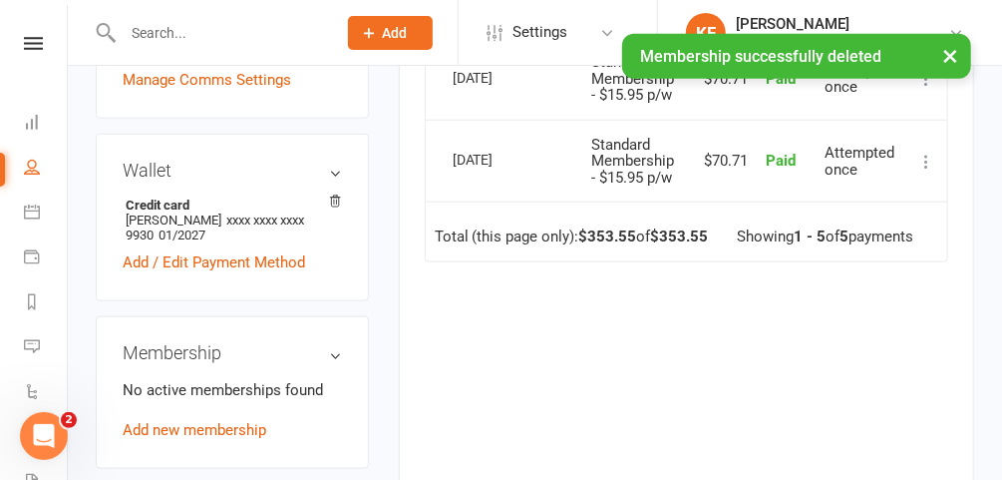
click at [232, 421] on link "Add new membership" at bounding box center [195, 430] width 144 height 18
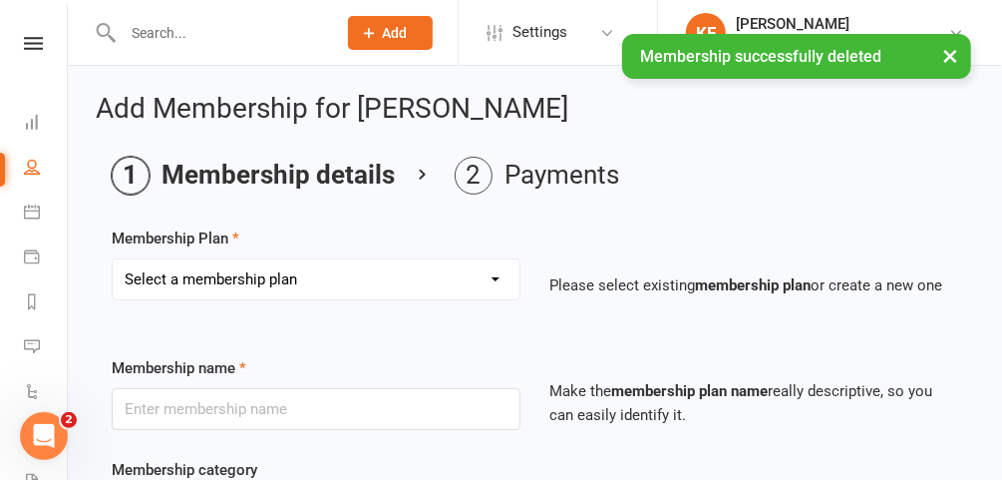
click at [467, 279] on select "Select a membership plan Create new Membership Plan $12.50 P/W Standard Members…" at bounding box center [316, 279] width 407 height 40
select select "22"
click at [113, 259] on select "Select a membership plan Create new Membership Plan $12.50 P/W Standard Members…" at bounding box center [316, 279] width 407 height 40
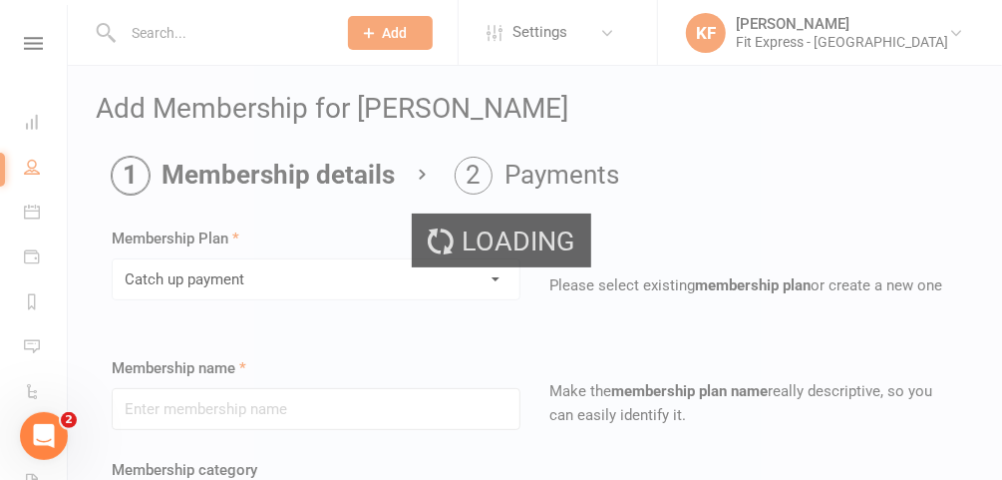
type input "Catch up payment"
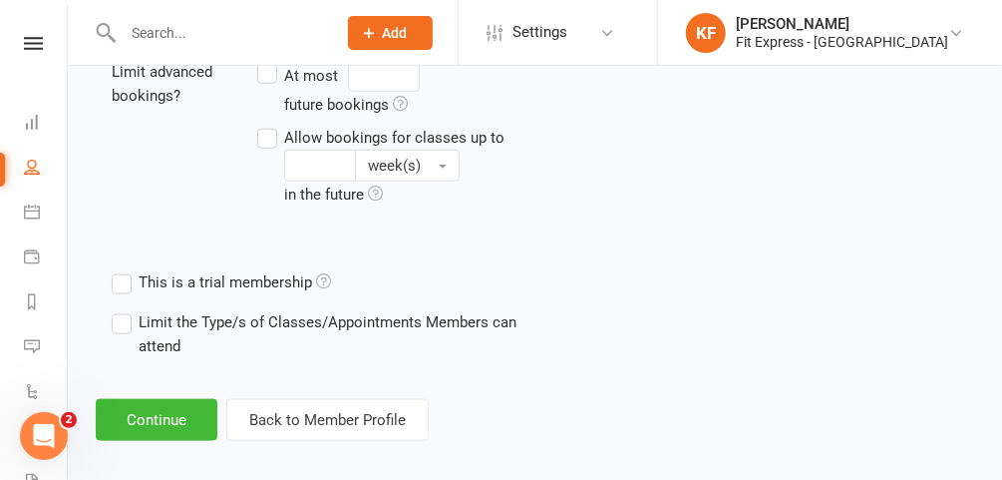
scroll to position [872, 0]
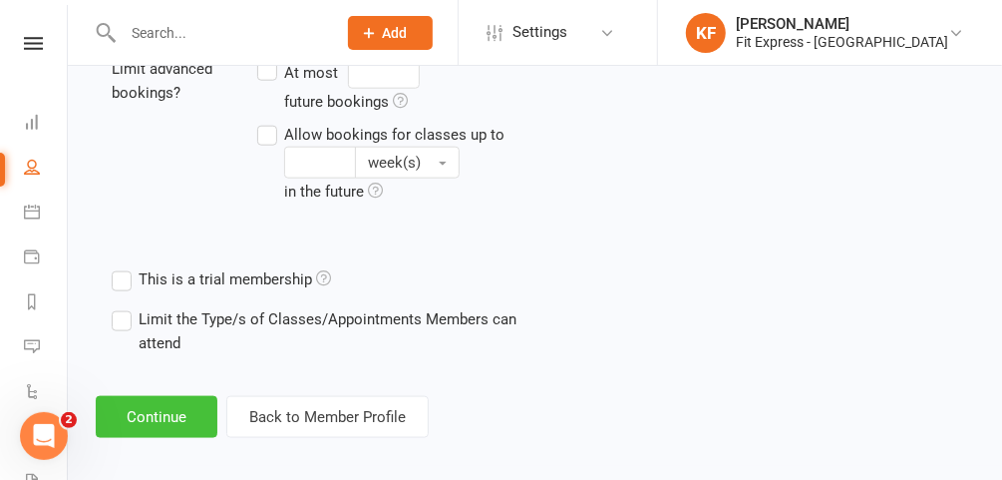
click at [162, 433] on button "Continue" at bounding box center [157, 417] width 122 height 42
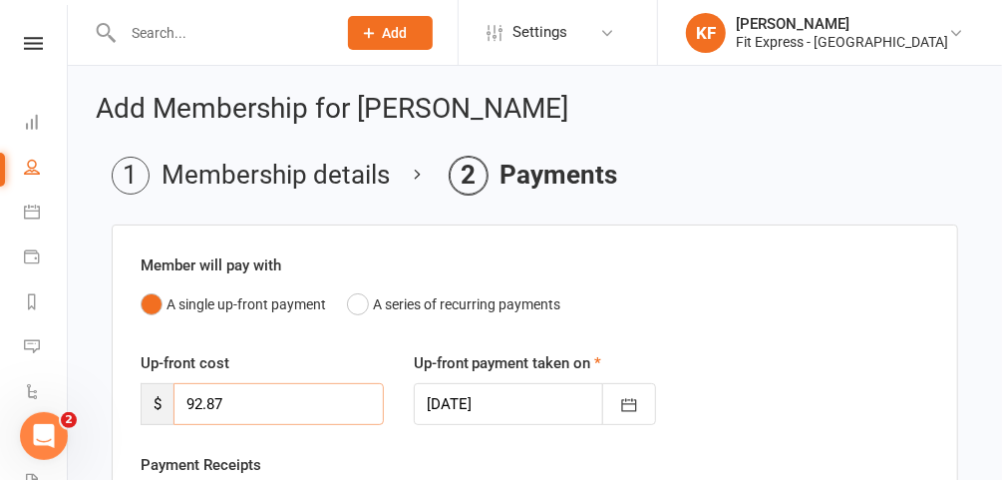
click at [289, 395] on input "92.87" at bounding box center [279, 404] width 210 height 42
type input "9"
type input "105.16"
click at [634, 400] on icon "button" at bounding box center [629, 405] width 20 height 20
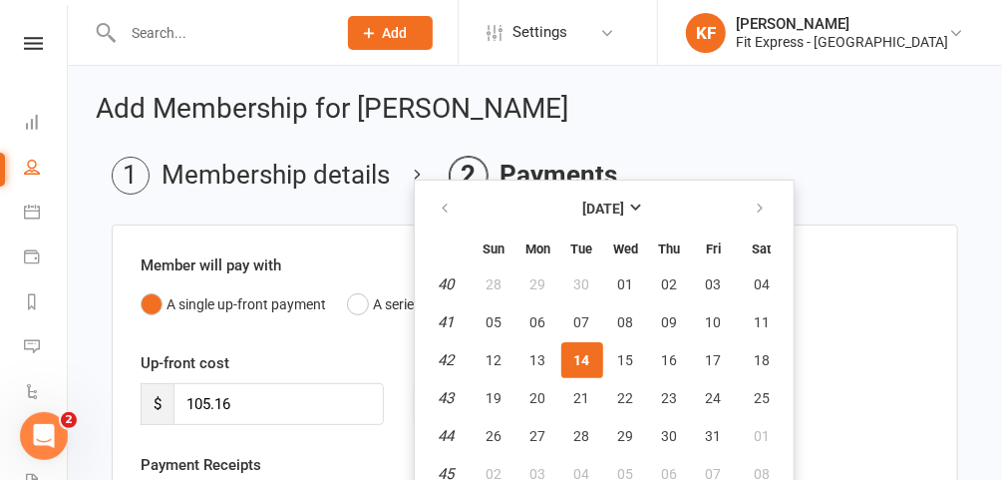
scroll to position [8, 0]
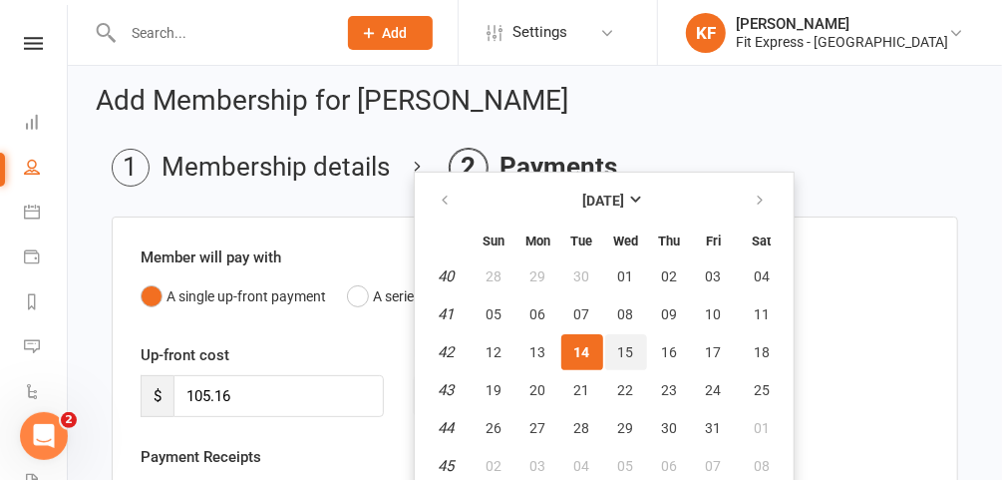
click at [626, 352] on span "15" at bounding box center [626, 352] width 16 height 16
type input "15 Oct 2025"
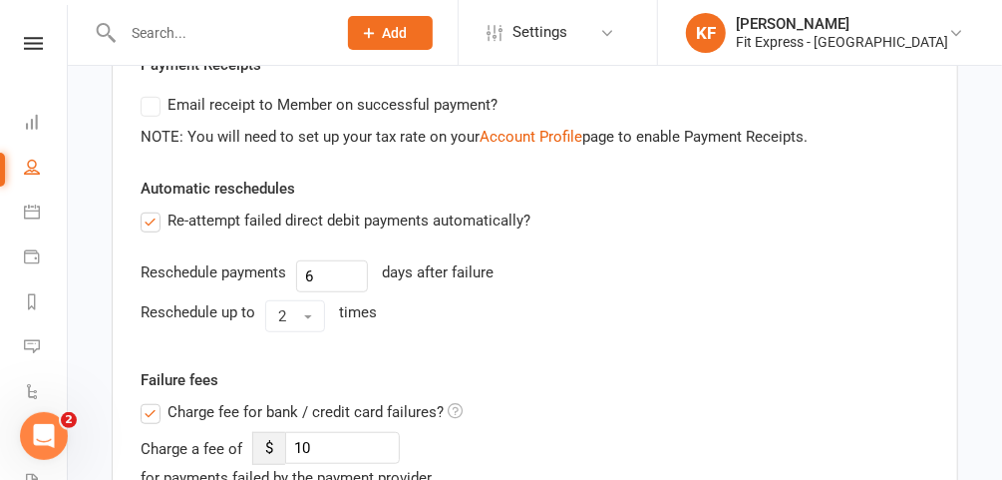
scroll to position [403, 0]
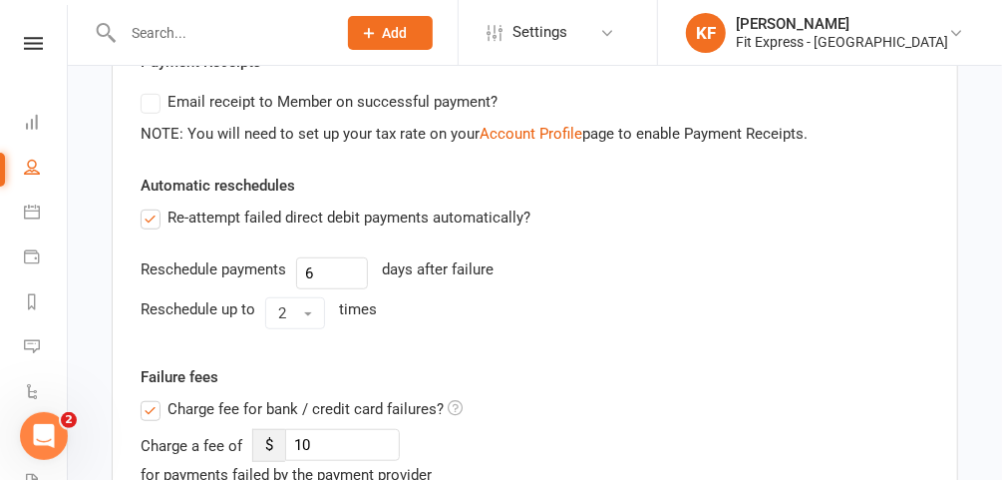
click at [146, 412] on label "Charge fee for bank / credit card failures?" at bounding box center [302, 409] width 322 height 24
click at [146, 397] on input "Charge fee for bank / credit card failures?" at bounding box center [302, 397] width 322 height 0
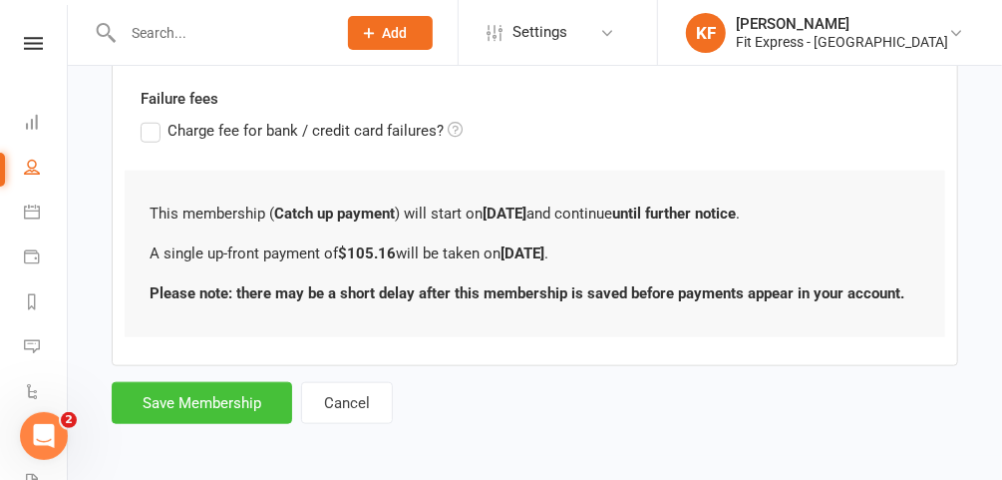
click at [215, 393] on button "Save Membership" at bounding box center [202, 403] width 181 height 42
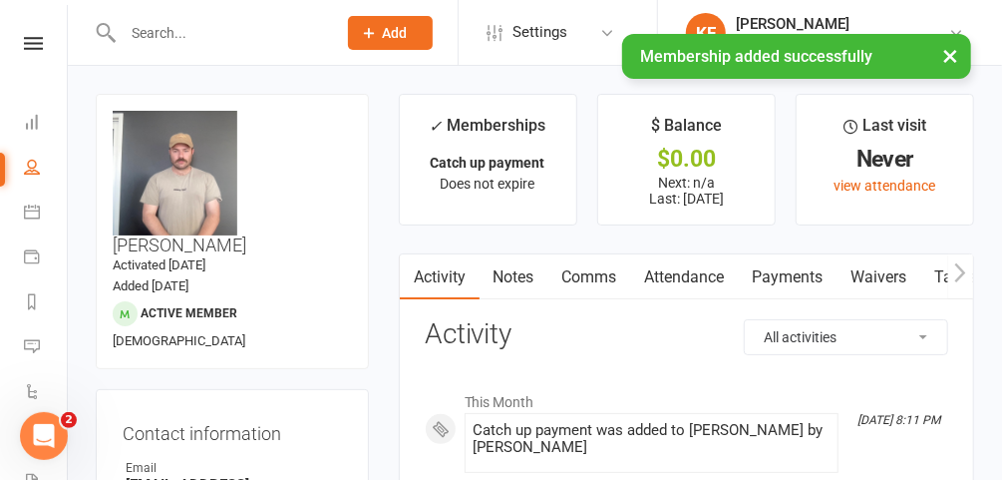
click at [530, 273] on link "Notes" at bounding box center [514, 277] width 69 height 46
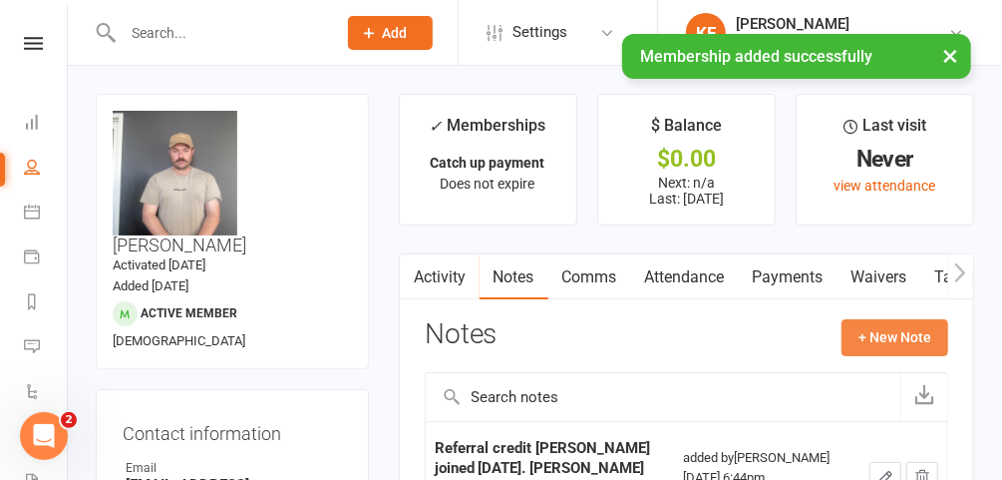
click at [879, 341] on button "+ New Note" at bounding box center [895, 337] width 107 height 36
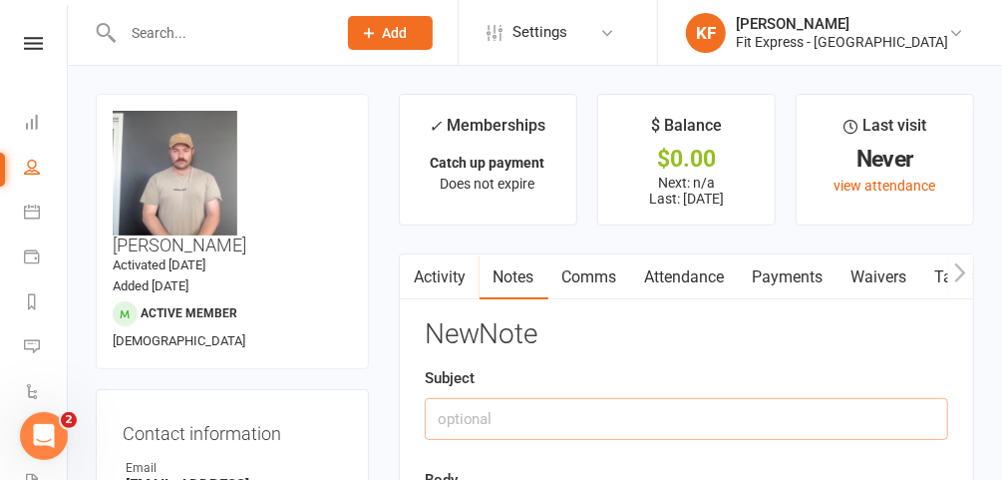
click at [663, 410] on input "text" at bounding box center [687, 419] width 524 height 42
type input "Fees owed to cancel."
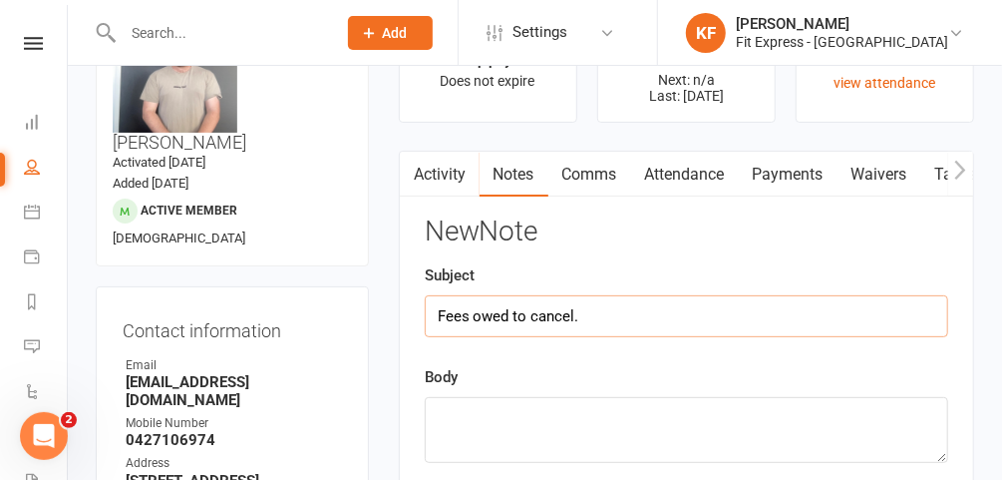
scroll to position [131, 0]
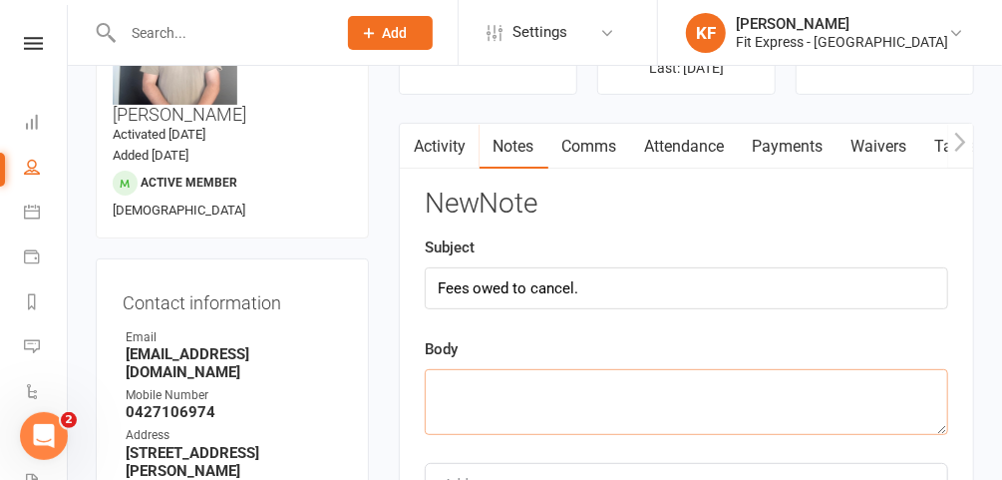
click at [625, 389] on textarea at bounding box center [687, 402] width 524 height 66
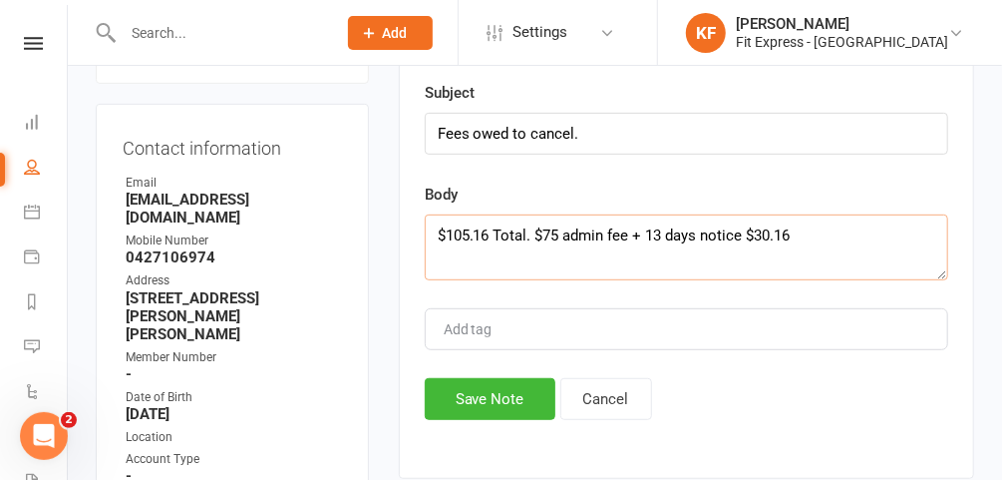
scroll to position [289, 0]
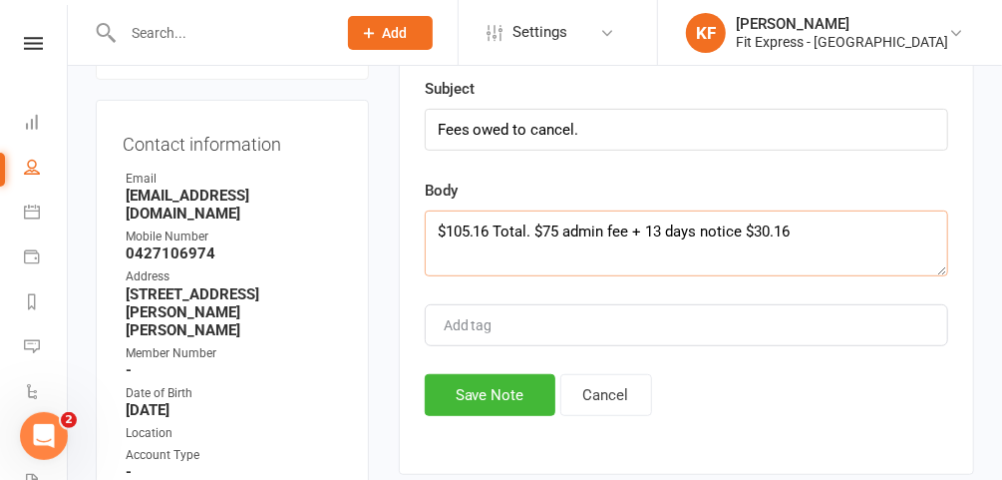
type textarea "$105.16 Total. $75 admin fee + 13 days notice $30.16"
click at [494, 387] on button "Save Note" at bounding box center [490, 395] width 131 height 42
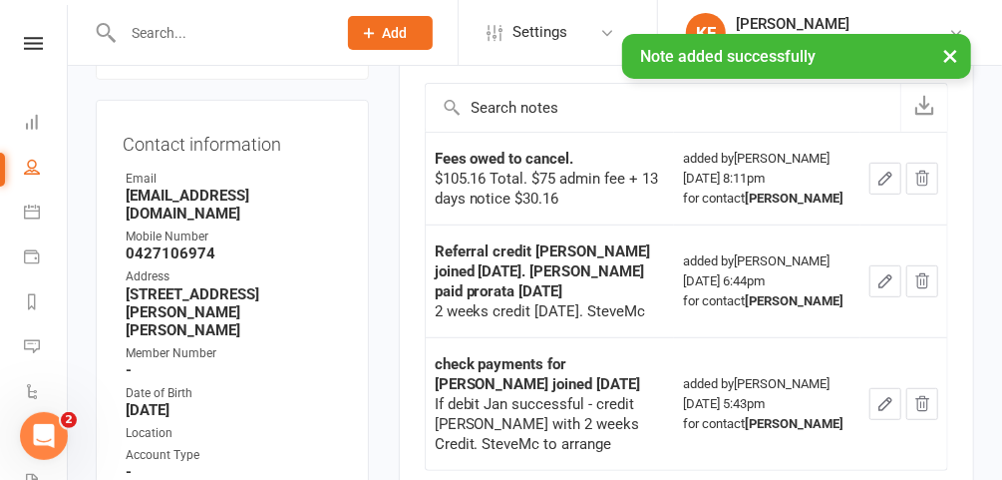
scroll to position [0, 0]
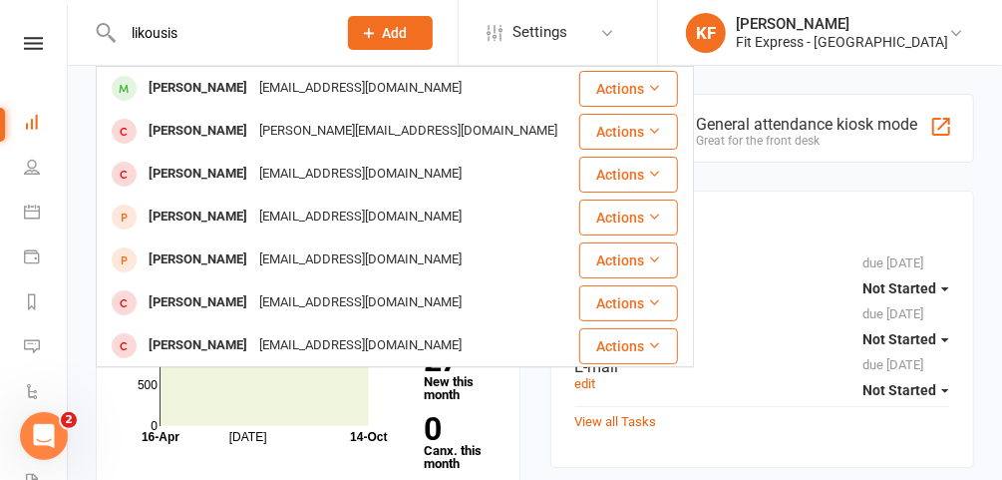
type input "likousis"
click at [213, 180] on div "James Likousis" at bounding box center [198, 174] width 111 height 29
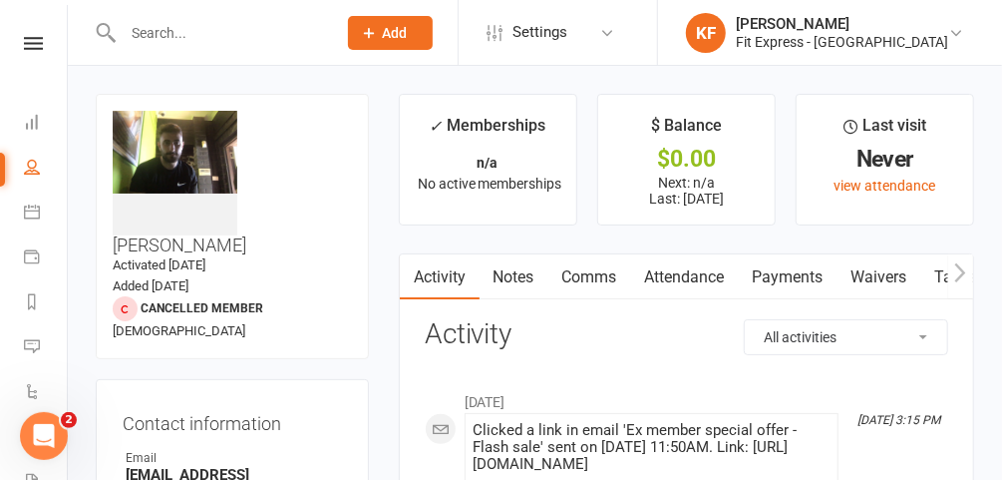
click at [517, 274] on link "Notes" at bounding box center [514, 277] width 69 height 46
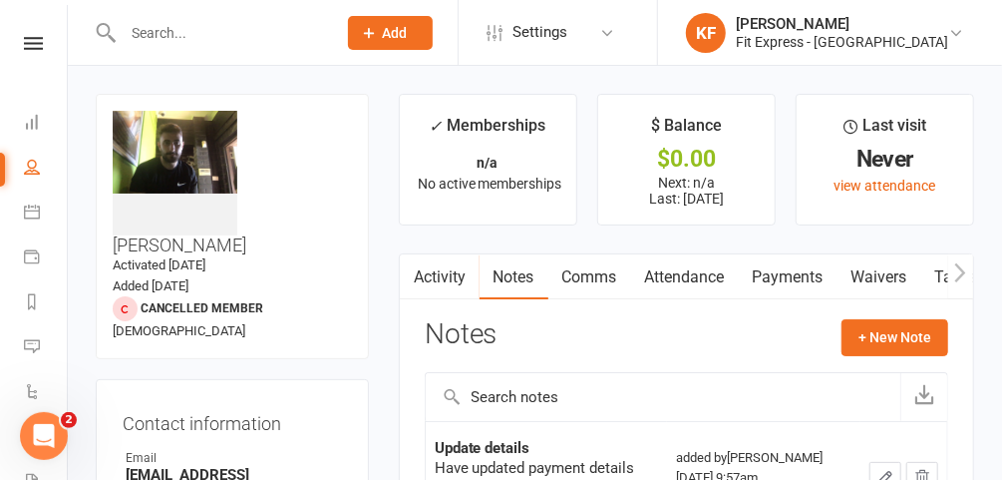
click at [194, 32] on input "text" at bounding box center [219, 33] width 205 height 28
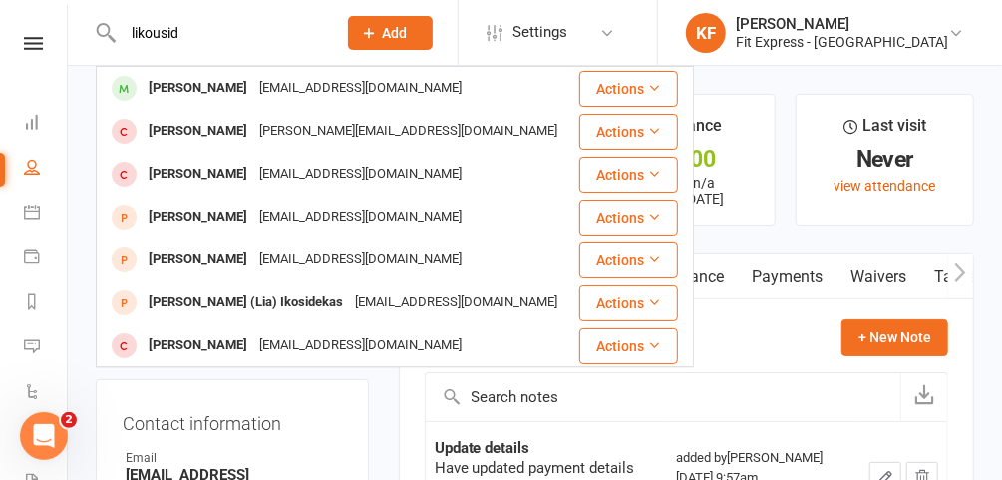
type input "likousid"
click at [186, 125] on div "Peter Likousis" at bounding box center [198, 131] width 111 height 29
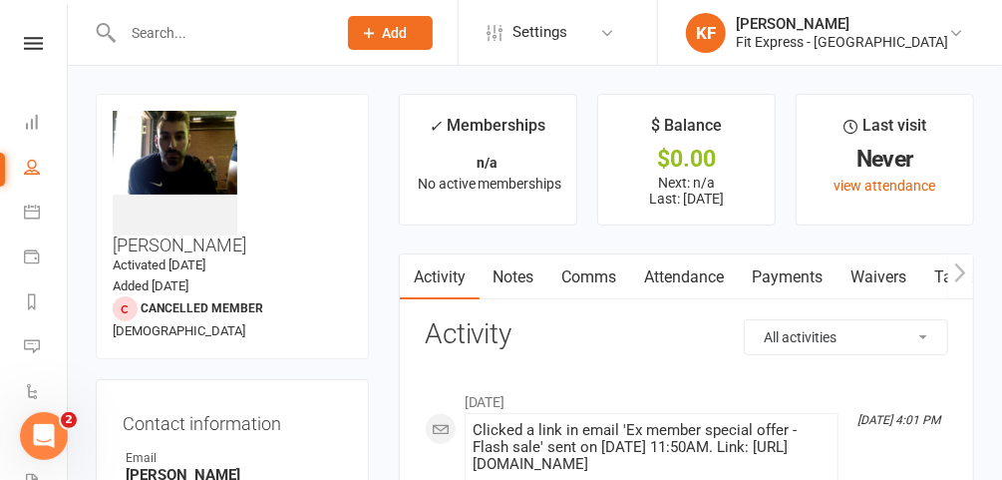
click at [240, 33] on input "text" at bounding box center [219, 33] width 205 height 28
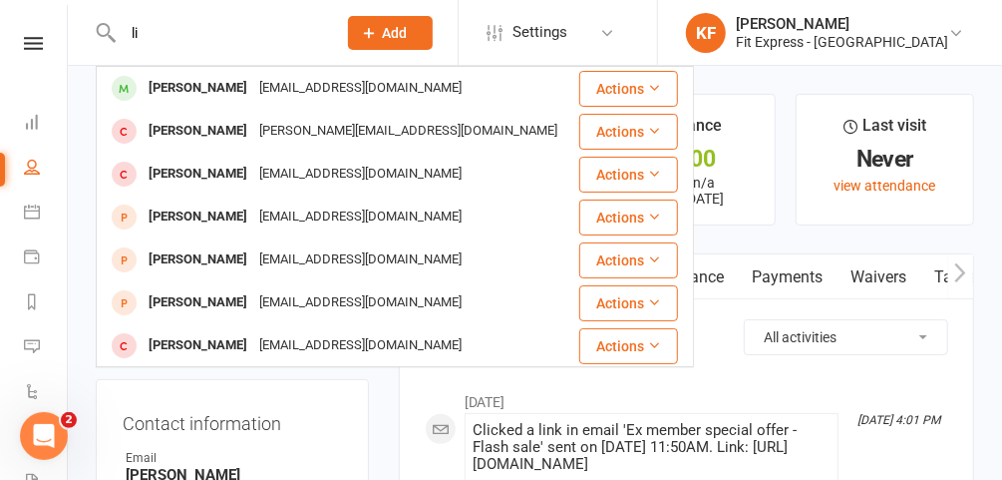
type input "l"
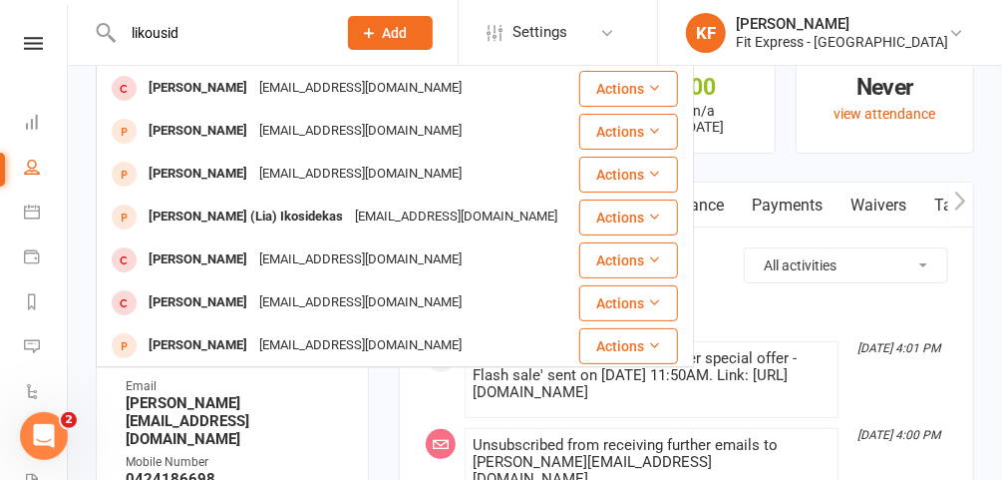
scroll to position [79, 0]
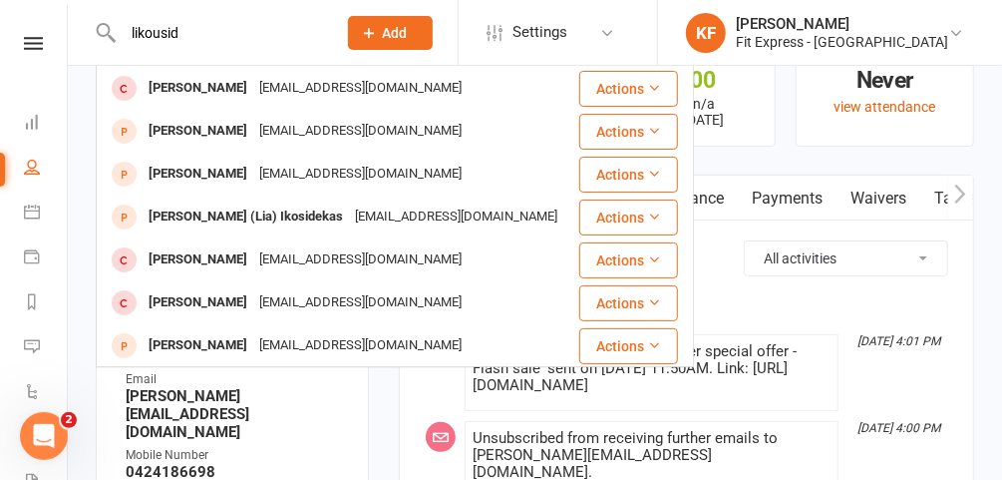
type input "likousid"
click at [204, 166] on div "Tony Likousis" at bounding box center [198, 174] width 111 height 29
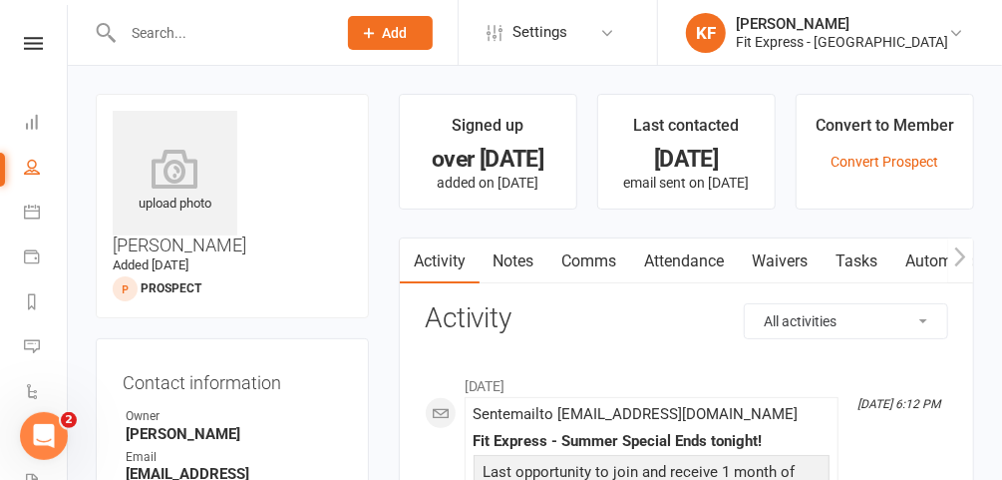
click at [24, 49] on icon at bounding box center [33, 43] width 19 height 13
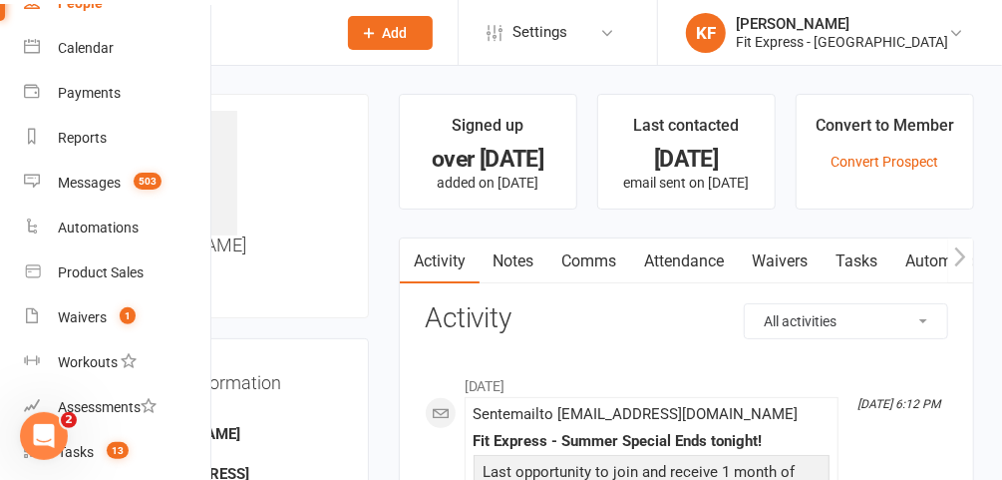
scroll to position [153, 0]
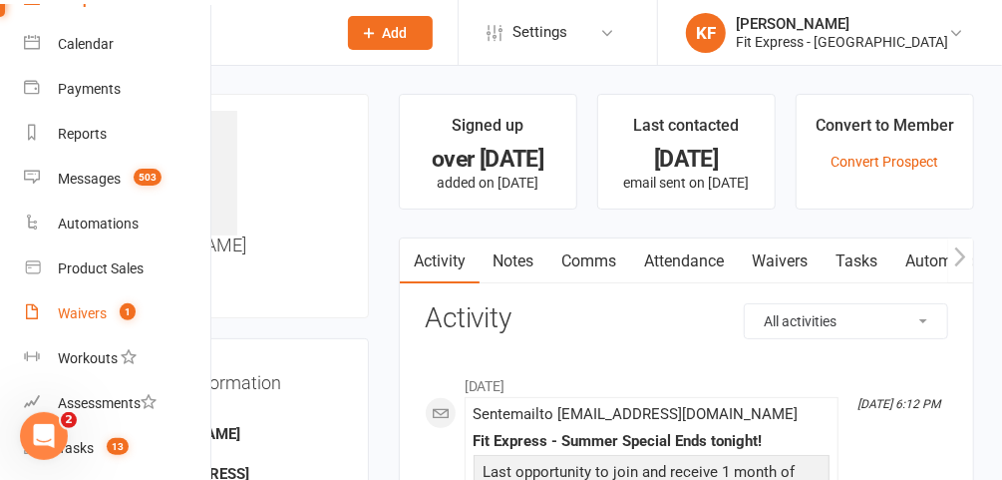
click at [89, 317] on div "Waivers" at bounding box center [82, 313] width 49 height 16
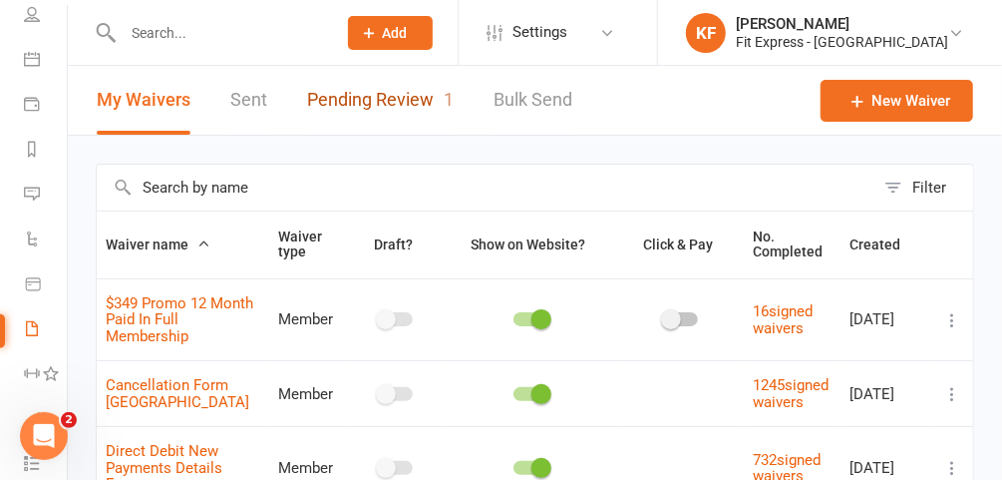
click at [369, 89] on link "Pending Review 1" at bounding box center [380, 100] width 147 height 69
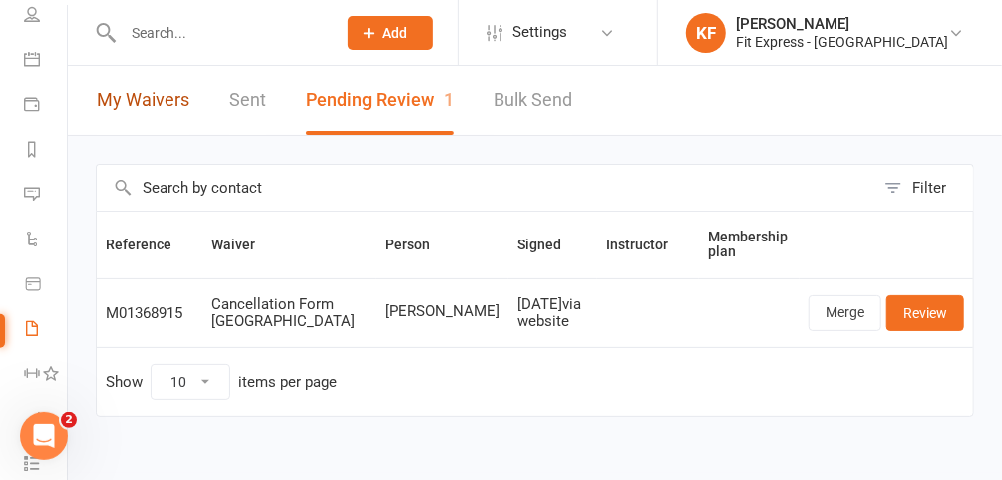
click at [156, 90] on link "My Waivers" at bounding box center [143, 100] width 93 height 69
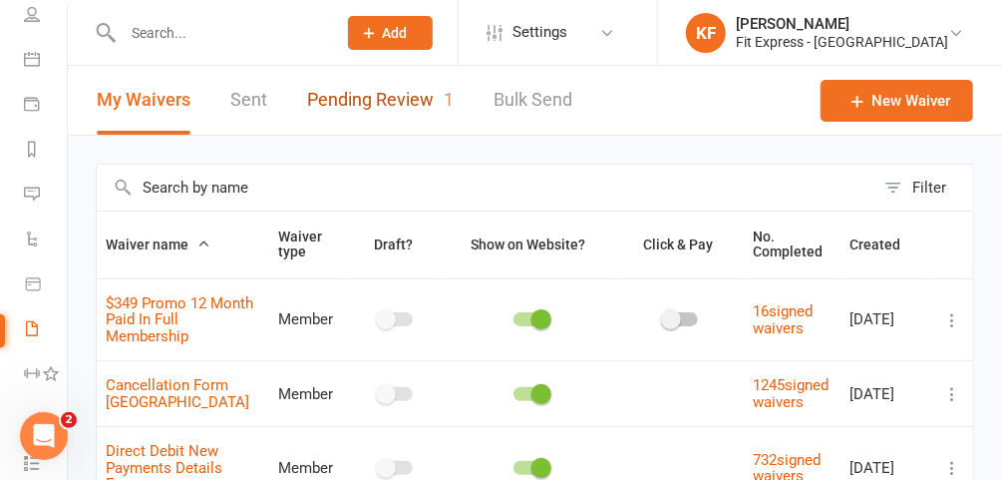
click at [357, 110] on link "Pending Review 1" at bounding box center [380, 100] width 147 height 69
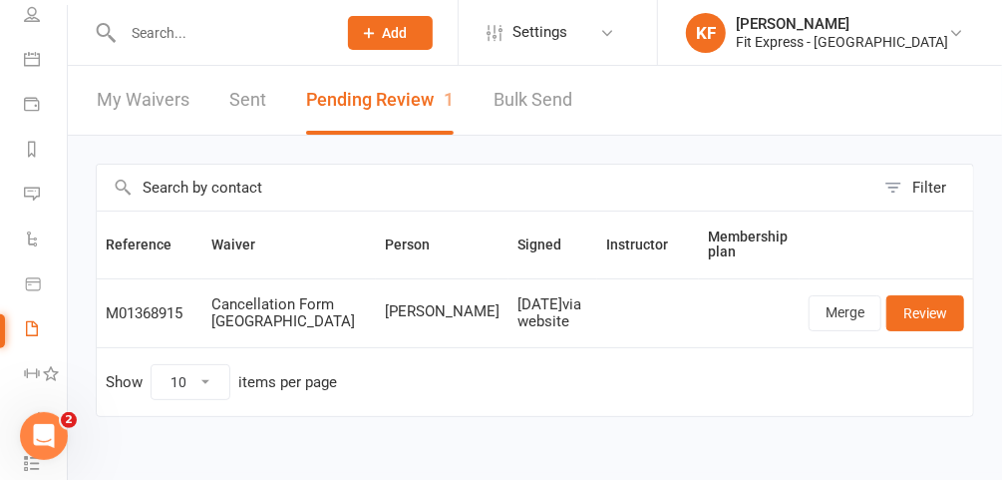
click at [949, 29] on icon at bounding box center [957, 33] width 16 height 16
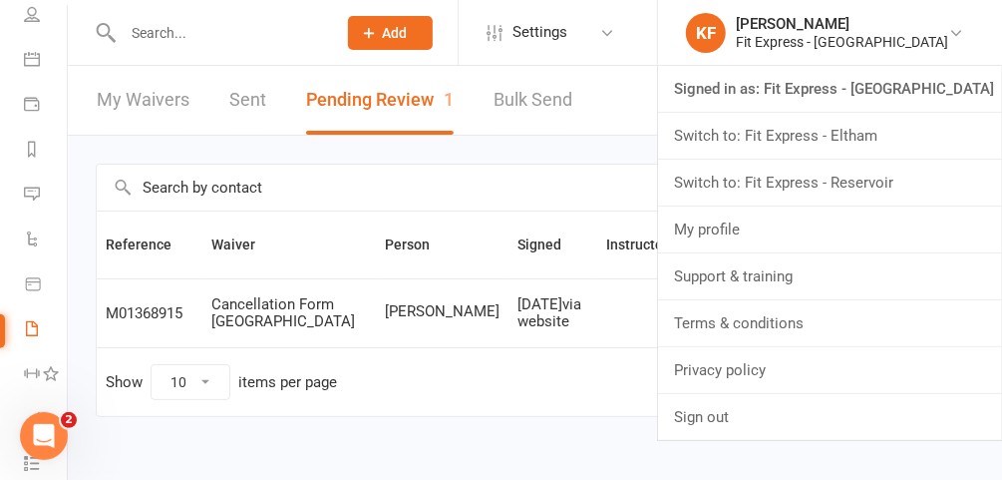
click at [850, 146] on link "Switch to: Fit Express - Eltham" at bounding box center [830, 136] width 344 height 46
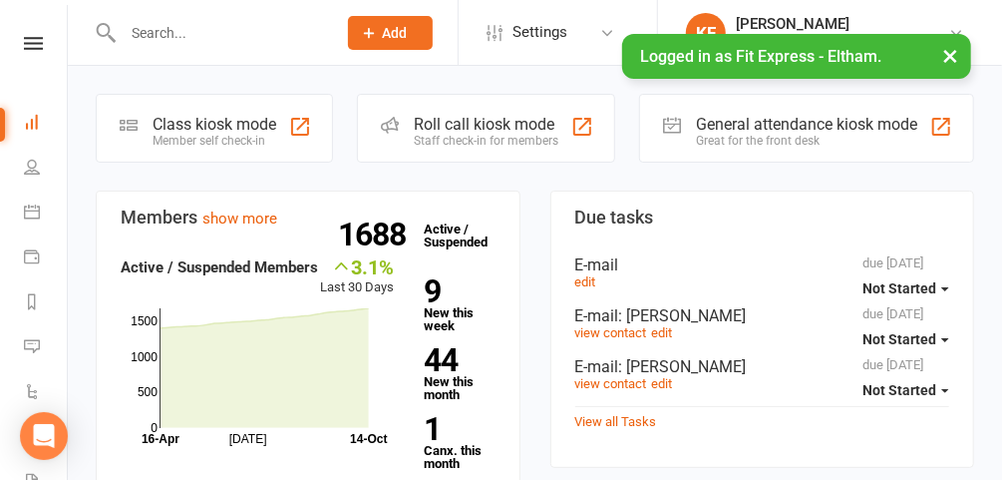
click at [954, 56] on button "×" at bounding box center [951, 55] width 36 height 43
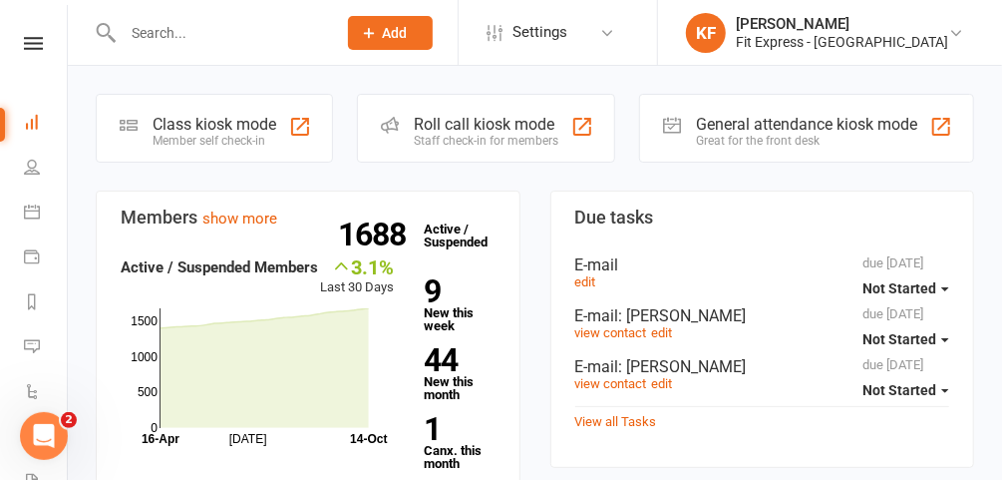
click at [246, 22] on input "text" at bounding box center [219, 33] width 205 height 28
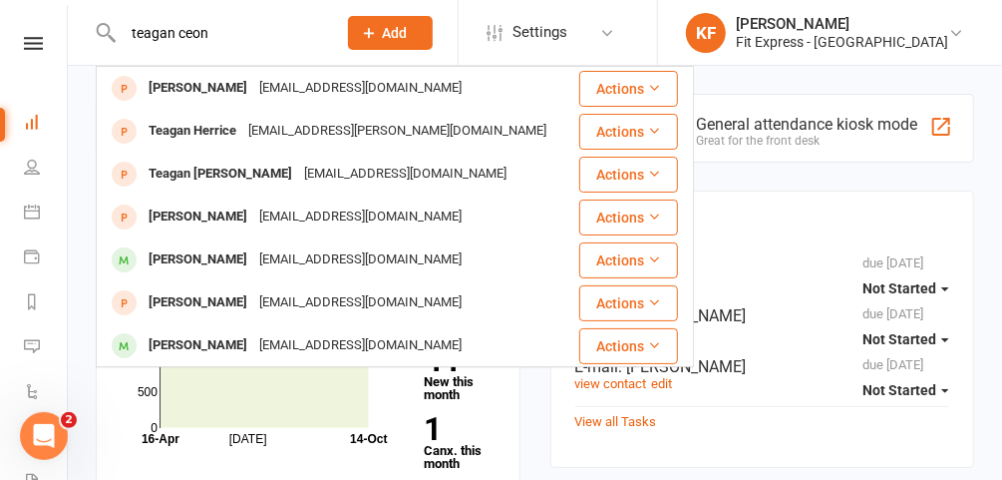
type input "teagan ceon"
click at [218, 266] on div "[PERSON_NAME]" at bounding box center [198, 259] width 111 height 29
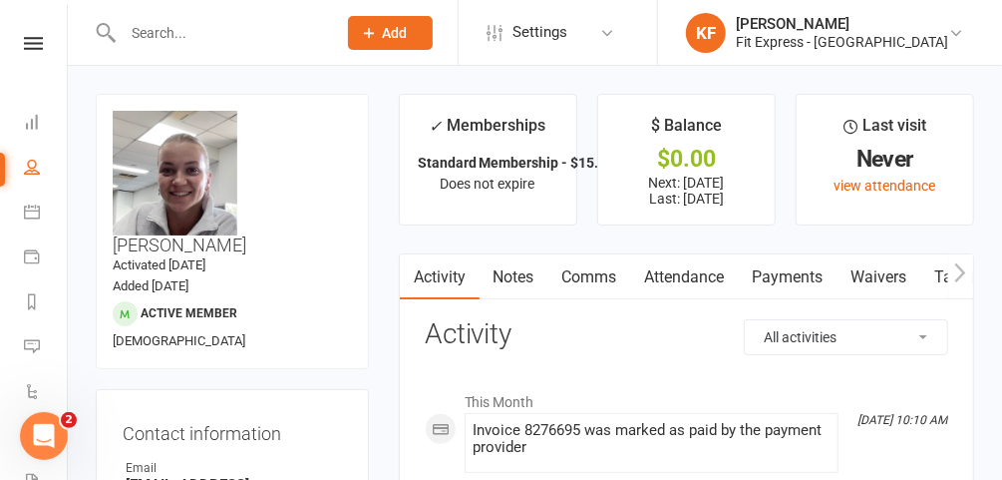
click at [30, 48] on icon at bounding box center [33, 43] width 19 height 13
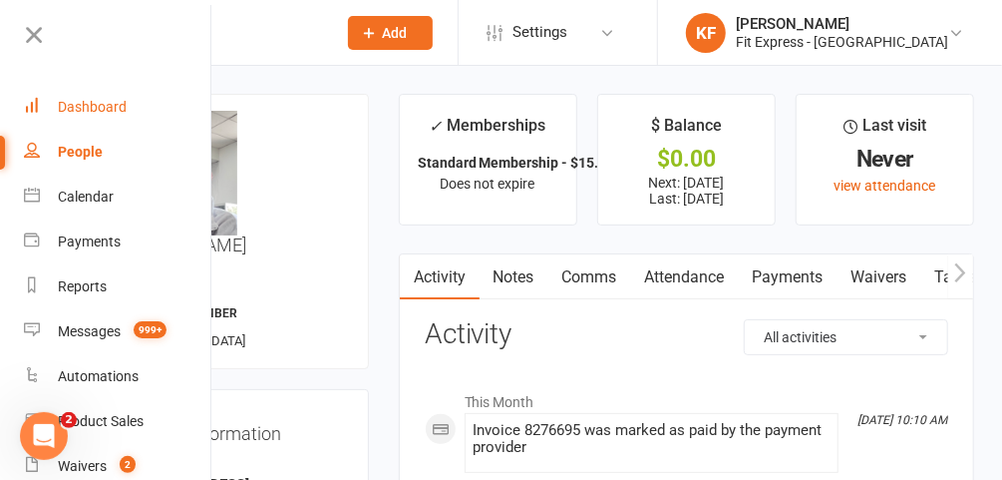
click at [70, 112] on div "Dashboard" at bounding box center [92, 107] width 69 height 16
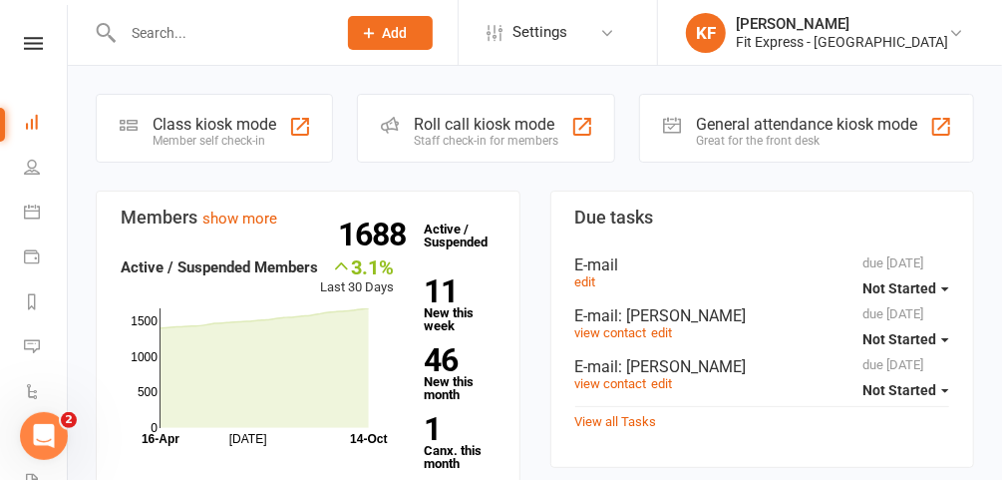
click at [32, 45] on icon at bounding box center [33, 43] width 19 height 13
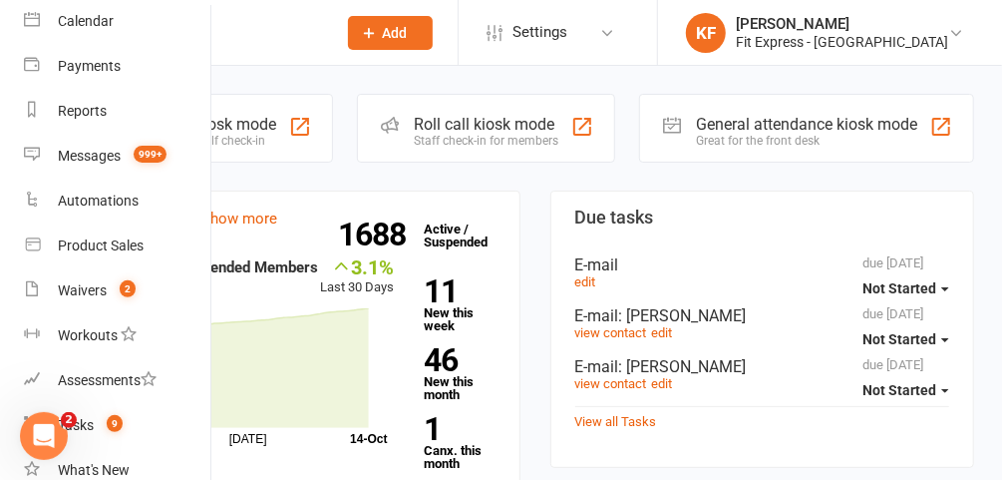
scroll to position [179, 0]
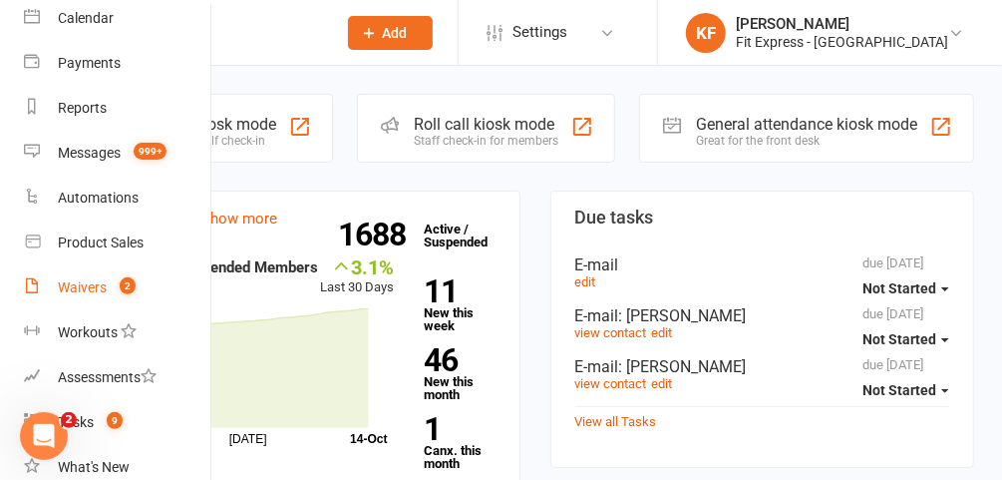
click at [91, 293] on div "Waivers" at bounding box center [82, 287] width 49 height 16
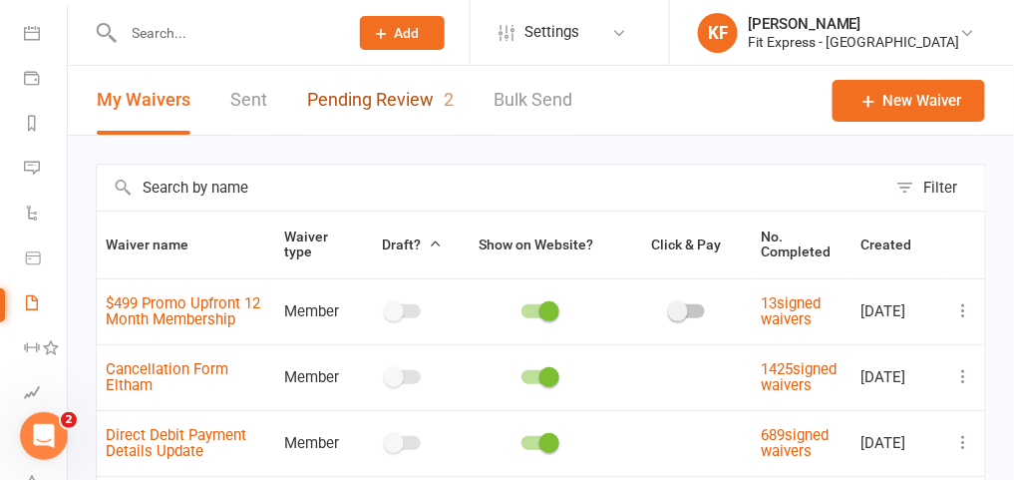
click at [395, 98] on link "Pending Review 2" at bounding box center [380, 100] width 147 height 69
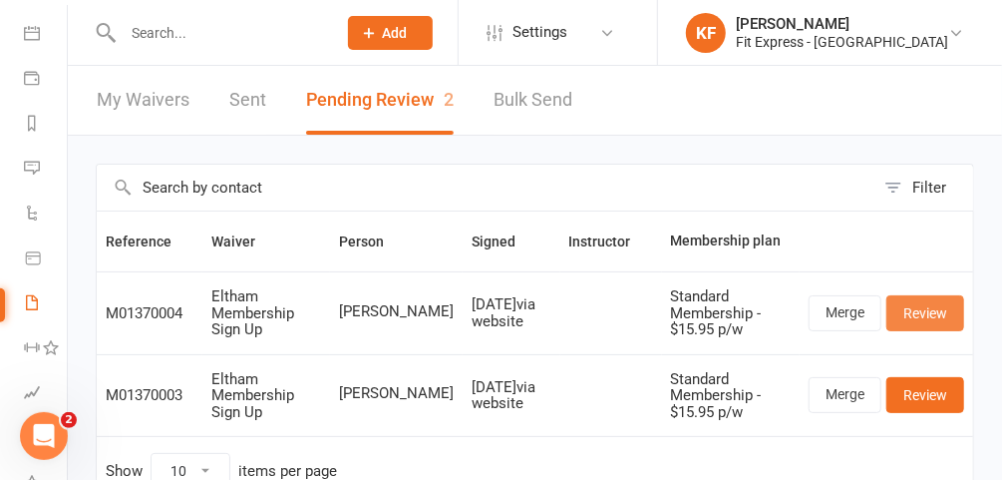
click at [924, 307] on link "Review" at bounding box center [926, 313] width 78 height 36
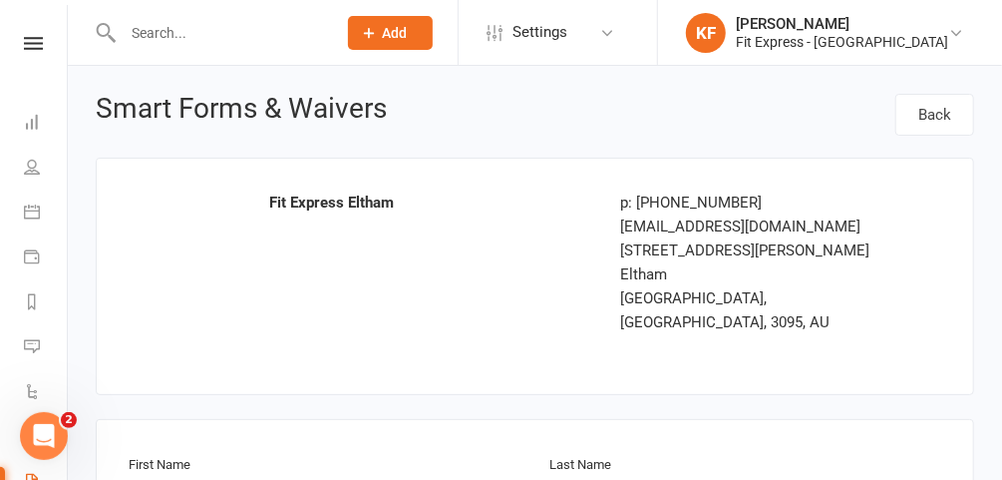
click at [29, 47] on icon at bounding box center [33, 43] width 19 height 13
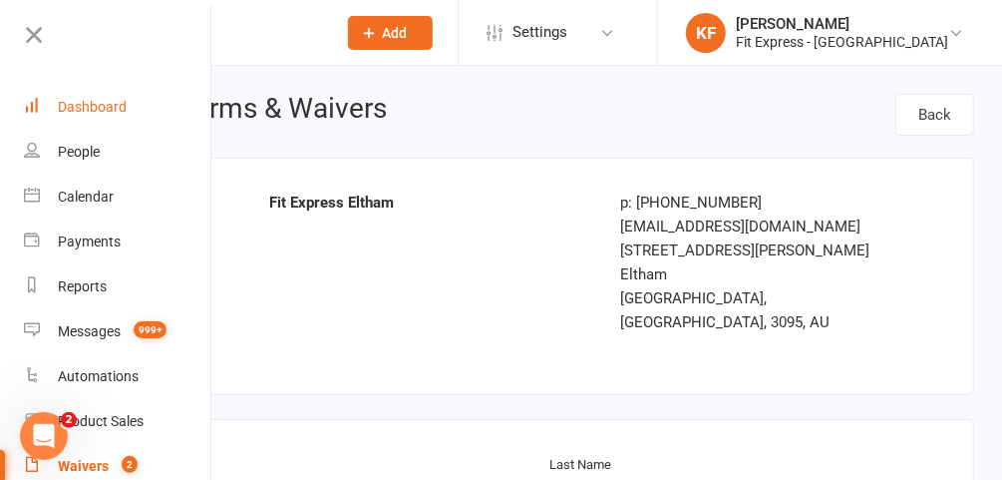
click at [112, 105] on div "Dashboard" at bounding box center [92, 107] width 69 height 16
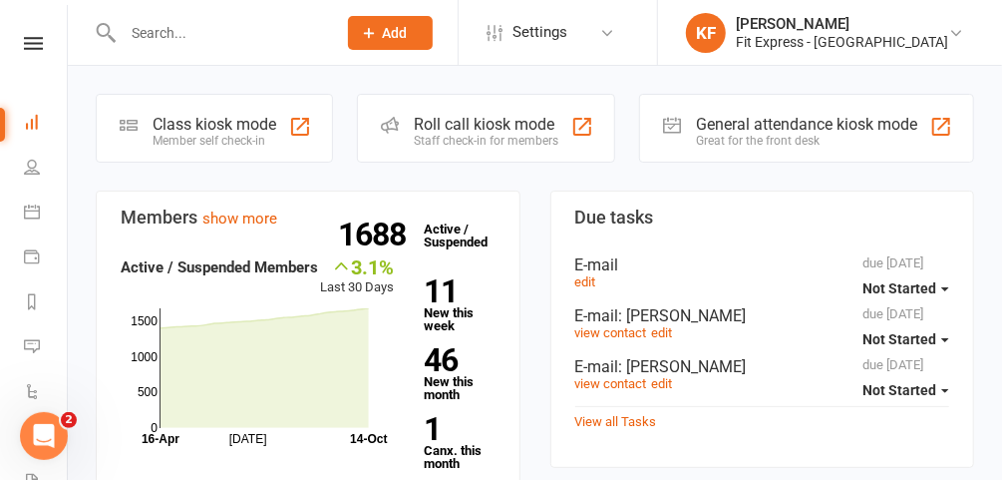
click at [24, 102] on link "Dashboard" at bounding box center [46, 124] width 45 height 45
click at [238, 36] on input "text" at bounding box center [219, 33] width 205 height 28
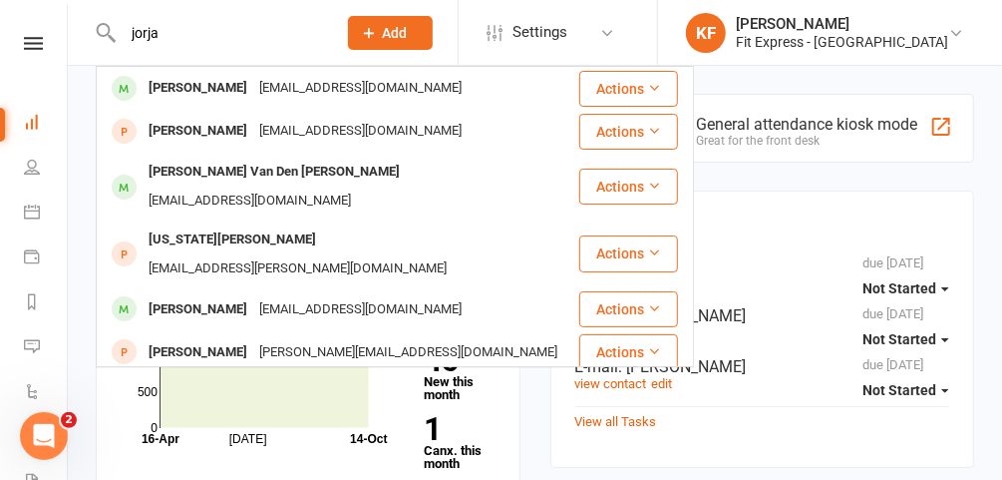
type input "jorja"
click at [250, 175] on div "[PERSON_NAME] Van Den [PERSON_NAME]" at bounding box center [274, 172] width 263 height 29
